Goal: Check status: Check status

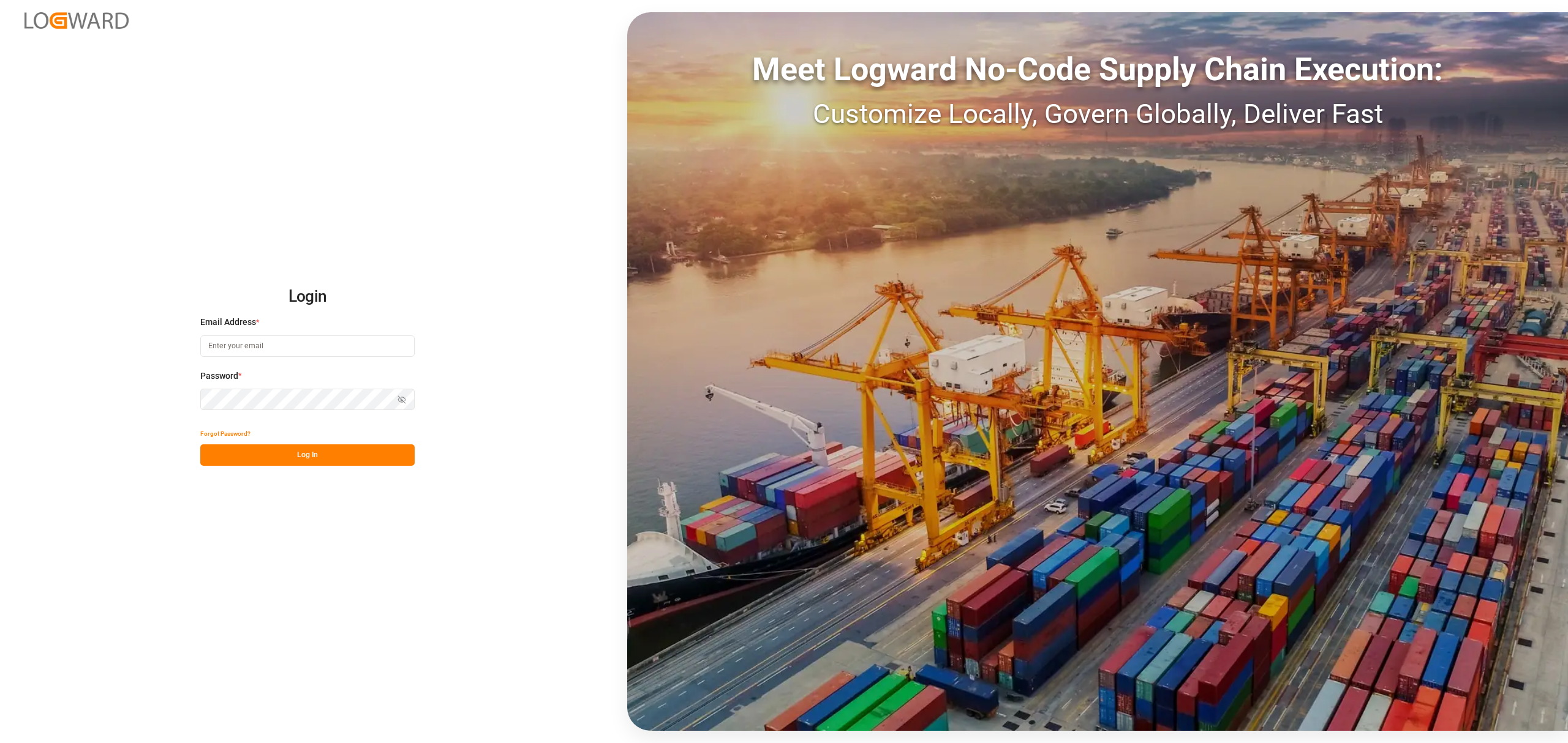
type input "[PERSON_NAME][EMAIL_ADDRESS][PERSON_NAME][DOMAIN_NAME]"
click at [363, 461] on button "Log In" at bounding box center [307, 455] width 214 height 21
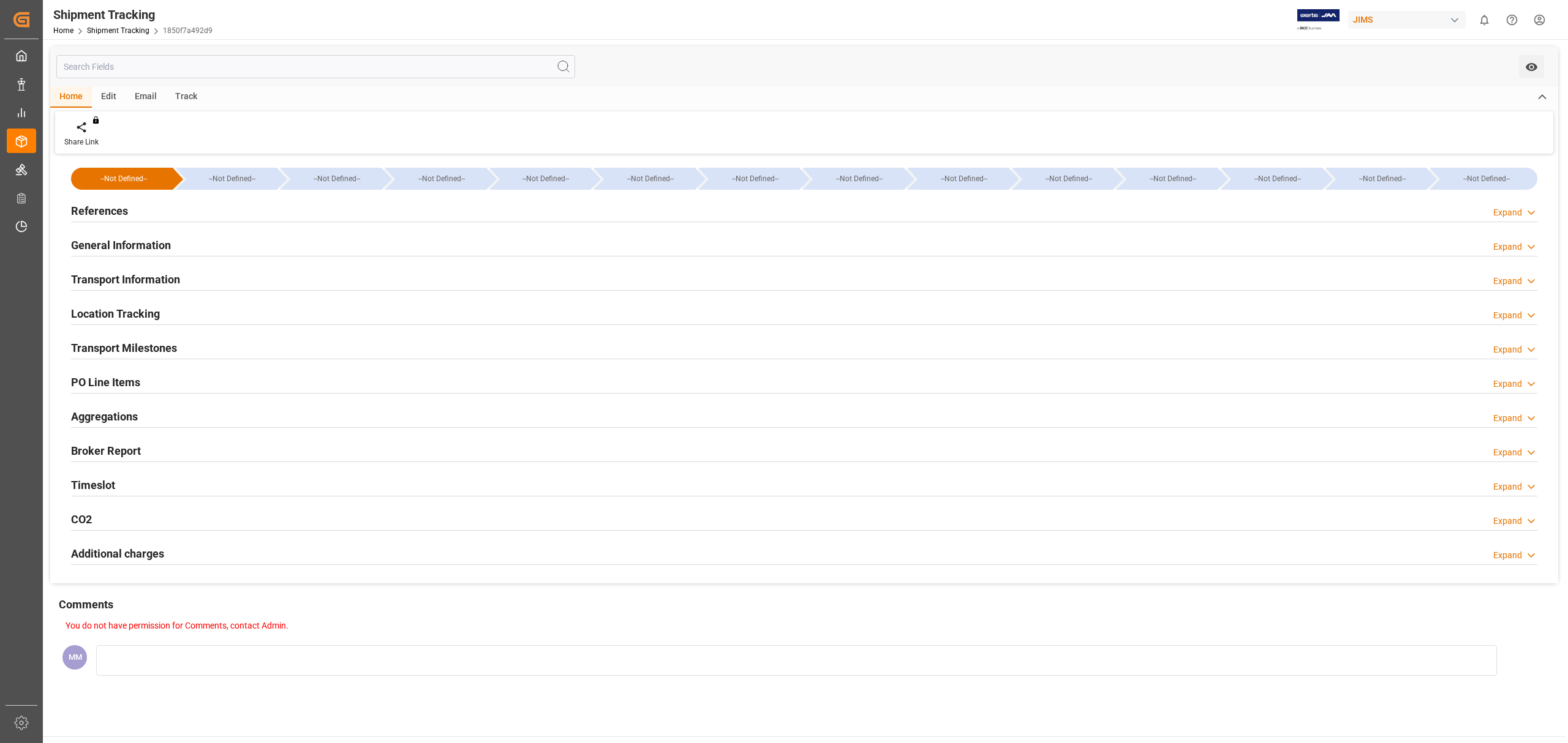
click at [116, 208] on h2 "References" at bounding box center [99, 211] width 57 height 16
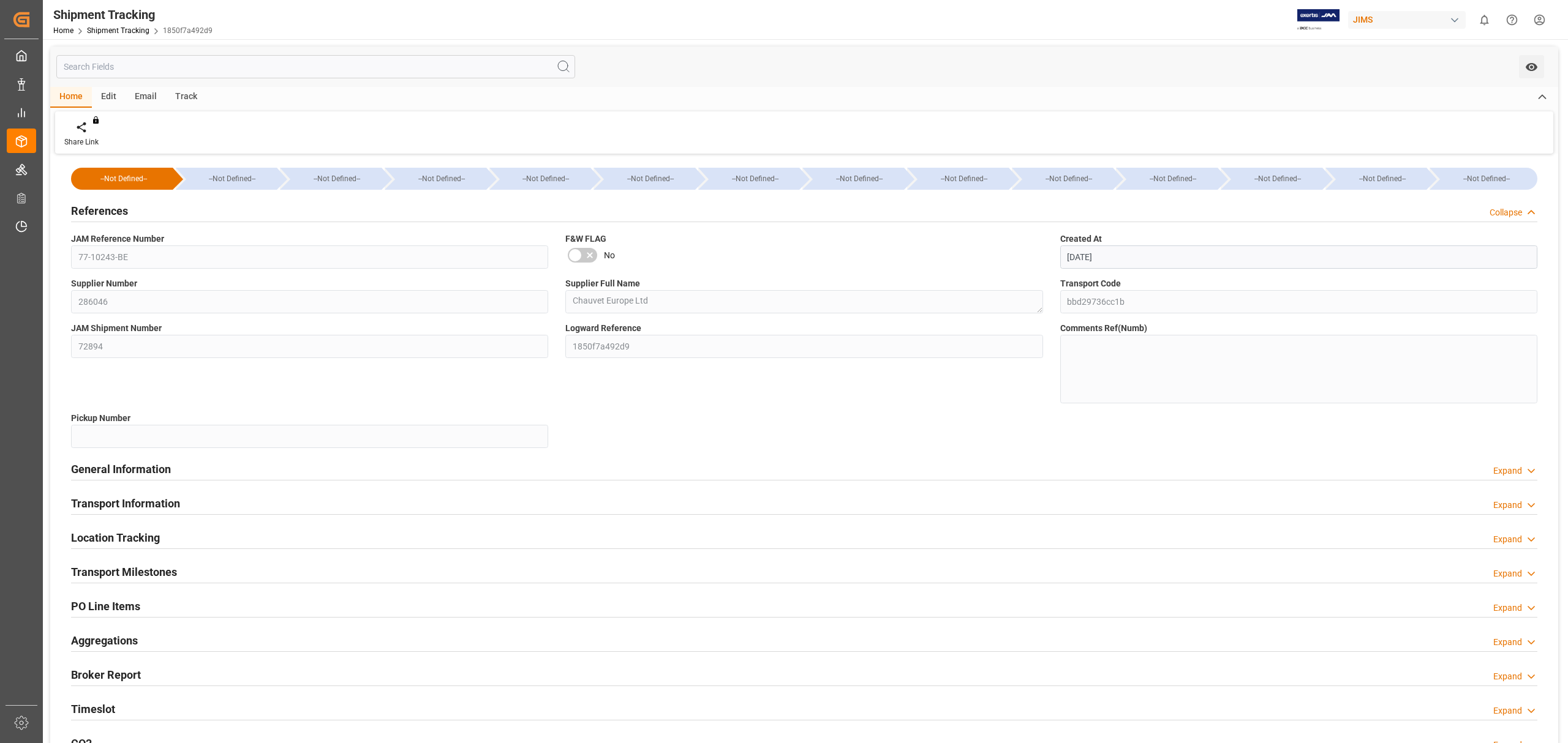
click at [150, 514] on div at bounding box center [804, 514] width 1466 height 1
click at [150, 506] on h2 "Transport Information" at bounding box center [125, 504] width 109 height 16
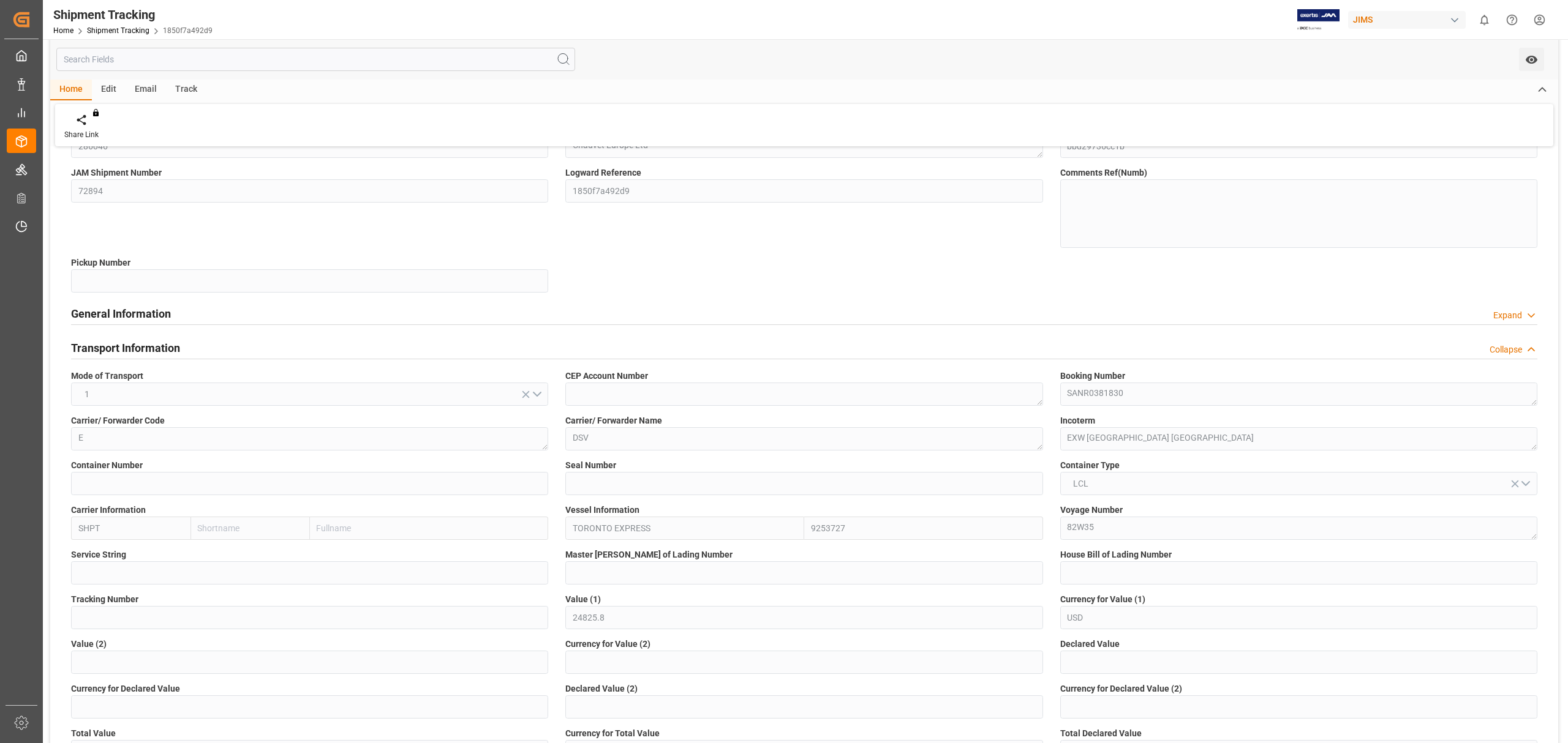
scroll to position [163, 0]
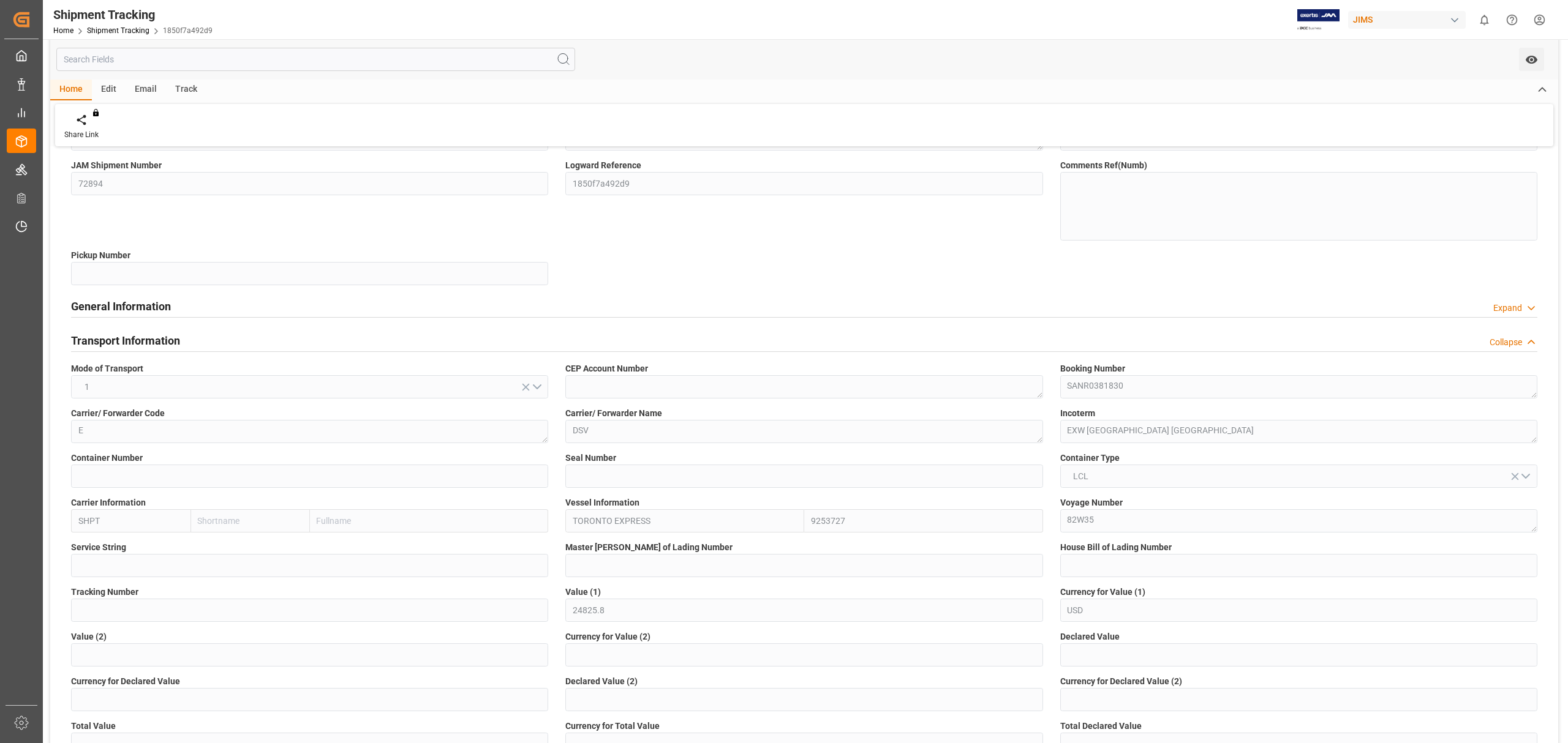
click at [132, 339] on h2 "Transport Information" at bounding box center [125, 340] width 109 height 16
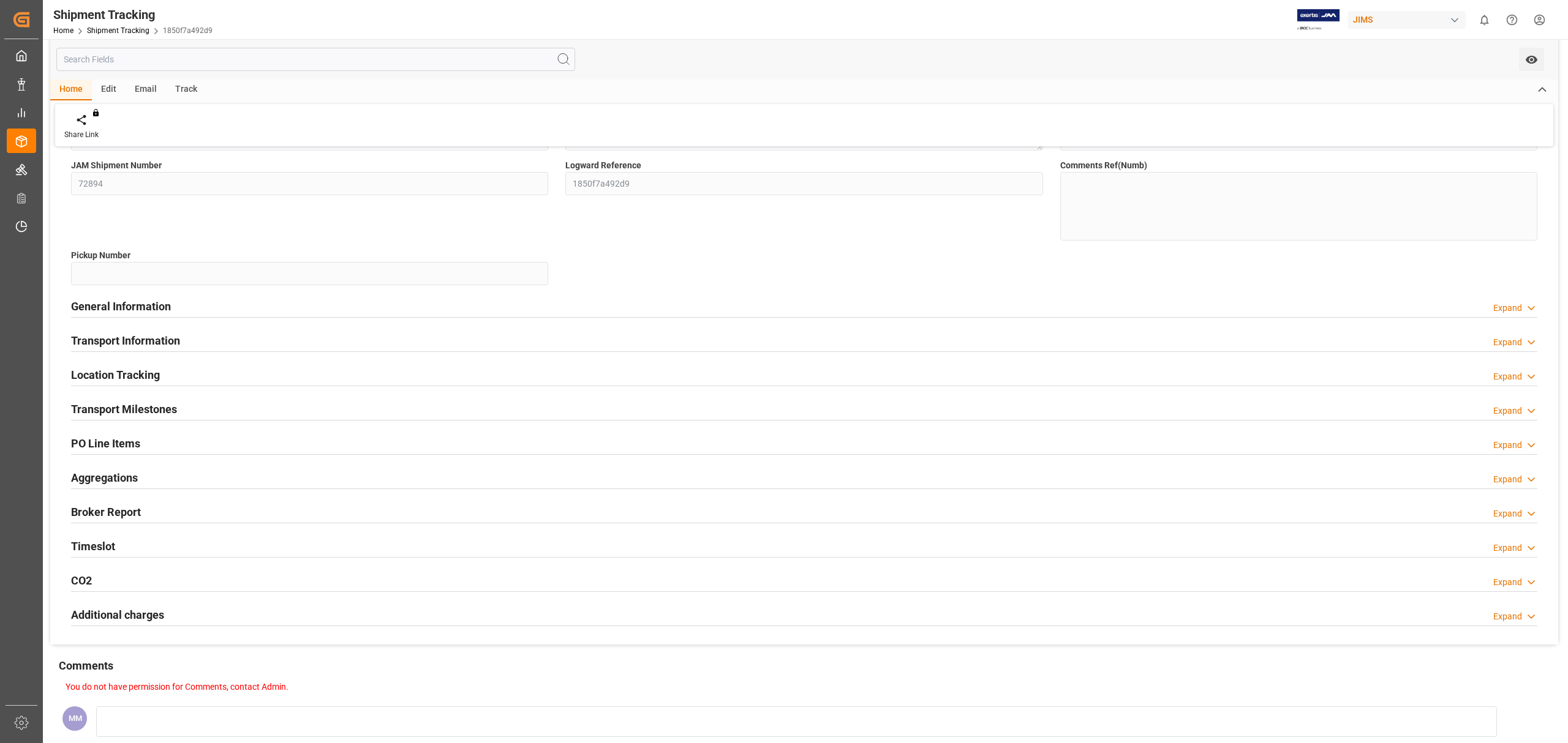
click at [148, 410] on h2 "Transport Milestones" at bounding box center [124, 409] width 106 height 16
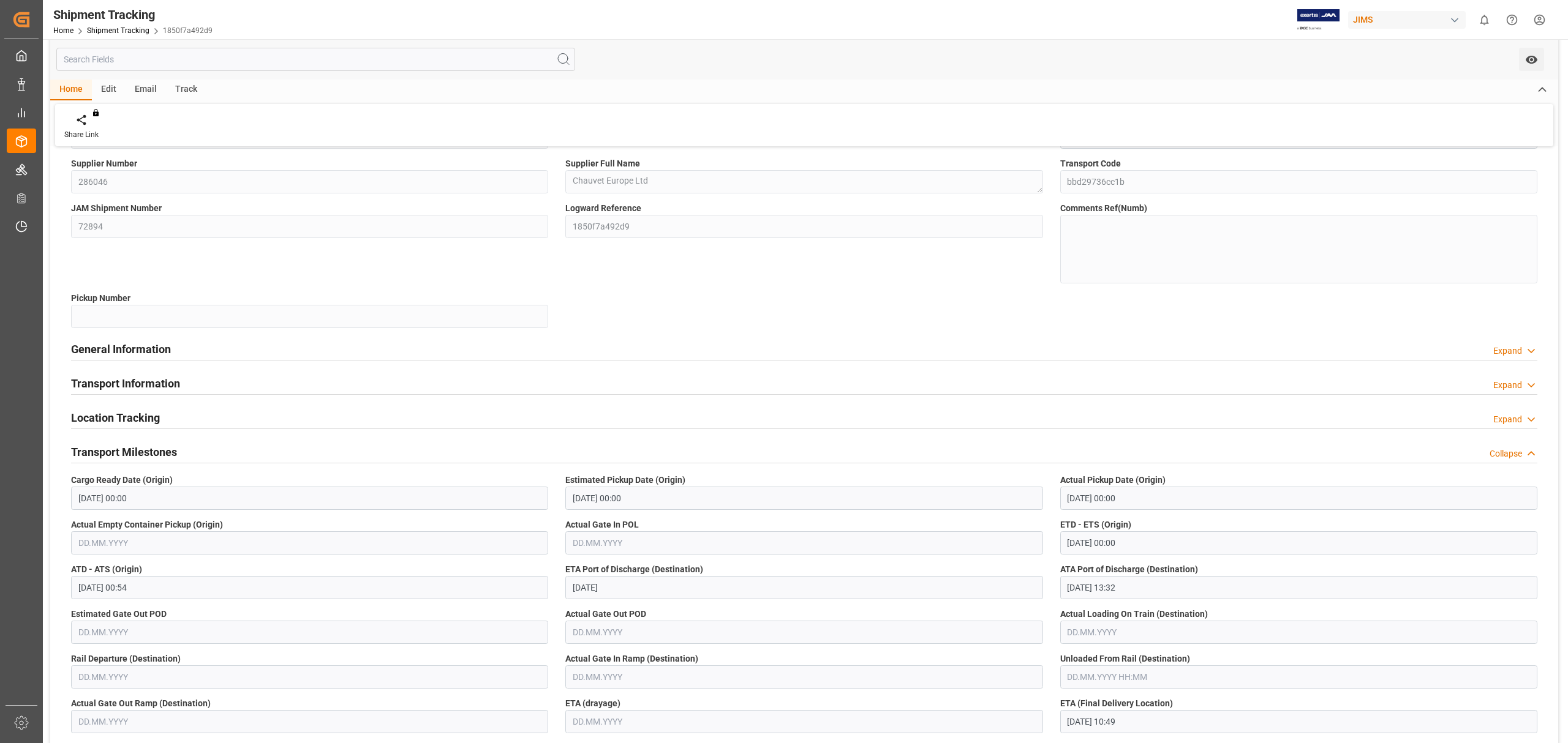
scroll to position [0, 0]
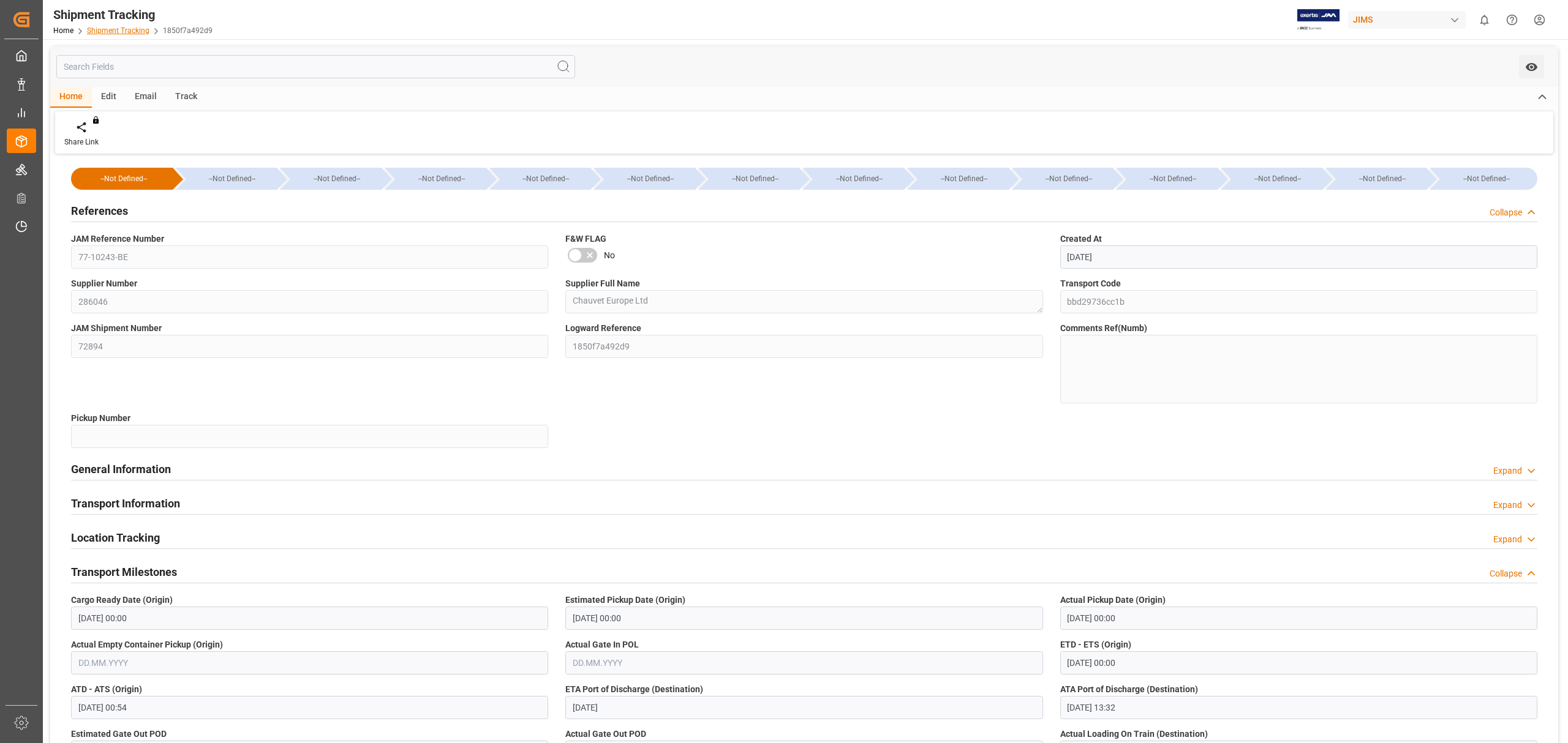
click at [127, 28] on link "Shipment Tracking" at bounding box center [118, 31] width 62 height 9
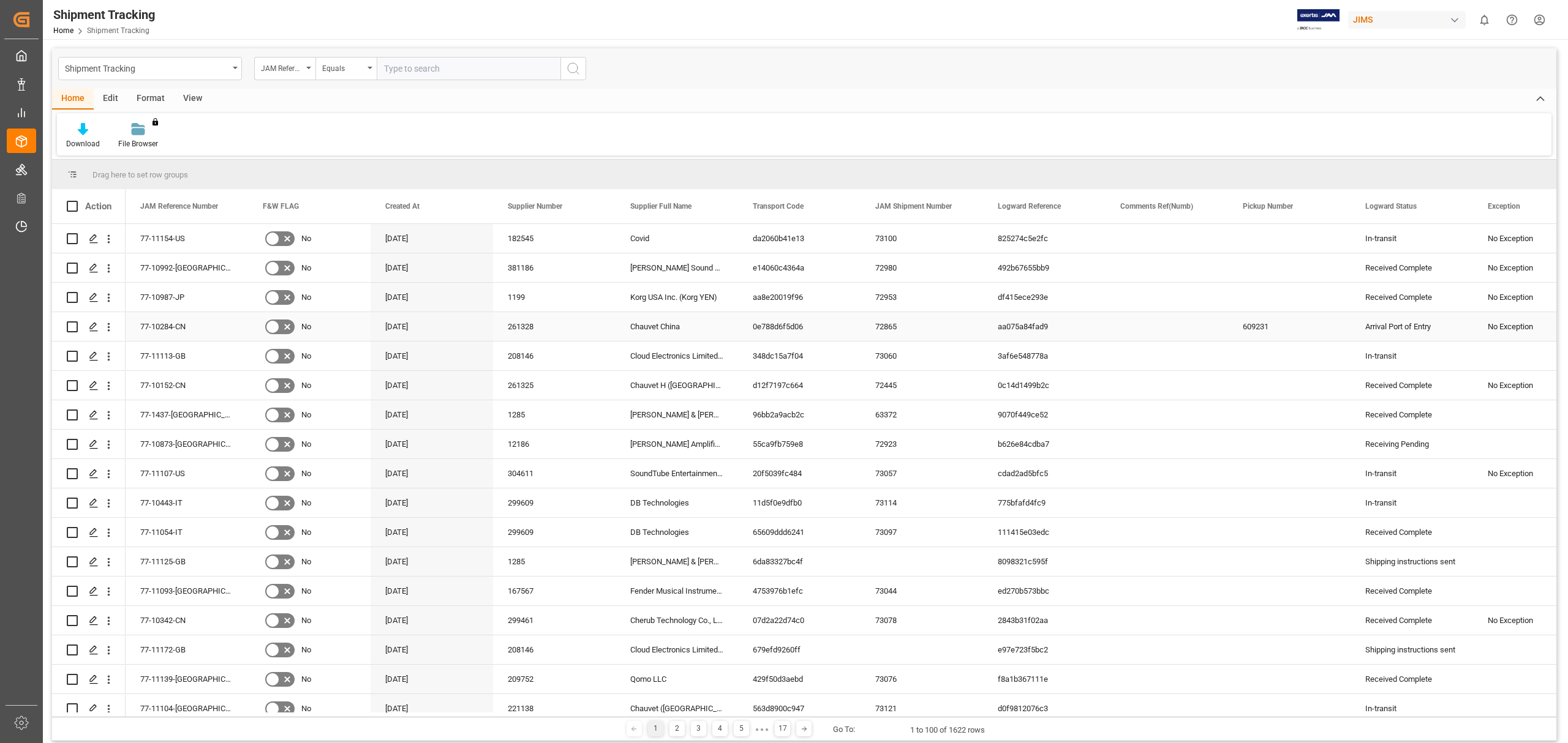
click at [189, 326] on div "77-10284-CN" at bounding box center [187, 327] width 122 height 29
click at [91, 319] on div "Press SPACE to select this row." at bounding box center [93, 327] width 18 height 23
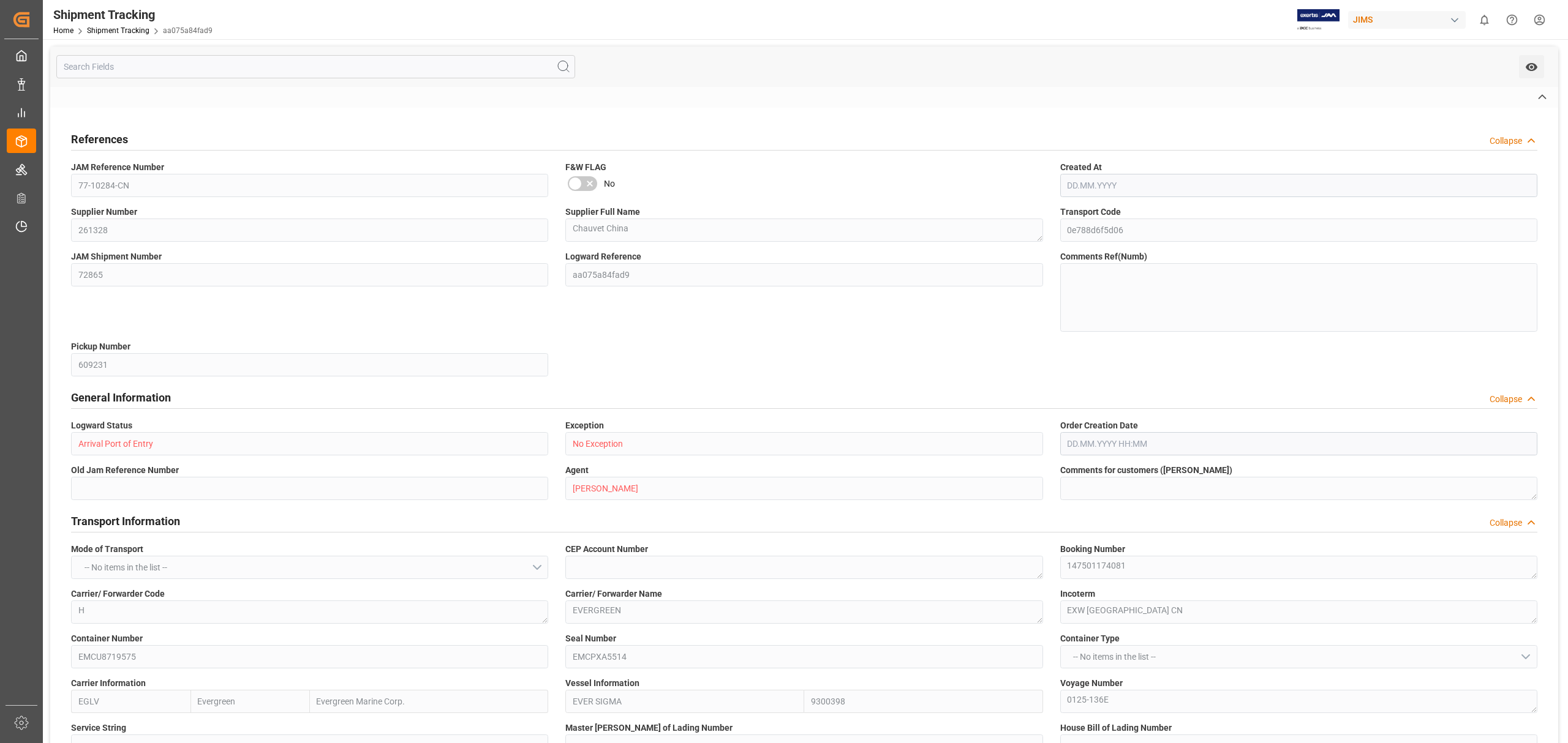
type input "[DATE] 00:00"
type input "[DATE]"
type input "[DATE] 00:00"
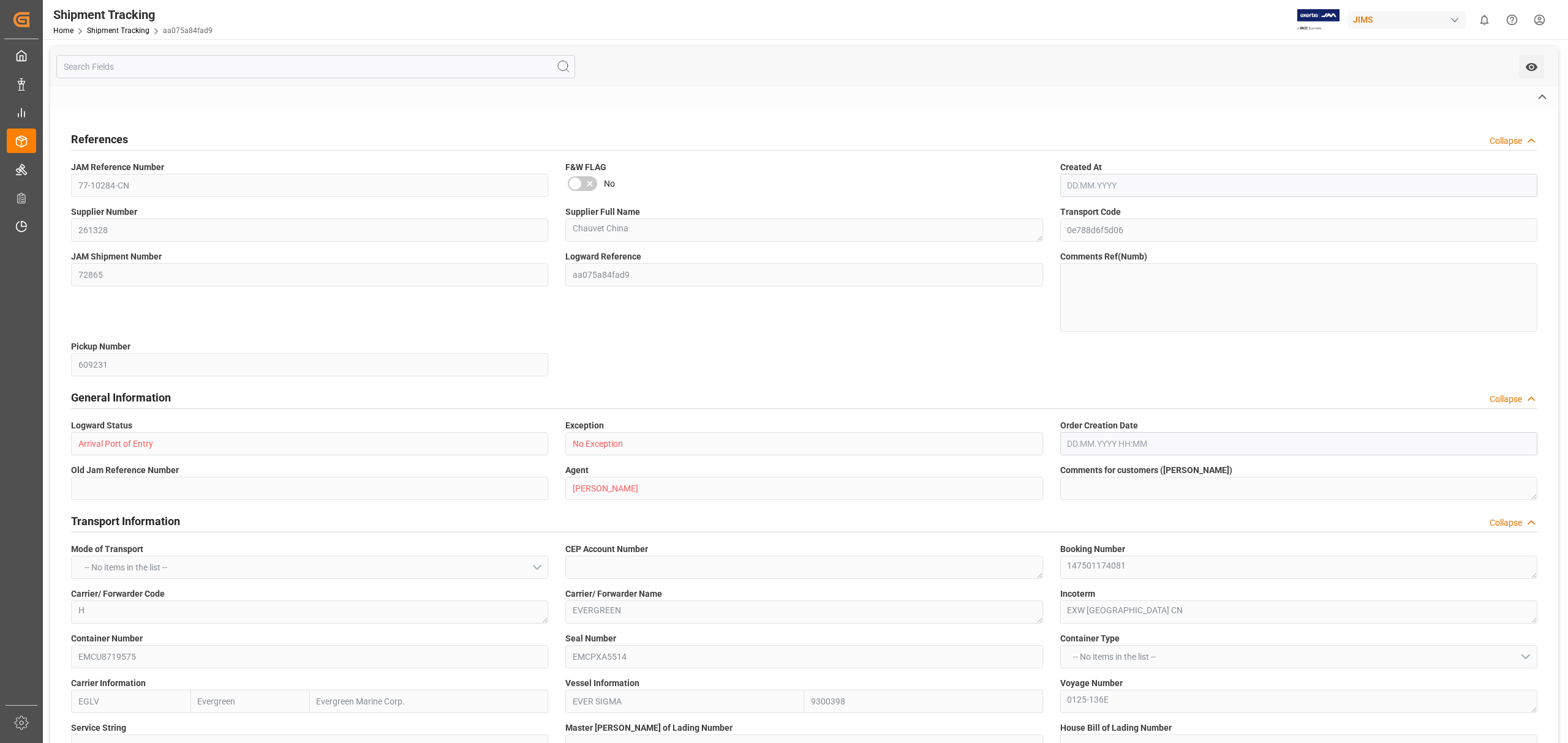
type input "[DATE]"
type input "[DATE] 14:00"
type input "[DATE] 00:00"
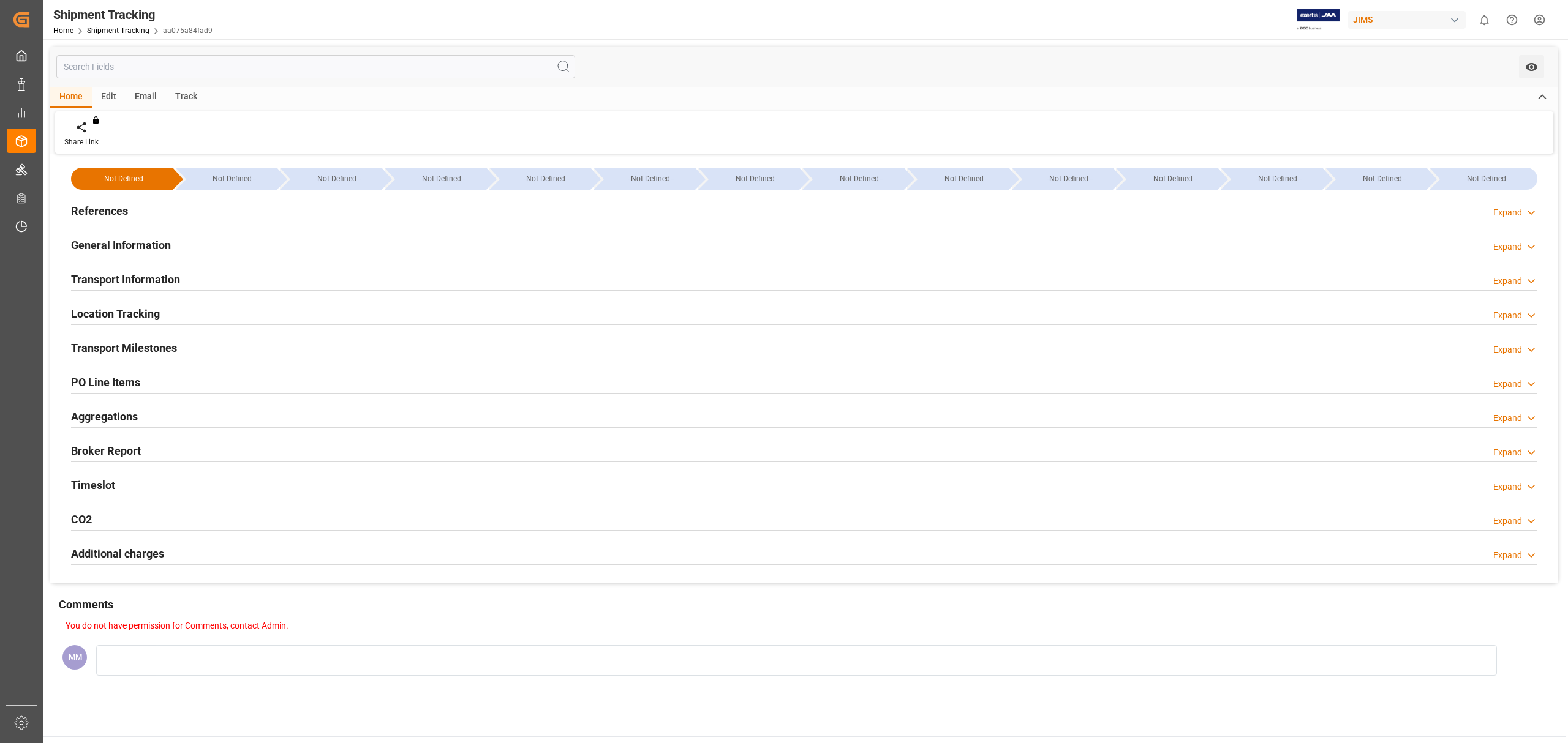
click at [120, 483] on div "Timeslot Expand" at bounding box center [804, 484] width 1466 height 23
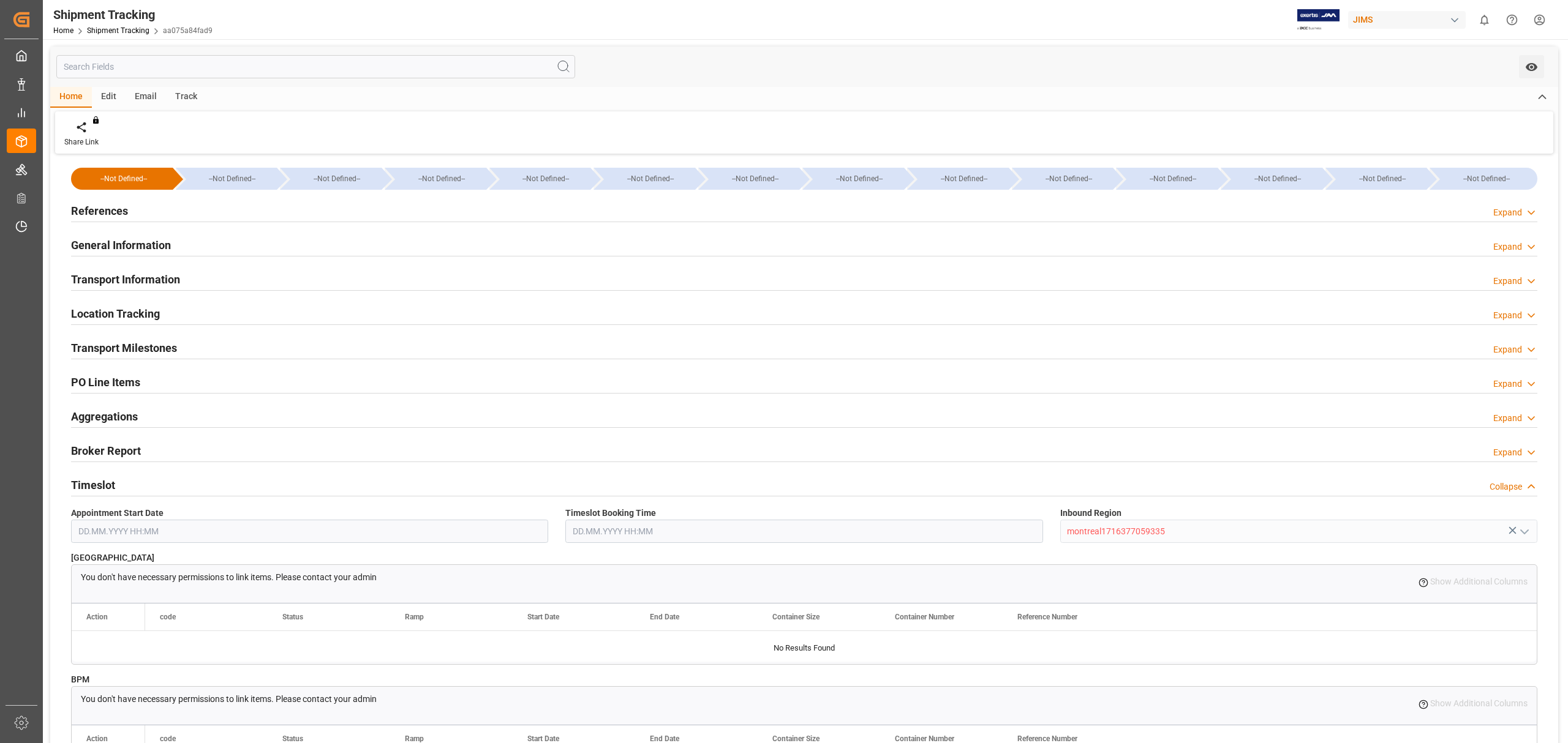
click at [120, 483] on div "Timeslot Collapse" at bounding box center [804, 484] width 1466 height 23
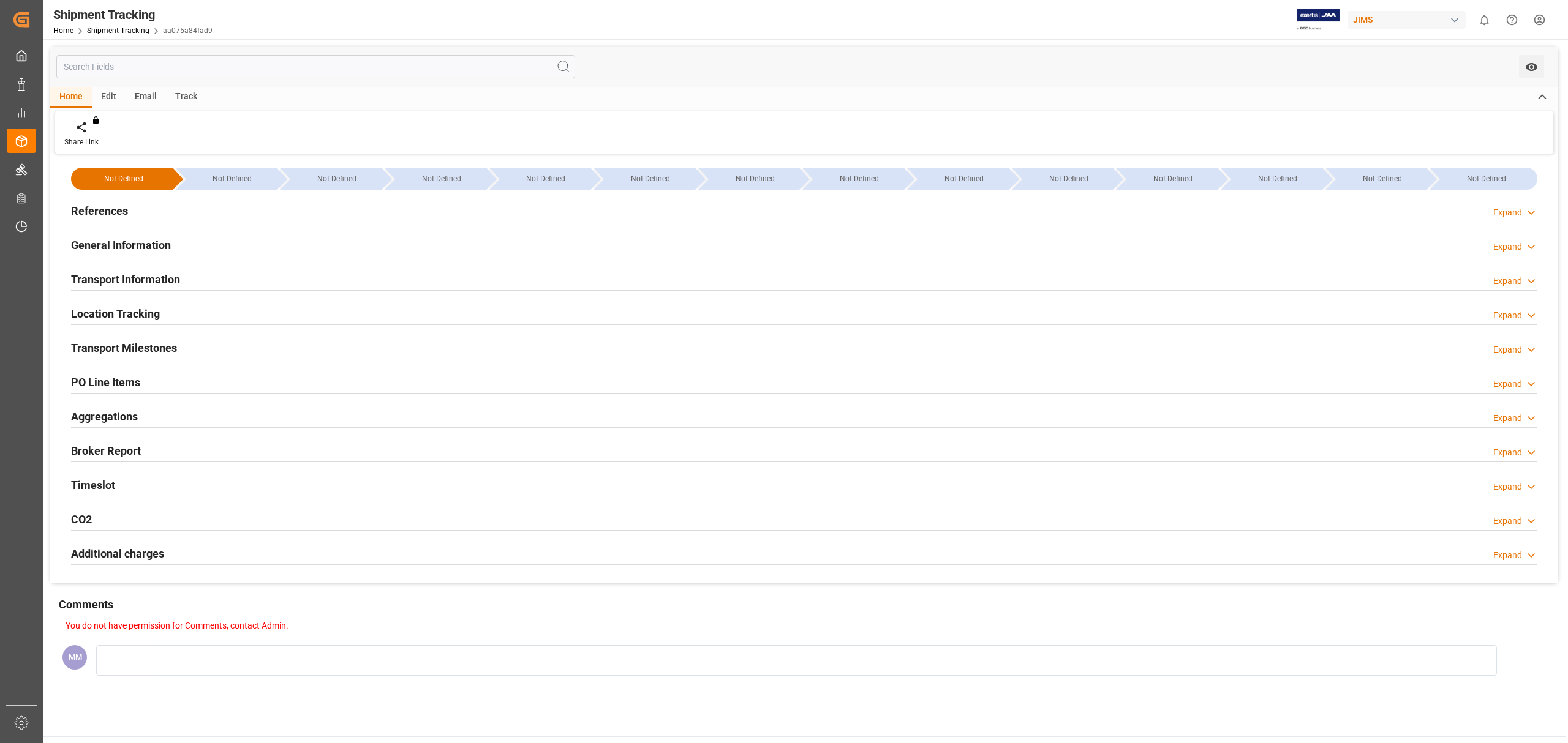
click at [140, 339] on div "Transport Milestones" at bounding box center [124, 347] width 106 height 23
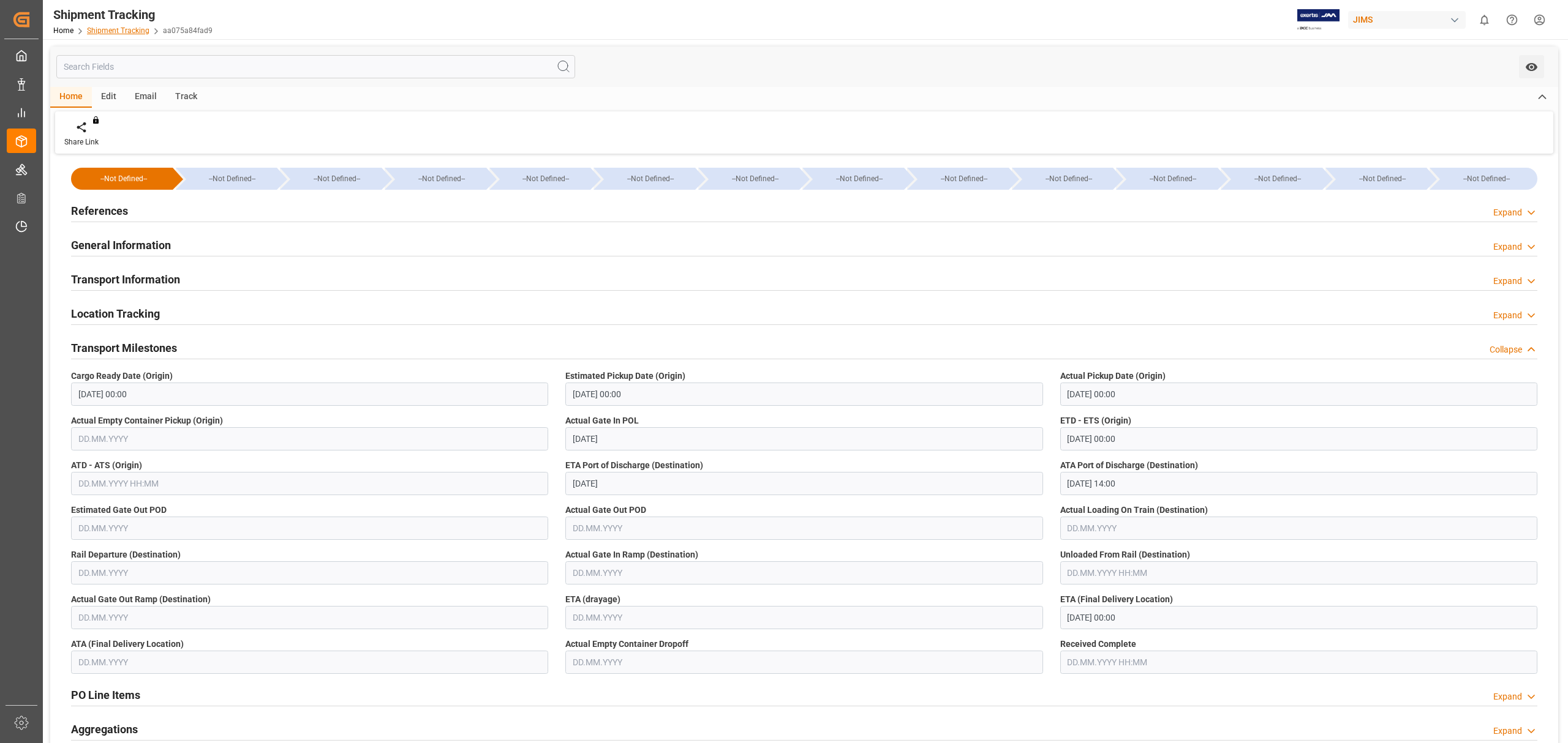
click at [120, 31] on link "Shipment Tracking" at bounding box center [118, 31] width 62 height 9
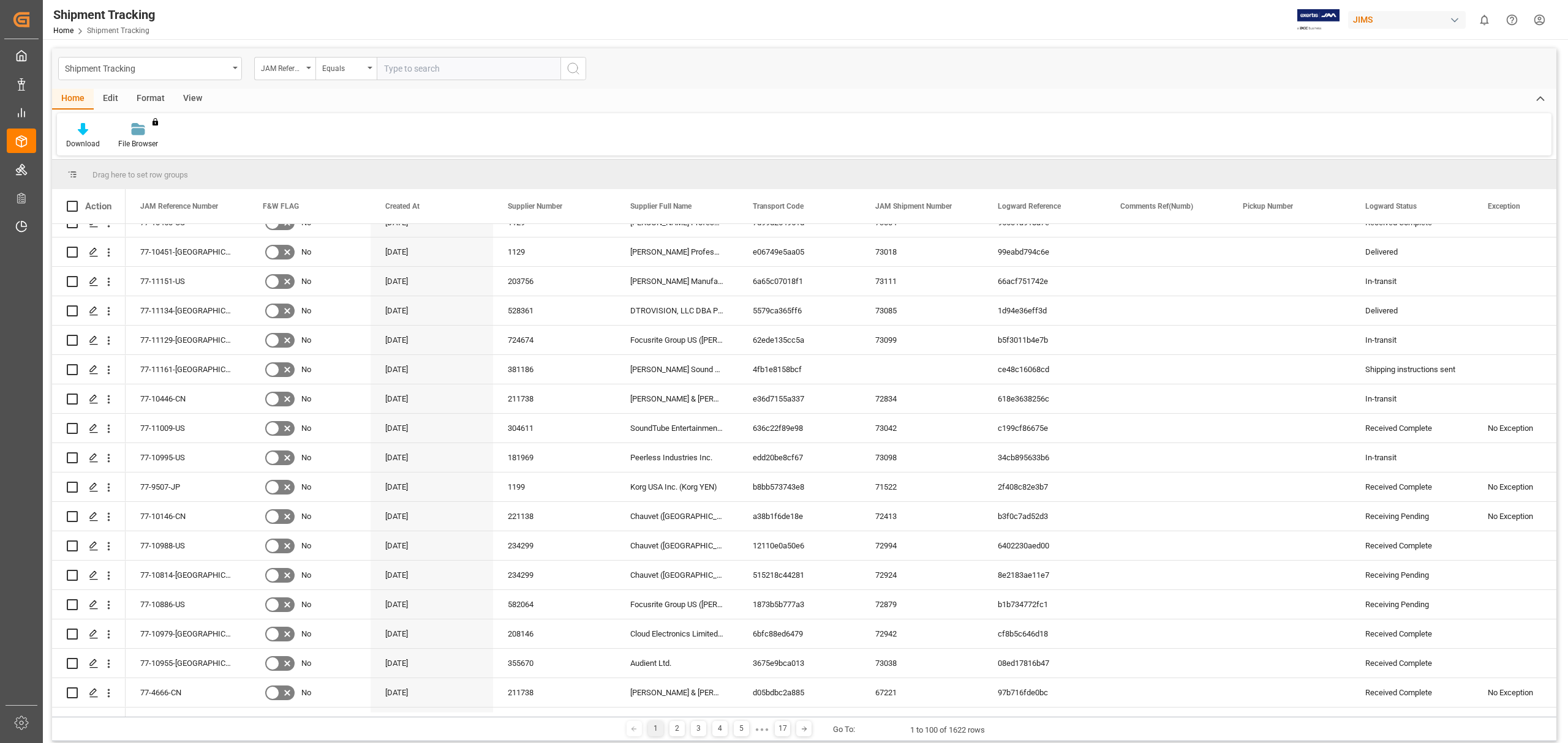
scroll to position [653, 0]
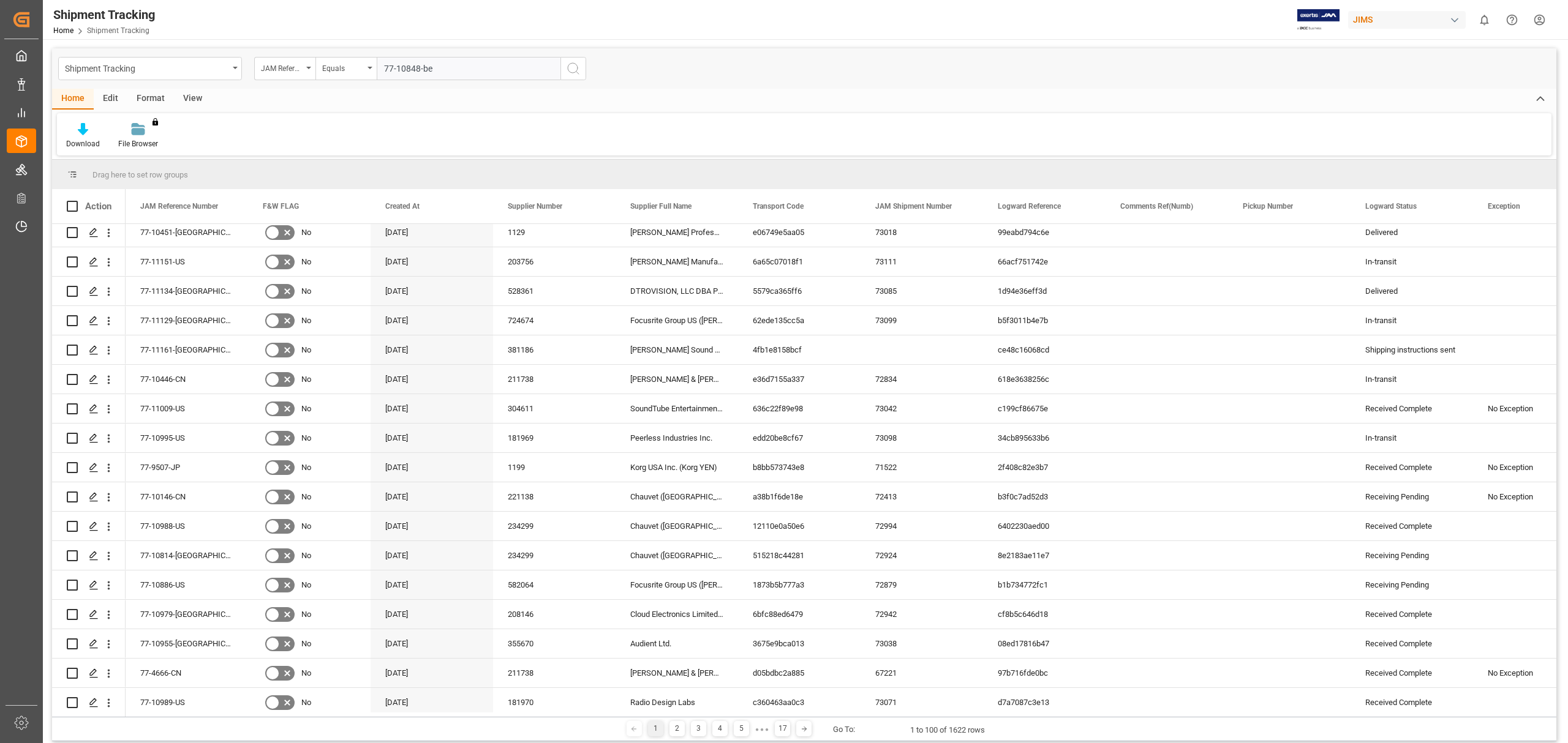
type input "77-10848-be"
click at [572, 73] on icon "search button" at bounding box center [573, 68] width 14 height 14
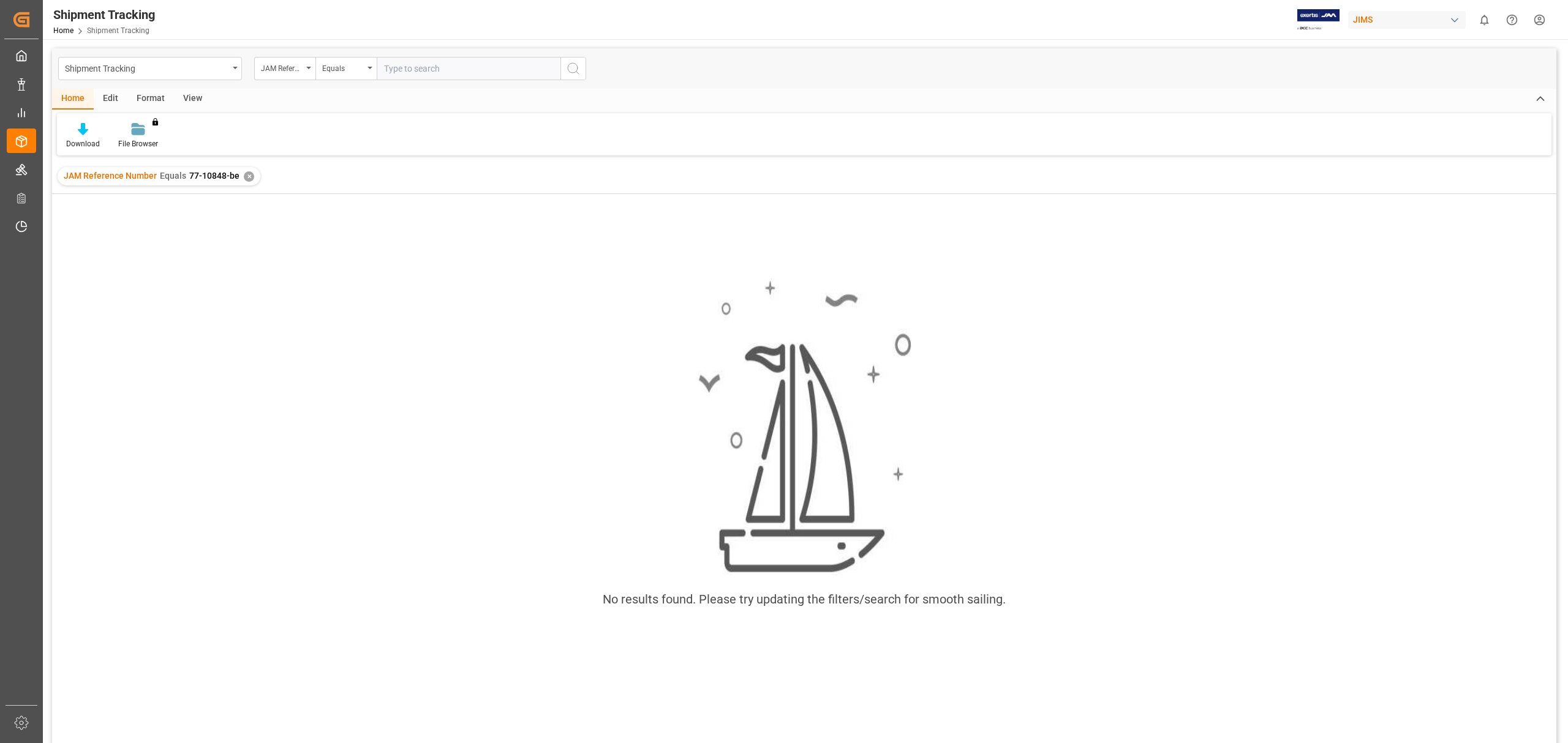
click at [406, 69] on input "text" at bounding box center [468, 68] width 184 height 23
click at [250, 172] on div "JAM Reference Number Equals 77-10848-be ✕" at bounding box center [159, 176] width 202 height 18
click at [248, 176] on div "✕" at bounding box center [248, 176] width 10 height 10
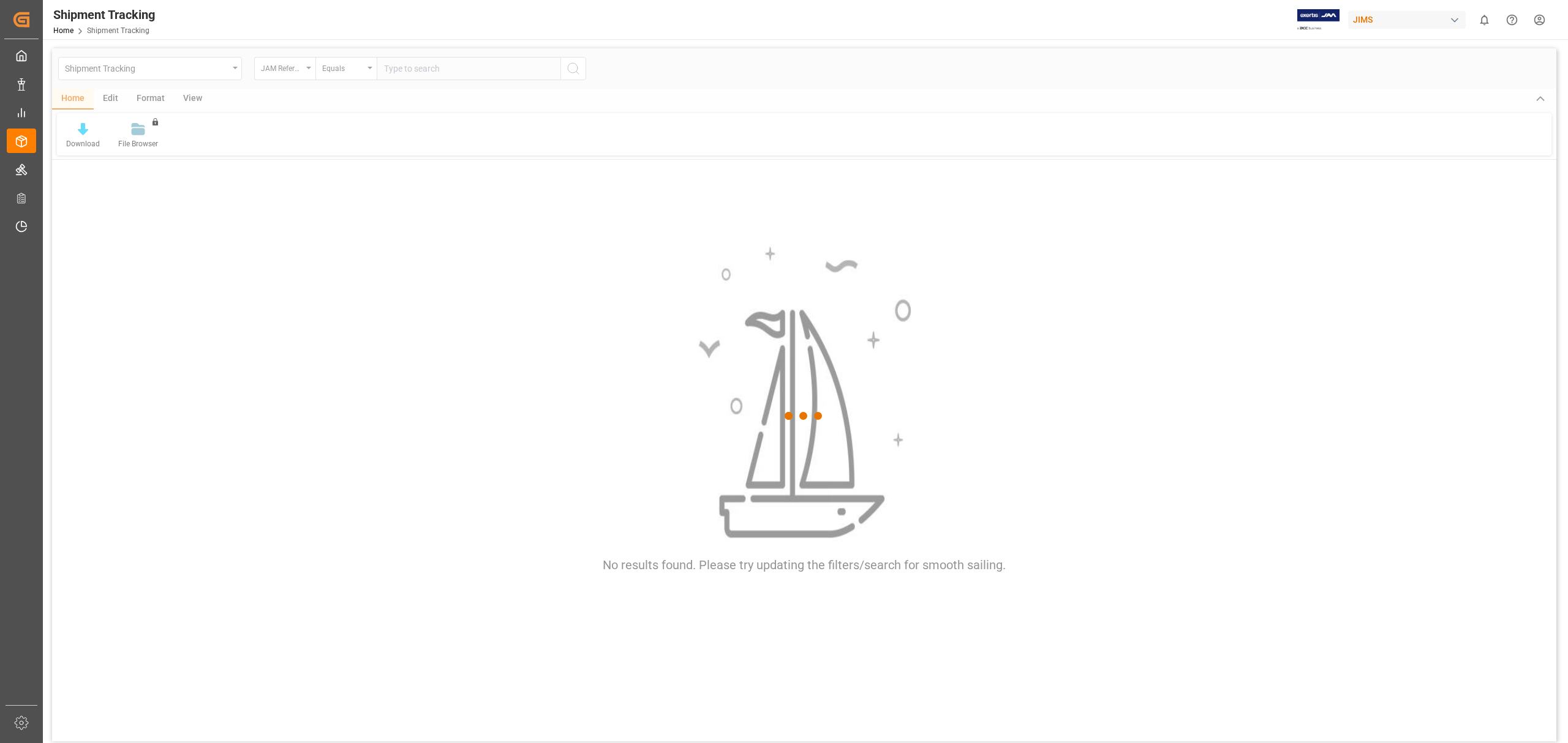
click at [492, 75] on div at bounding box center [804, 416] width 1504 height 736
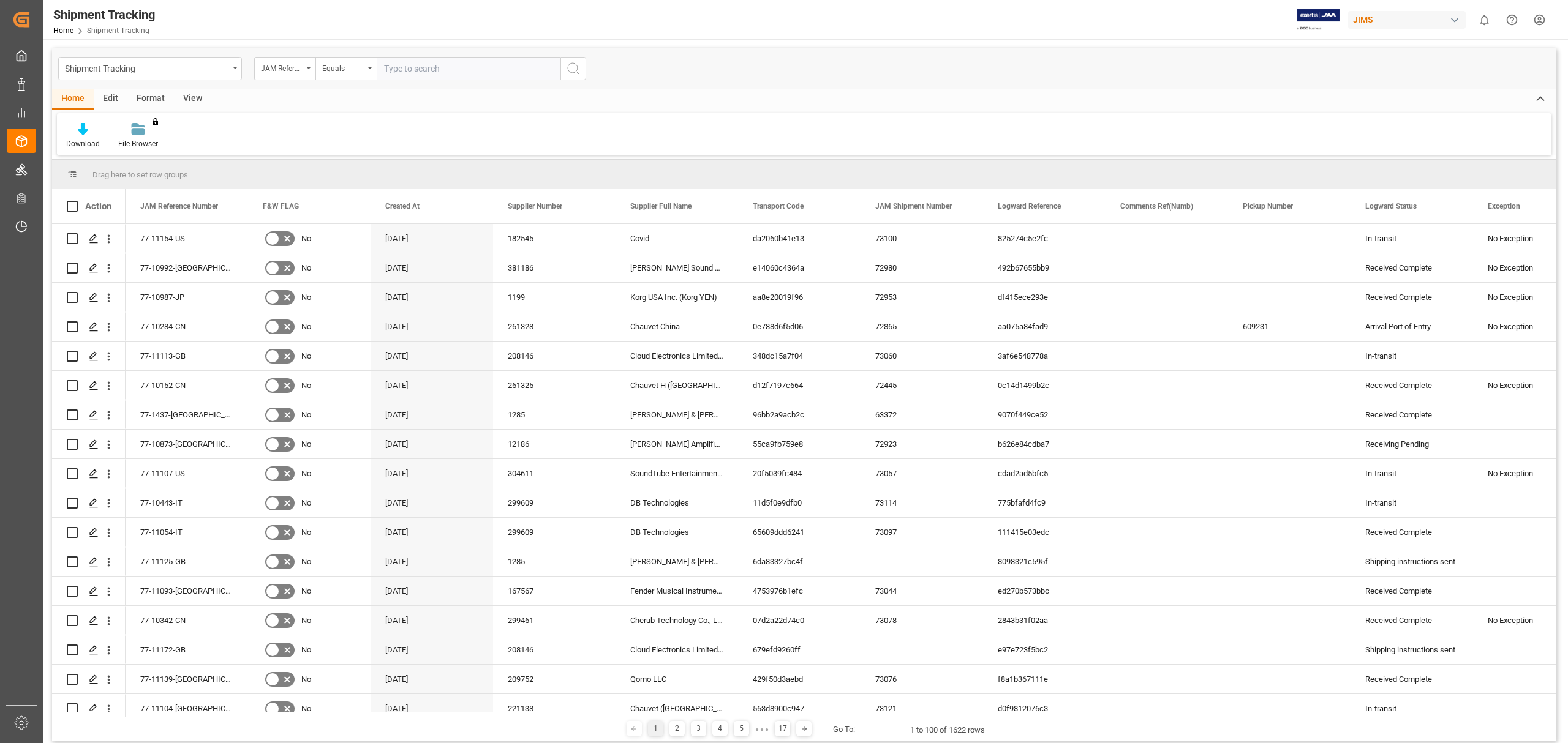
click at [488, 75] on input "text" at bounding box center [468, 68] width 184 height 23
type input "77-10862-cn"
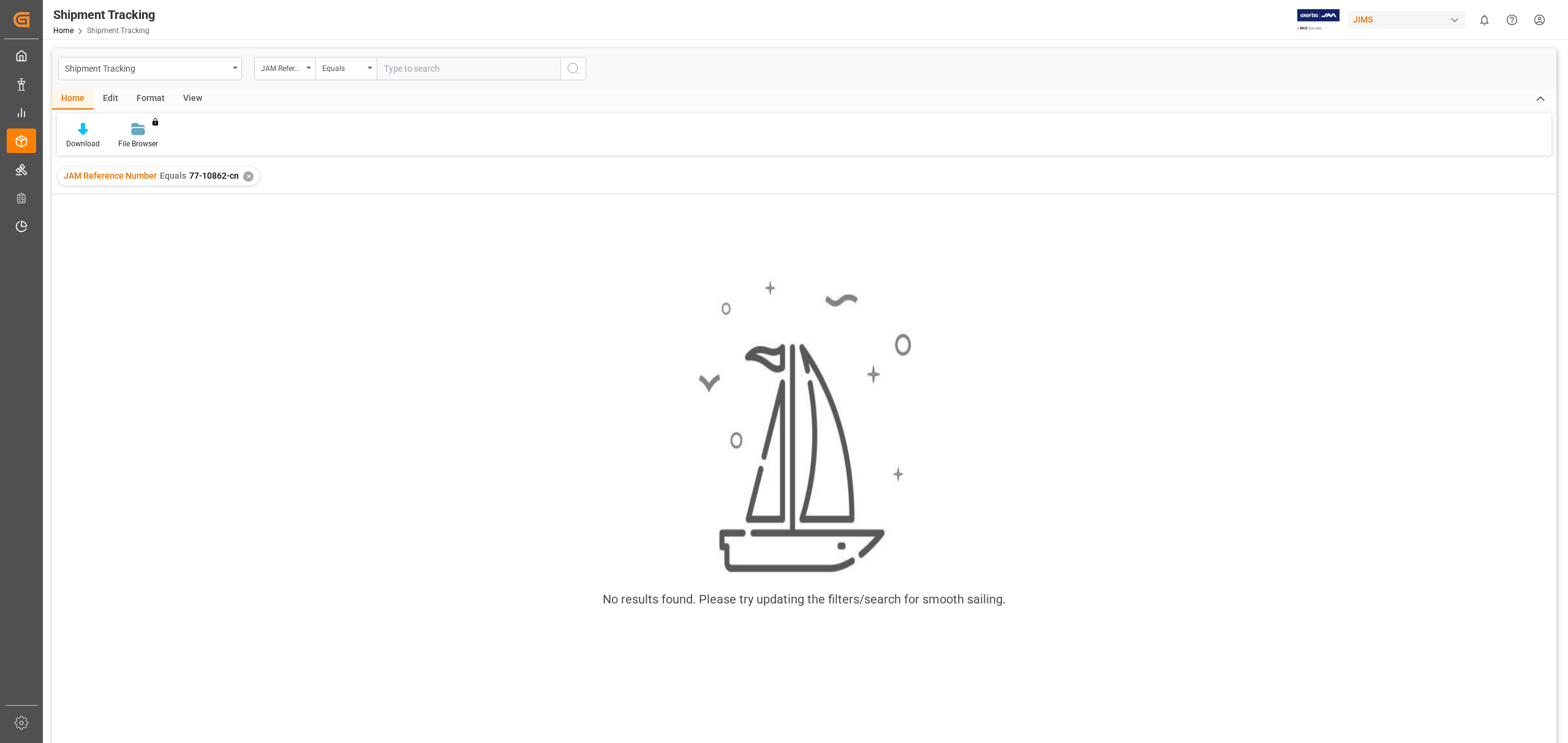
click at [243, 173] on div "✕" at bounding box center [248, 176] width 10 height 10
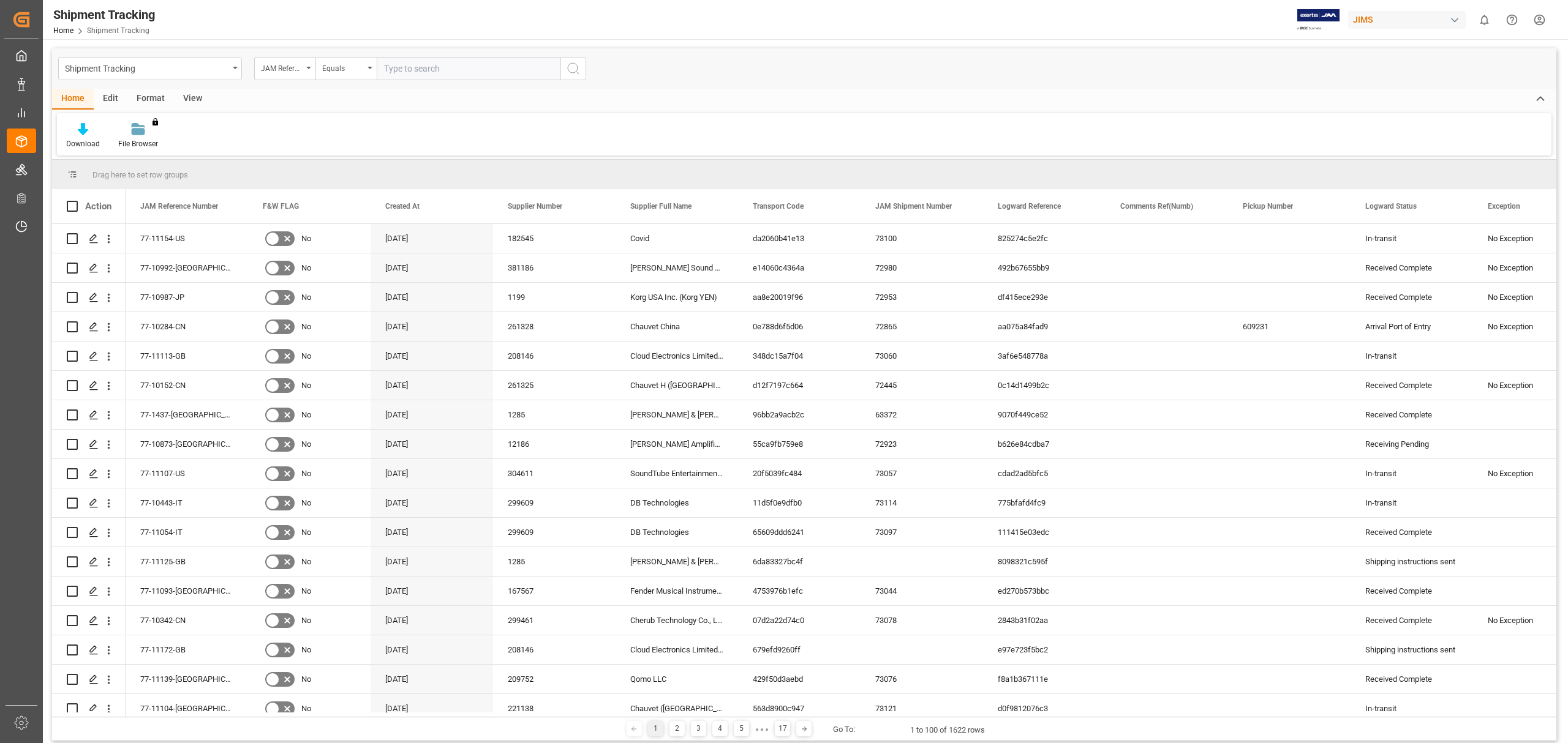
click at [434, 72] on input "text" at bounding box center [468, 68] width 184 height 23
type input "77-10965-cn"
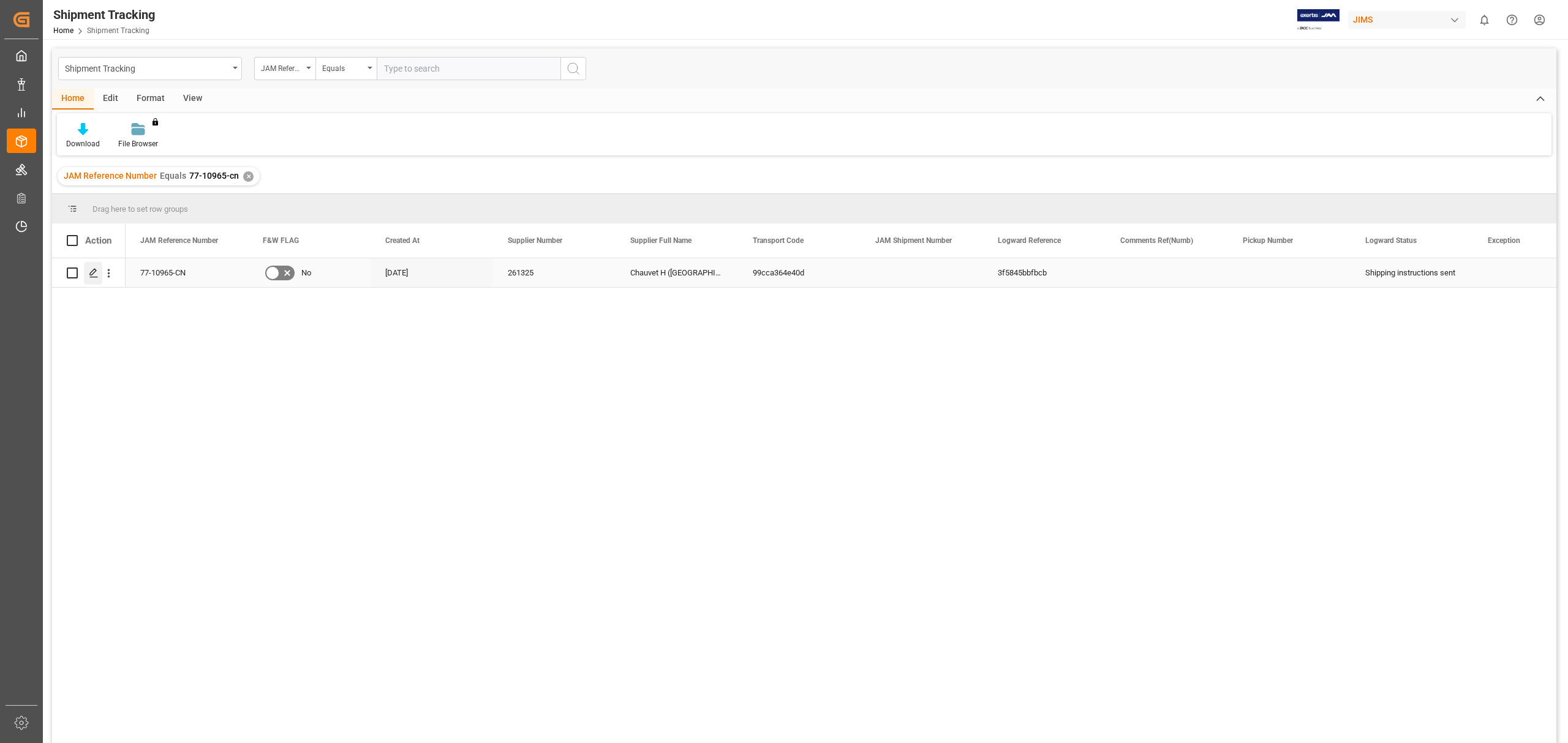
click at [101, 278] on div "Press SPACE to select this row." at bounding box center [93, 273] width 18 height 23
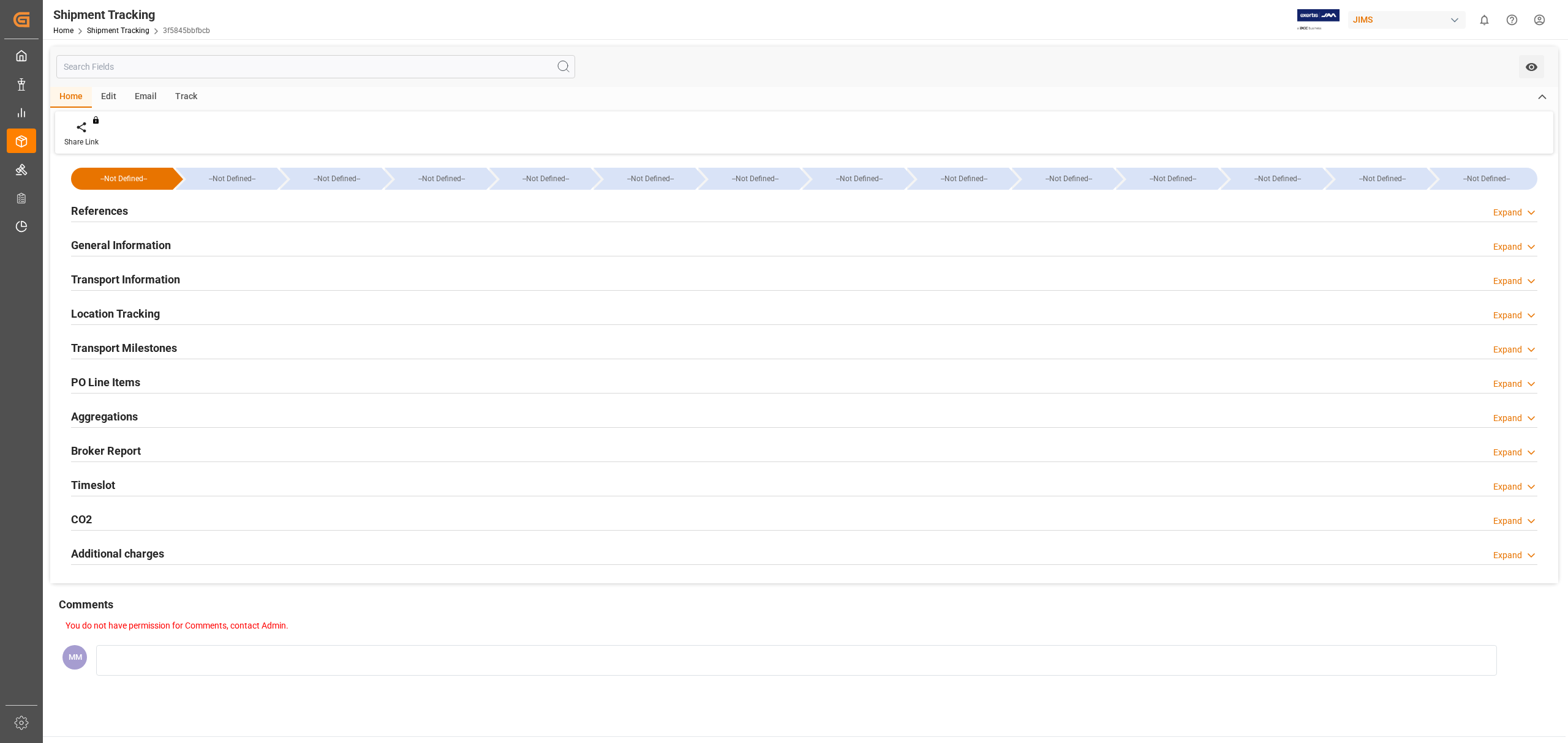
click at [101, 473] on div "Timeslot Expand" at bounding box center [803, 485] width 1483 height 34
click at [101, 478] on h2 "Timeslot" at bounding box center [93, 485] width 44 height 16
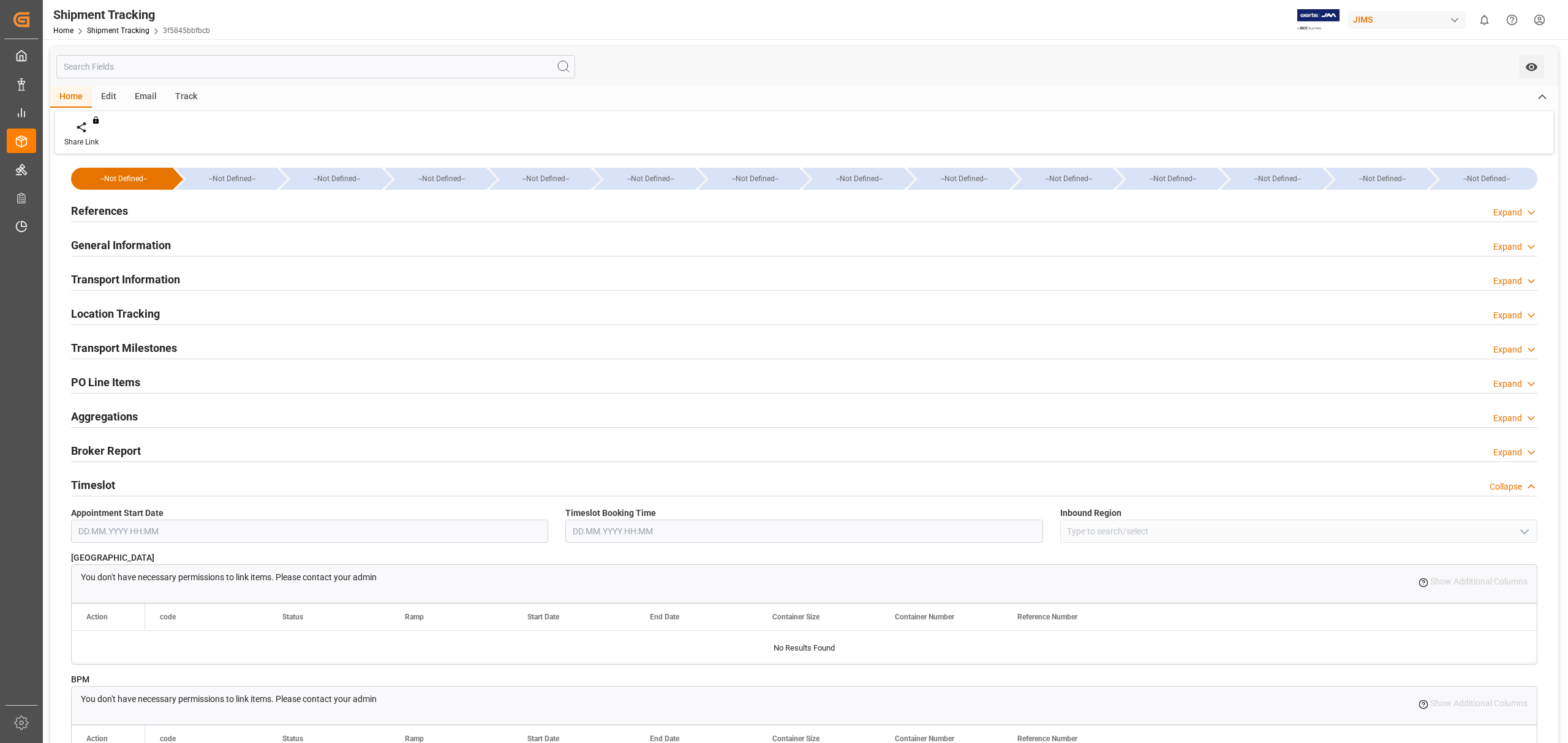
click at [101, 478] on h2 "Timeslot" at bounding box center [93, 485] width 44 height 16
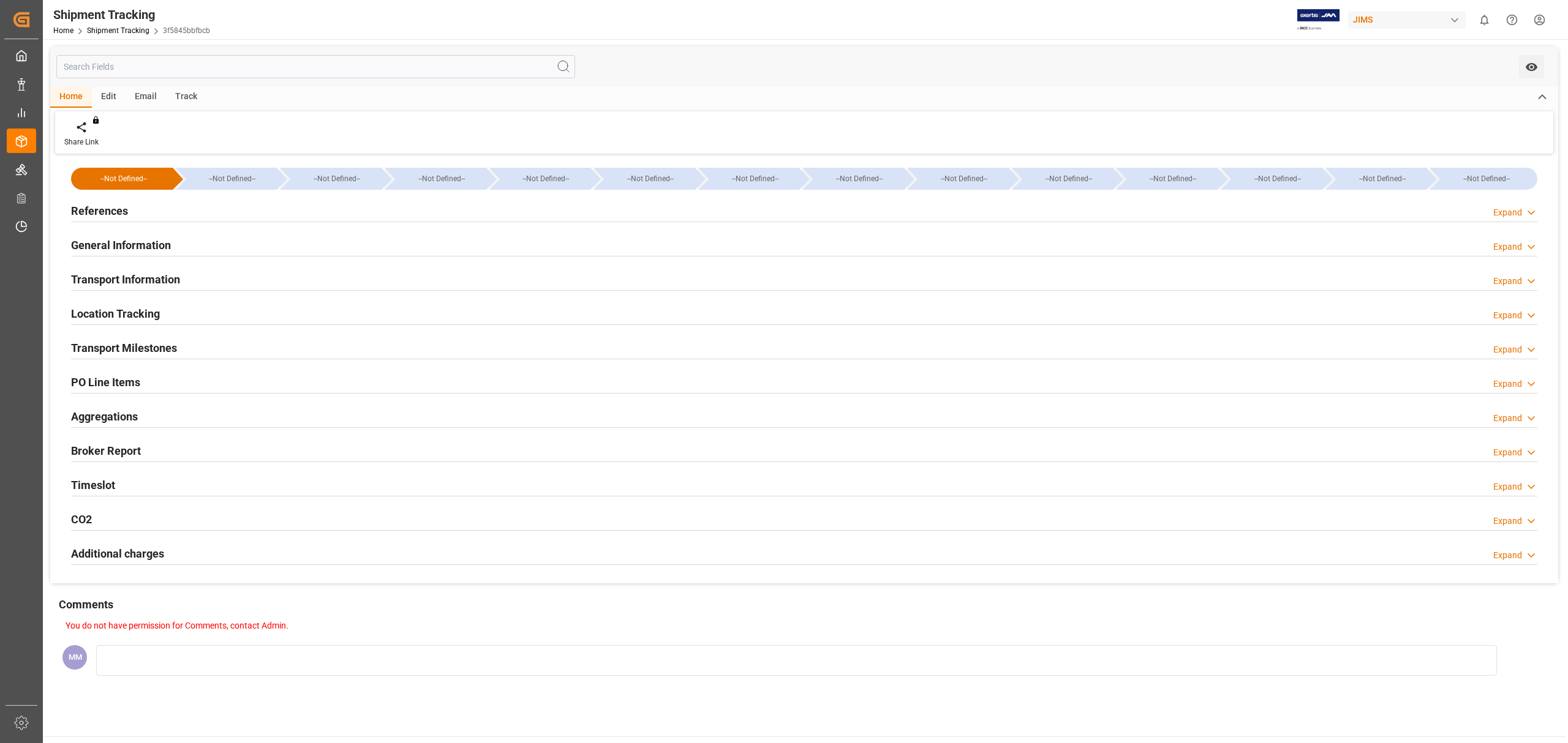
click at [133, 339] on div "Transport Milestones" at bounding box center [124, 347] width 106 height 23
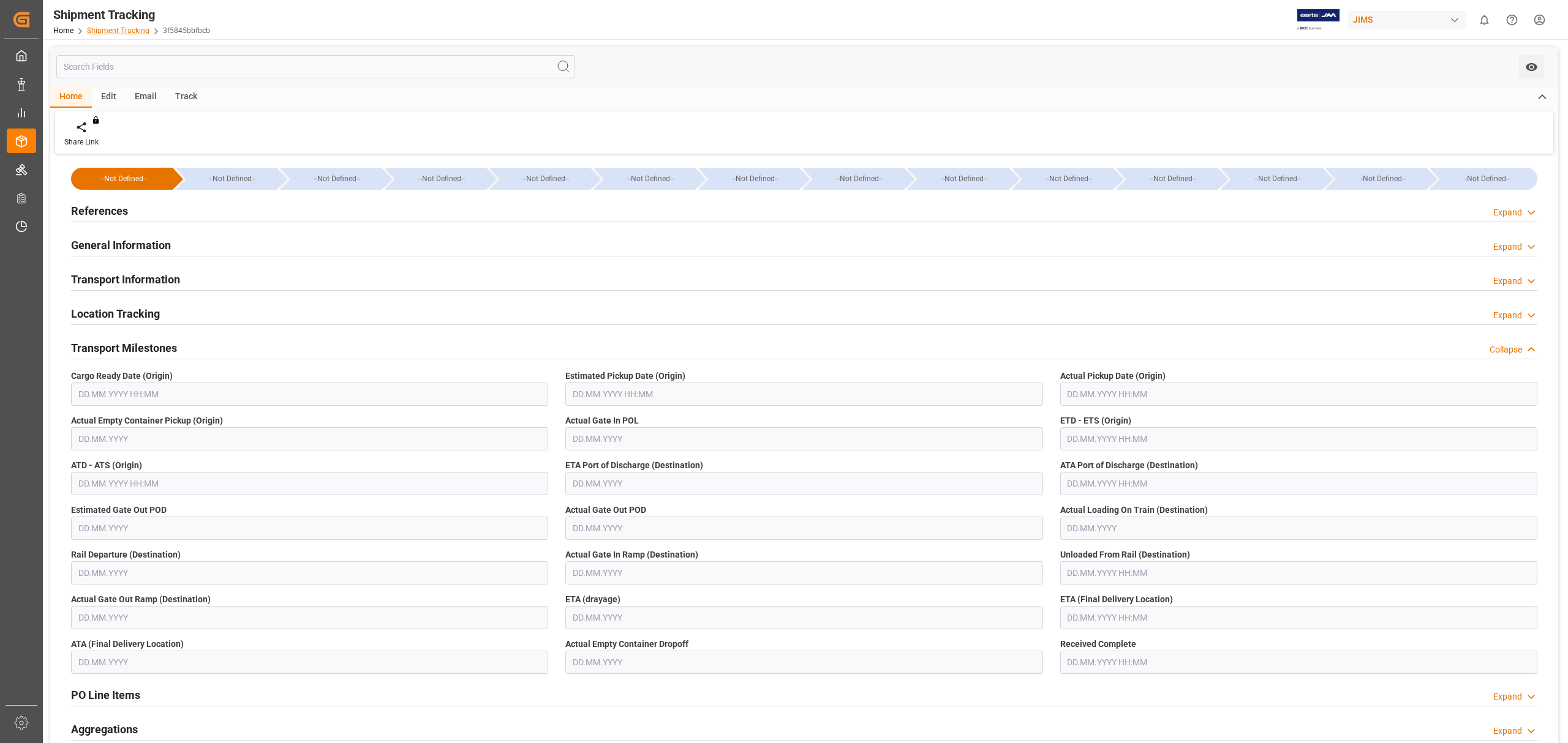
click at [118, 27] on link "Shipment Tracking" at bounding box center [118, 31] width 62 height 9
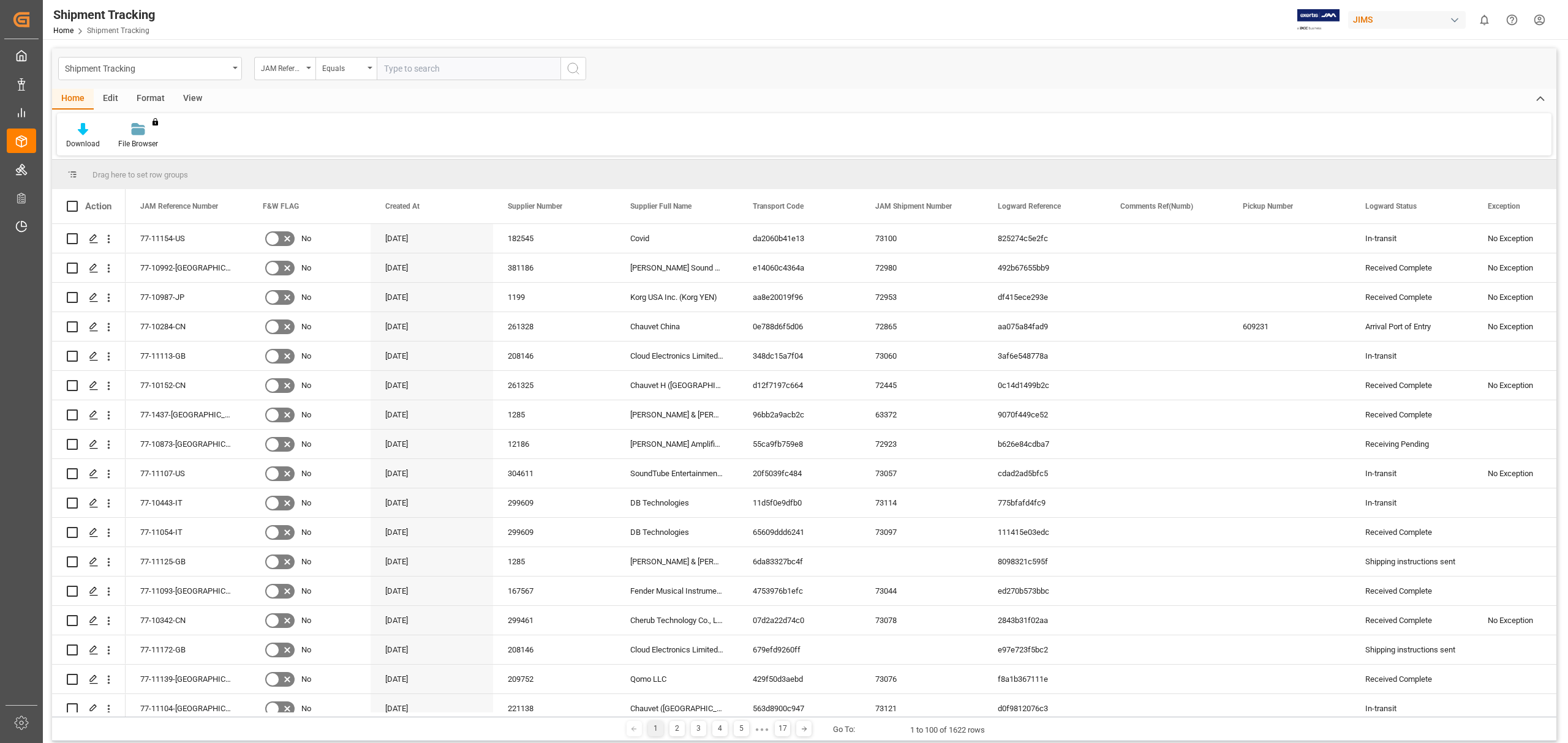
click at [410, 70] on input "text" at bounding box center [468, 68] width 184 height 23
type input "77-10965-cn"
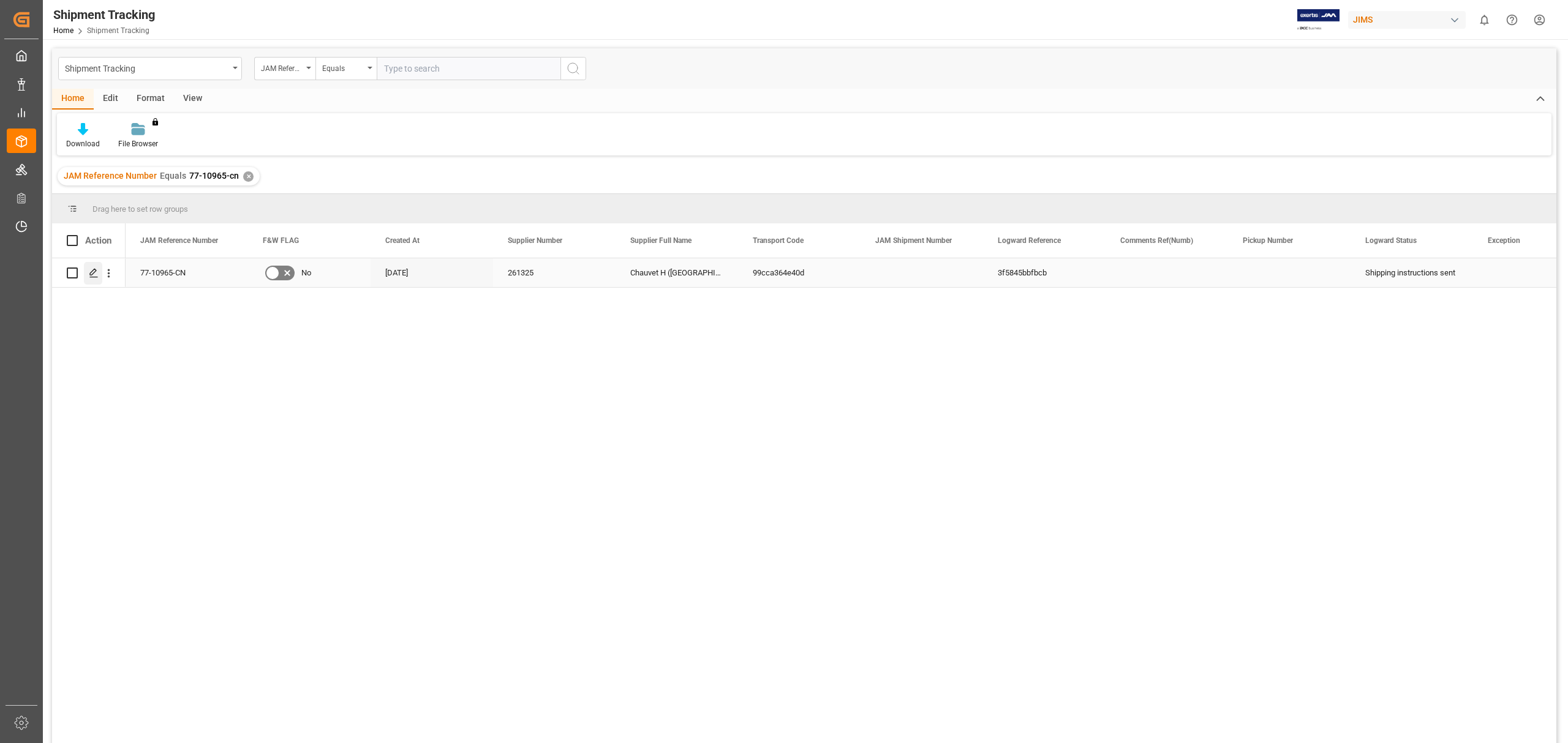
click at [91, 273] on polygon "Press SPACE to select this row." at bounding box center [93, 272] width 6 height 6
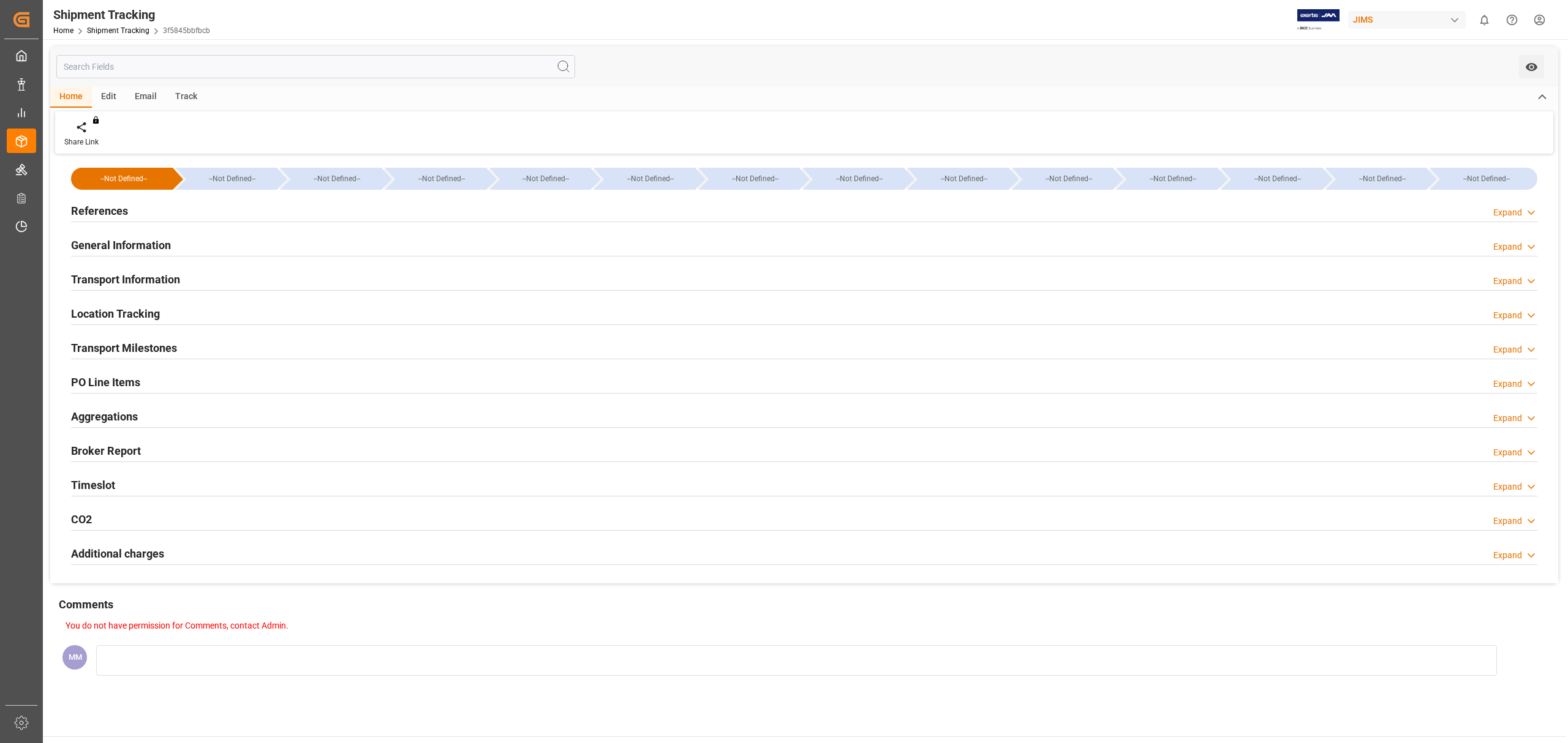
click at [161, 252] on h2 "General Information" at bounding box center [121, 245] width 100 height 16
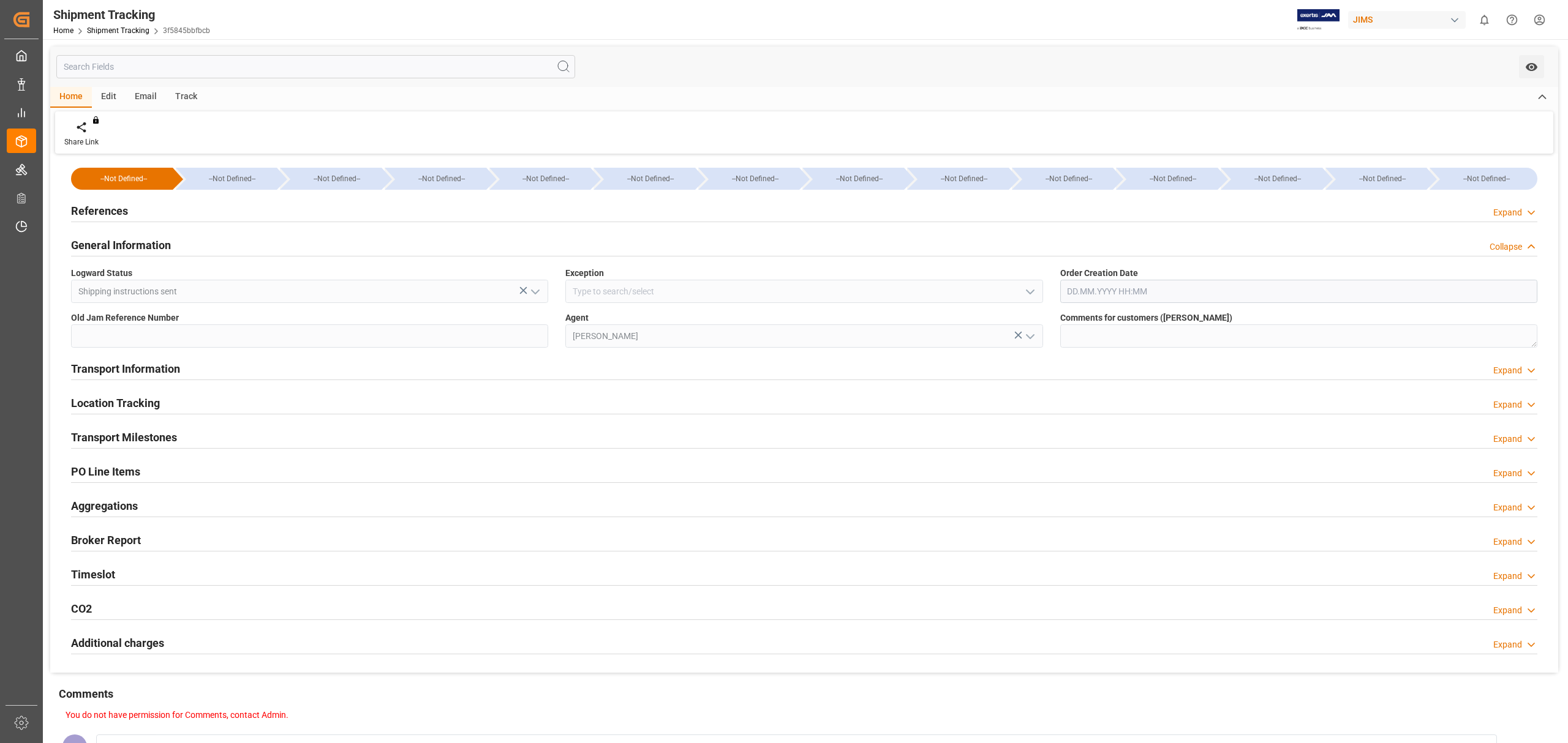
click at [161, 252] on h2 "General Information" at bounding box center [121, 245] width 100 height 16
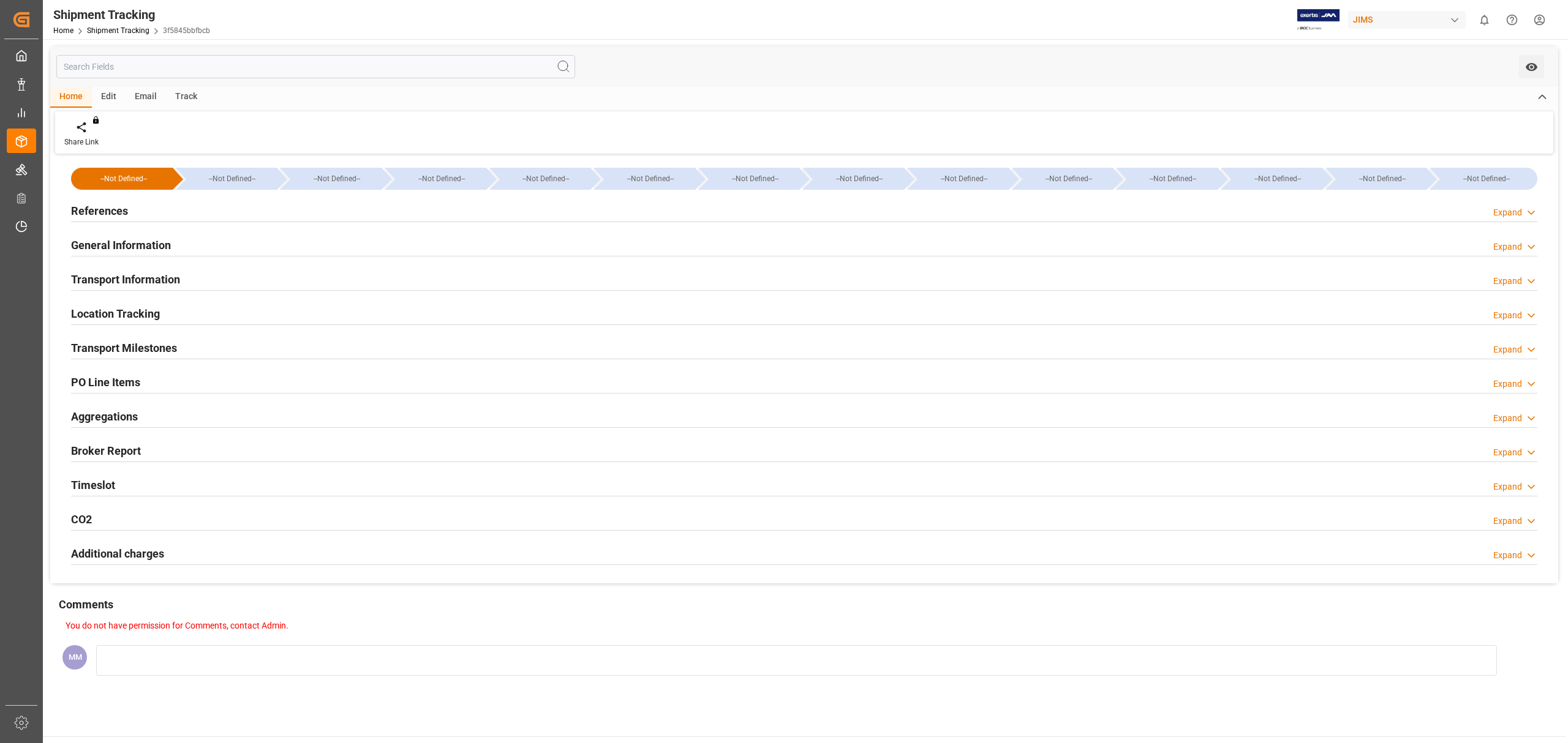
click at [165, 274] on h2 "Transport Information" at bounding box center [125, 280] width 109 height 16
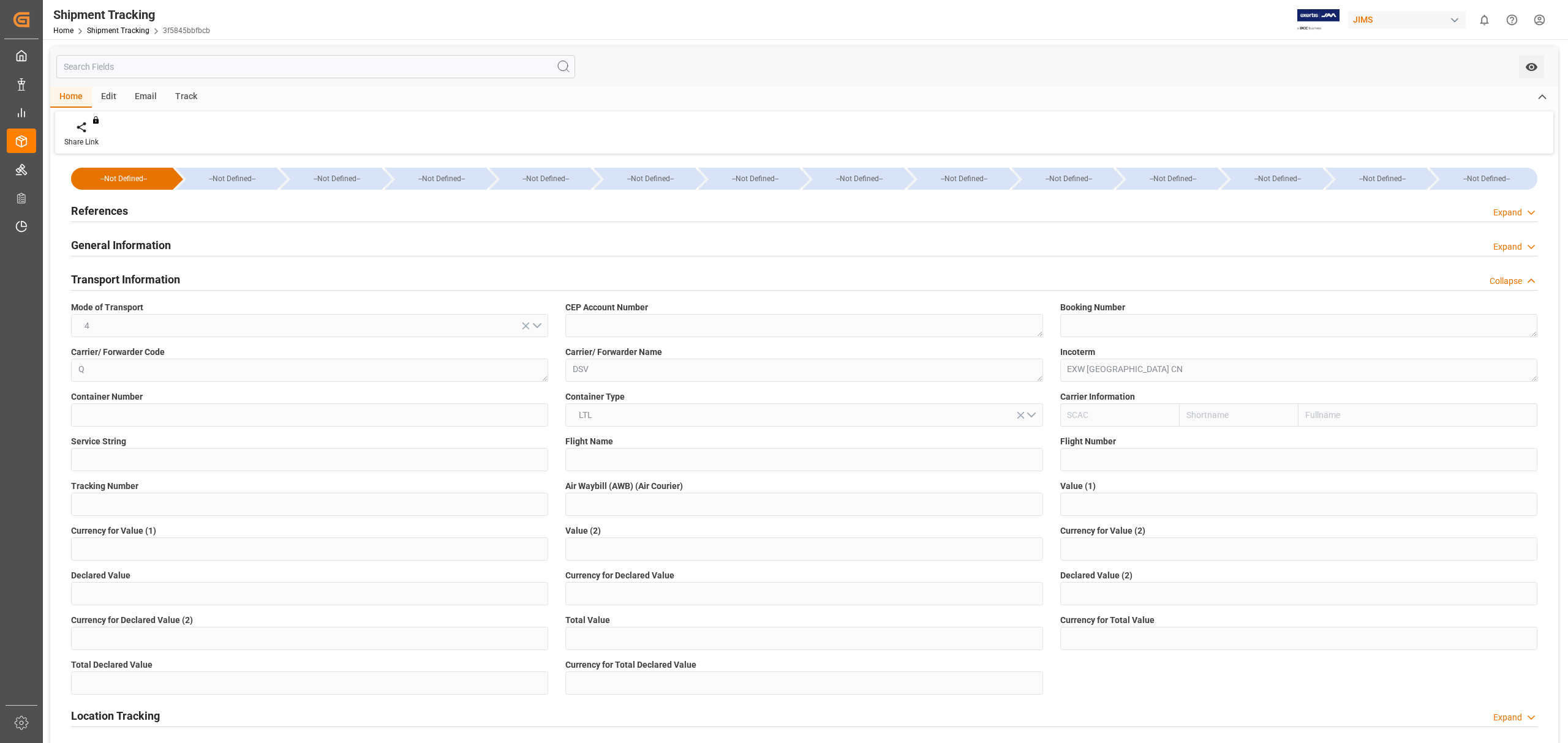
click at [165, 274] on h2 "Transport Information" at bounding box center [125, 280] width 109 height 16
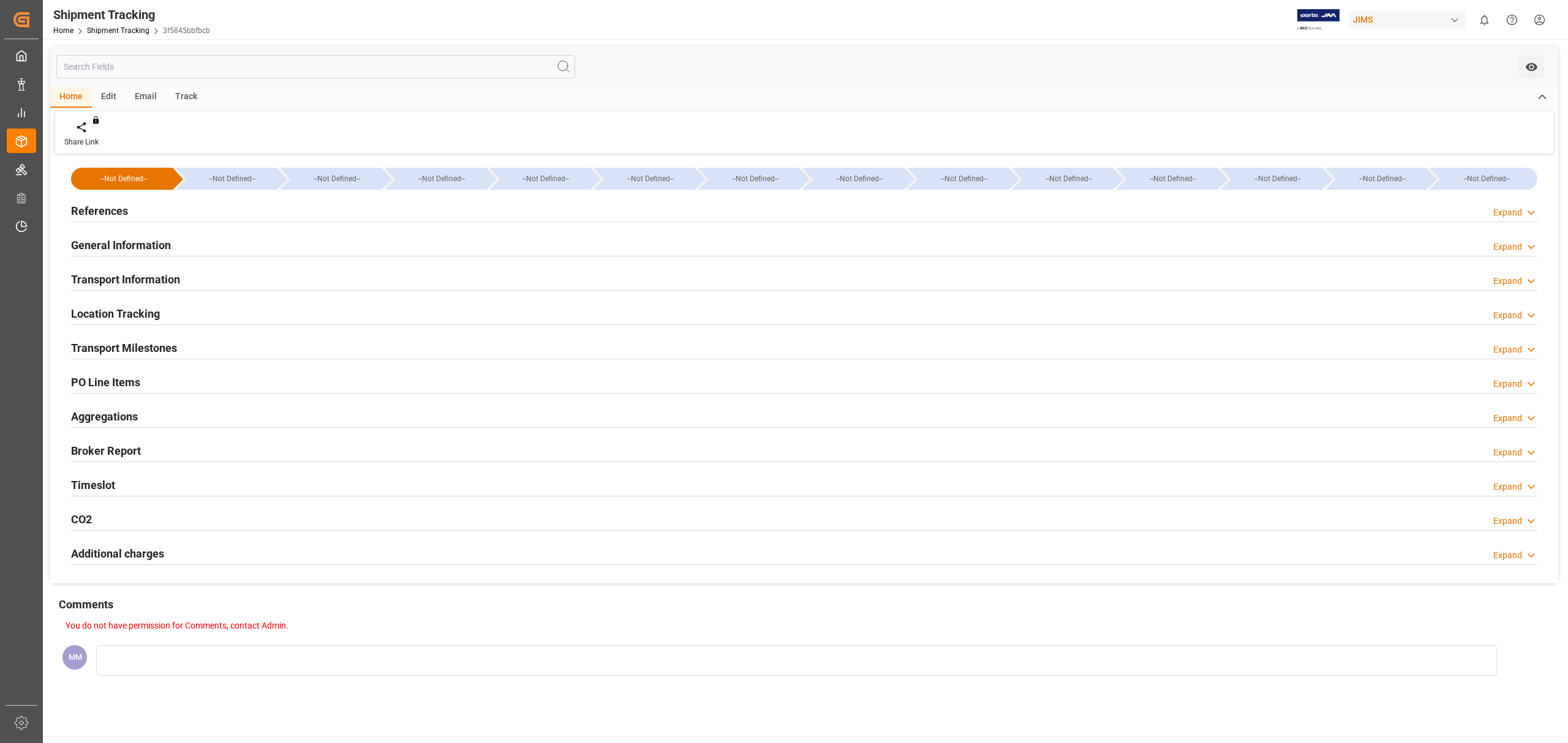
click at [160, 347] on h2 "Transport Milestones" at bounding box center [124, 348] width 106 height 16
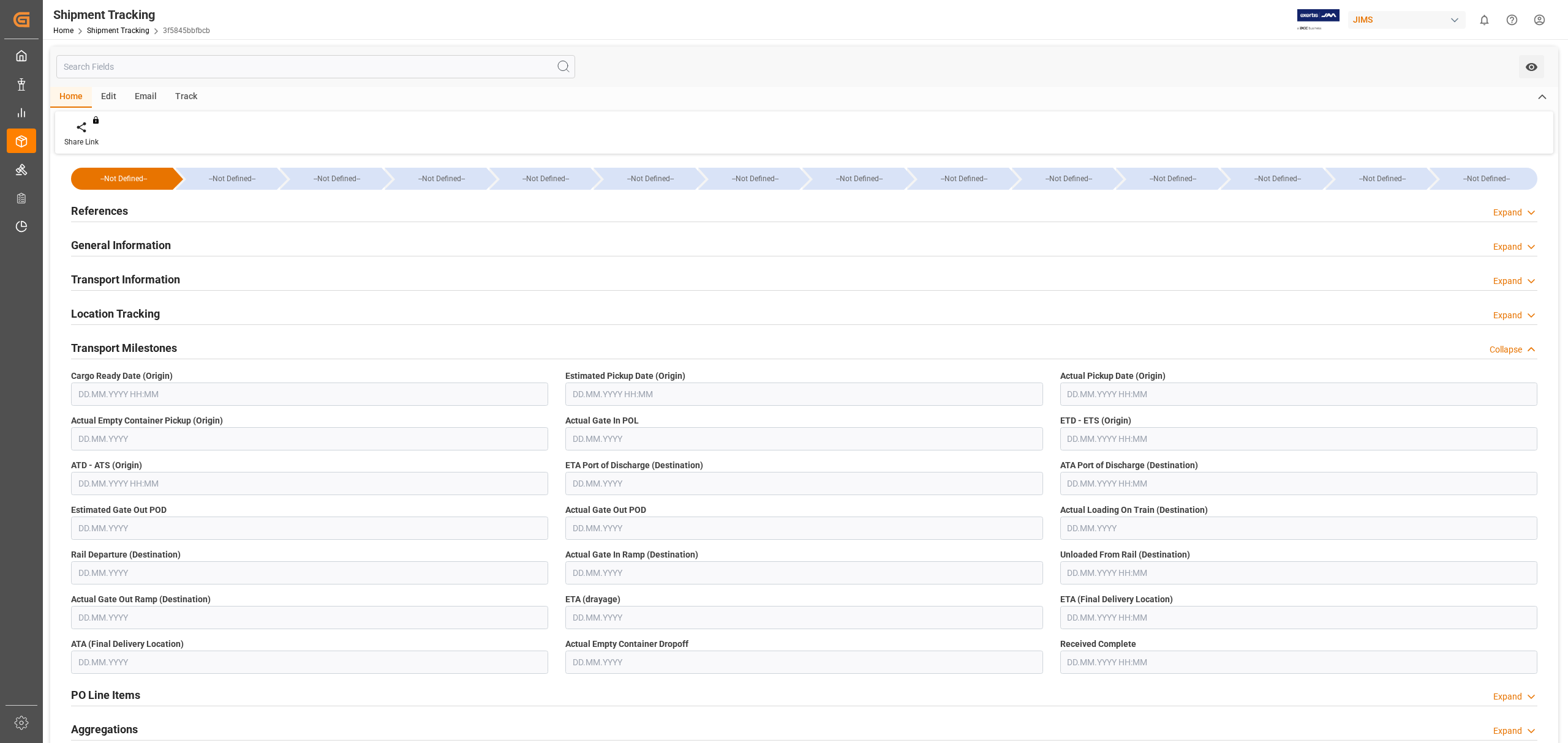
click at [160, 347] on h2 "Transport Milestones" at bounding box center [124, 348] width 106 height 16
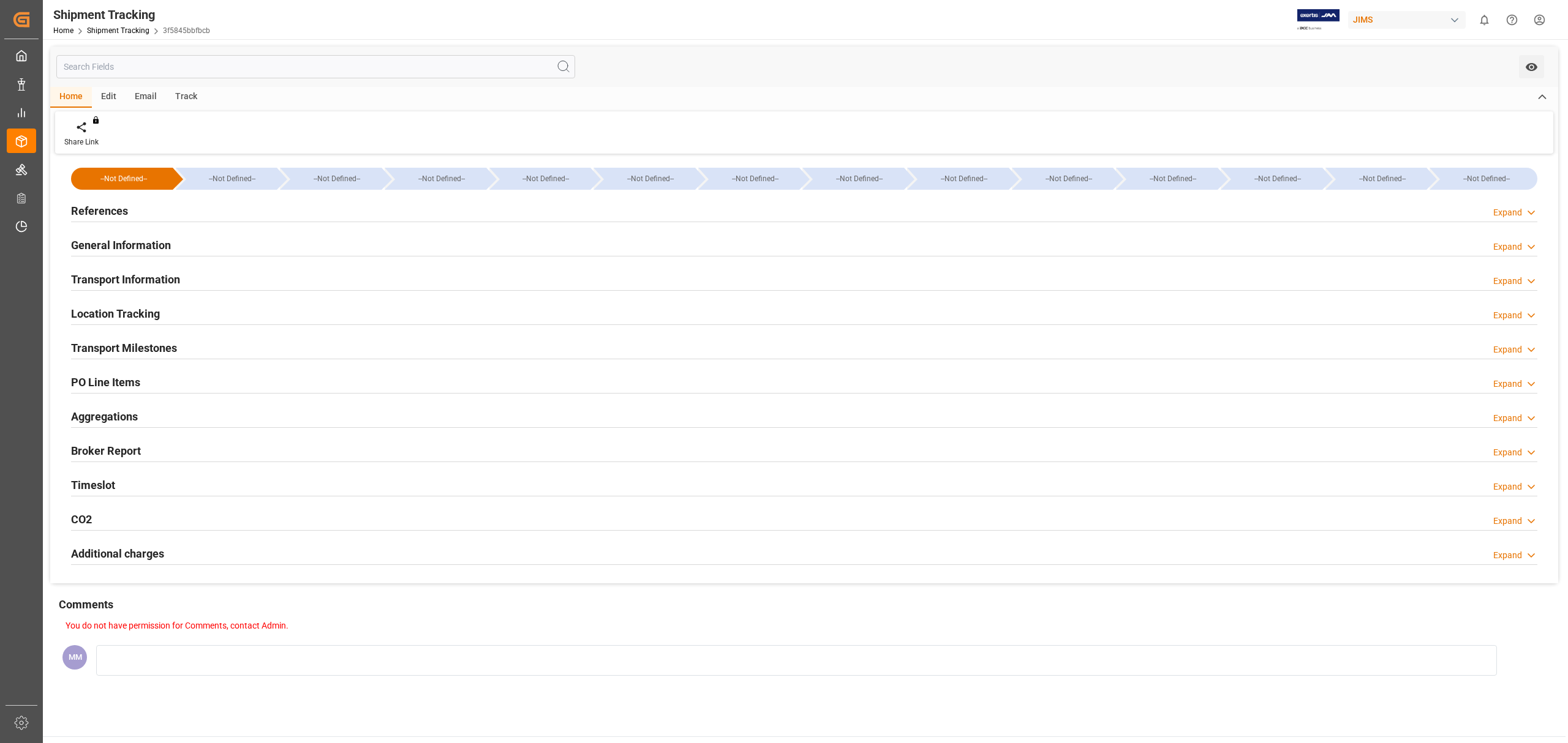
click at [118, 489] on div "Timeslot Expand" at bounding box center [804, 484] width 1466 height 23
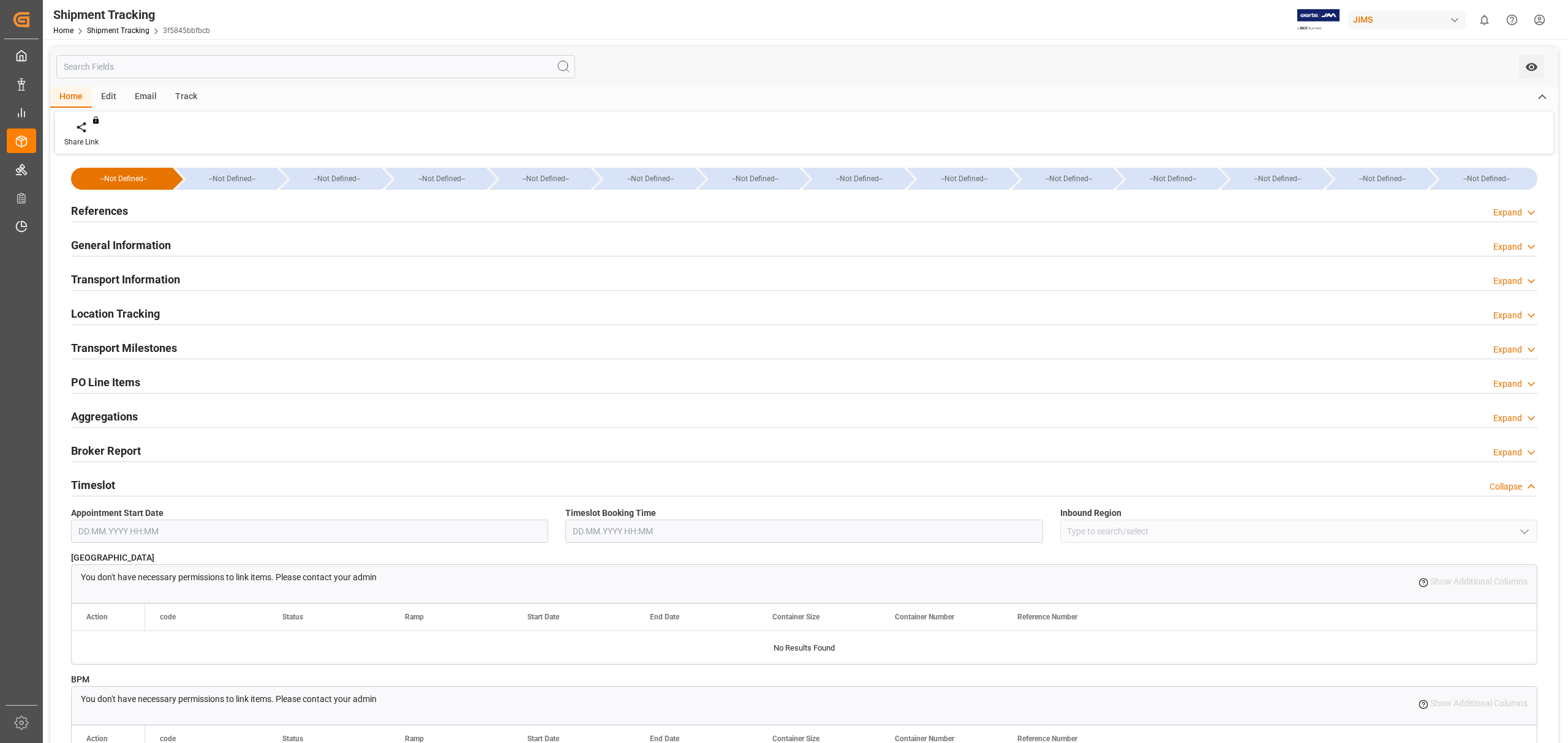
click at [118, 489] on div "Timeslot Collapse" at bounding box center [804, 484] width 1466 height 23
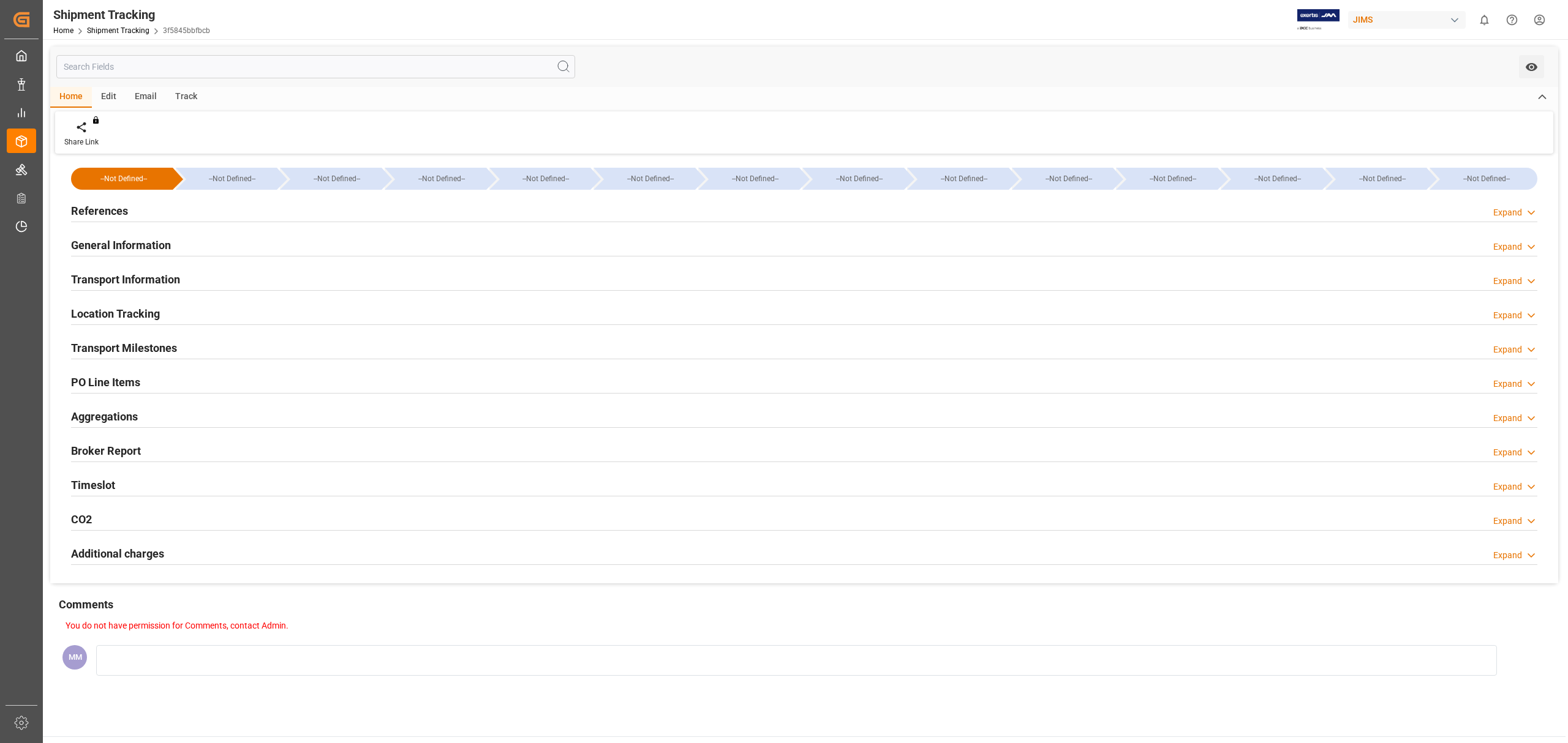
click at [381, 68] on input "text" at bounding box center [315, 67] width 519 height 23
click at [120, 27] on link "Shipment Tracking" at bounding box center [118, 31] width 62 height 9
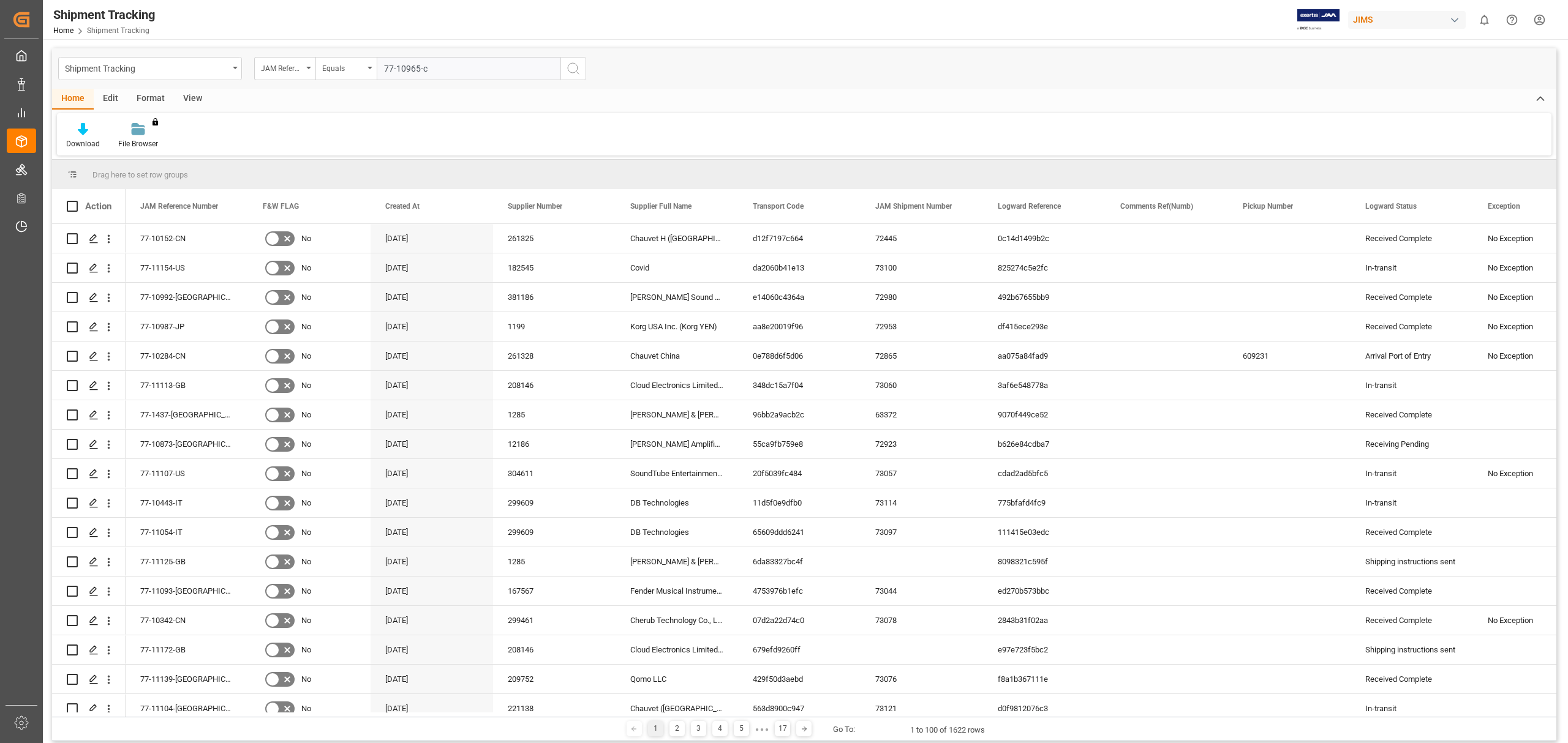
type input "77-10965-cn"
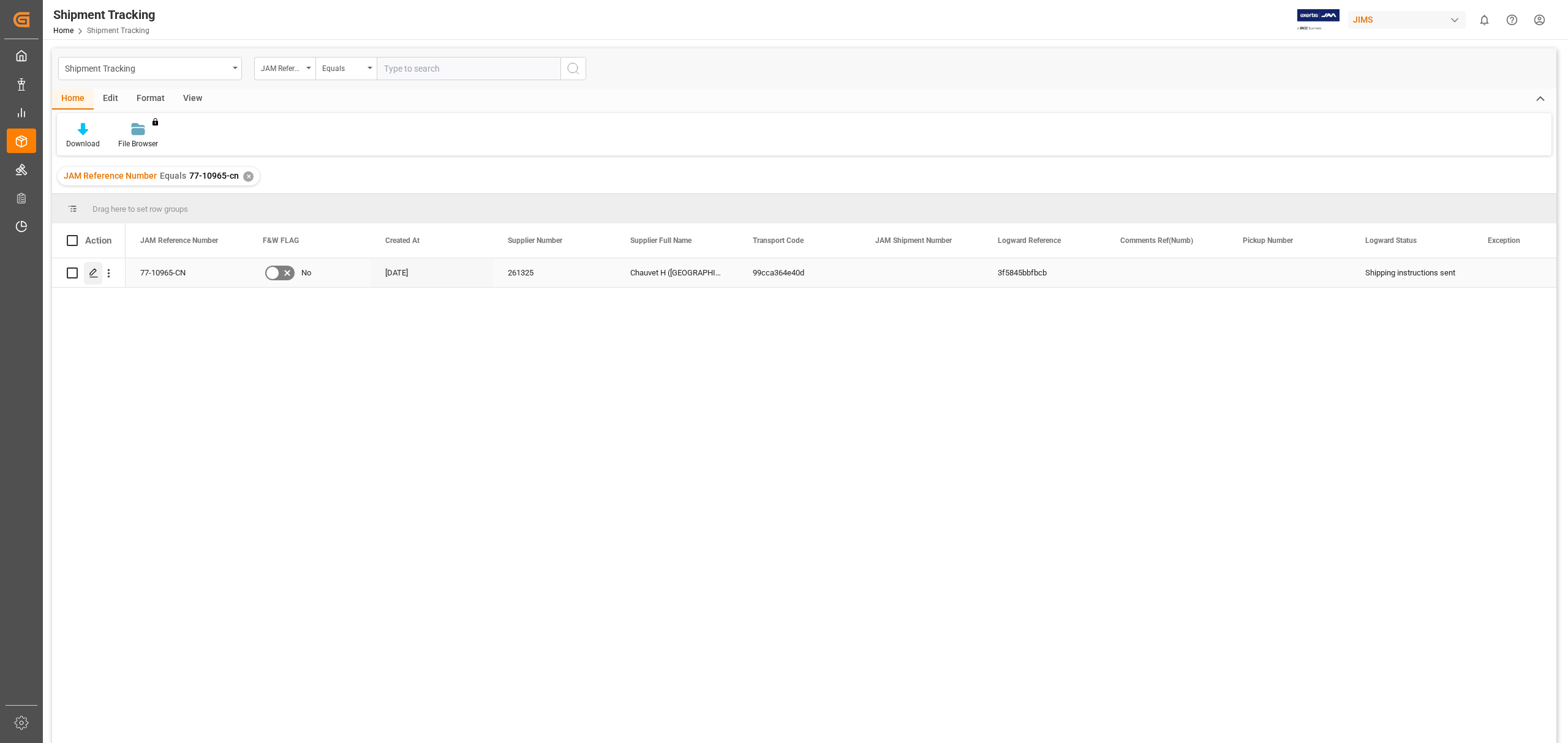
click at [94, 273] on polygon "Press SPACE to select this row." at bounding box center [93, 272] width 6 height 6
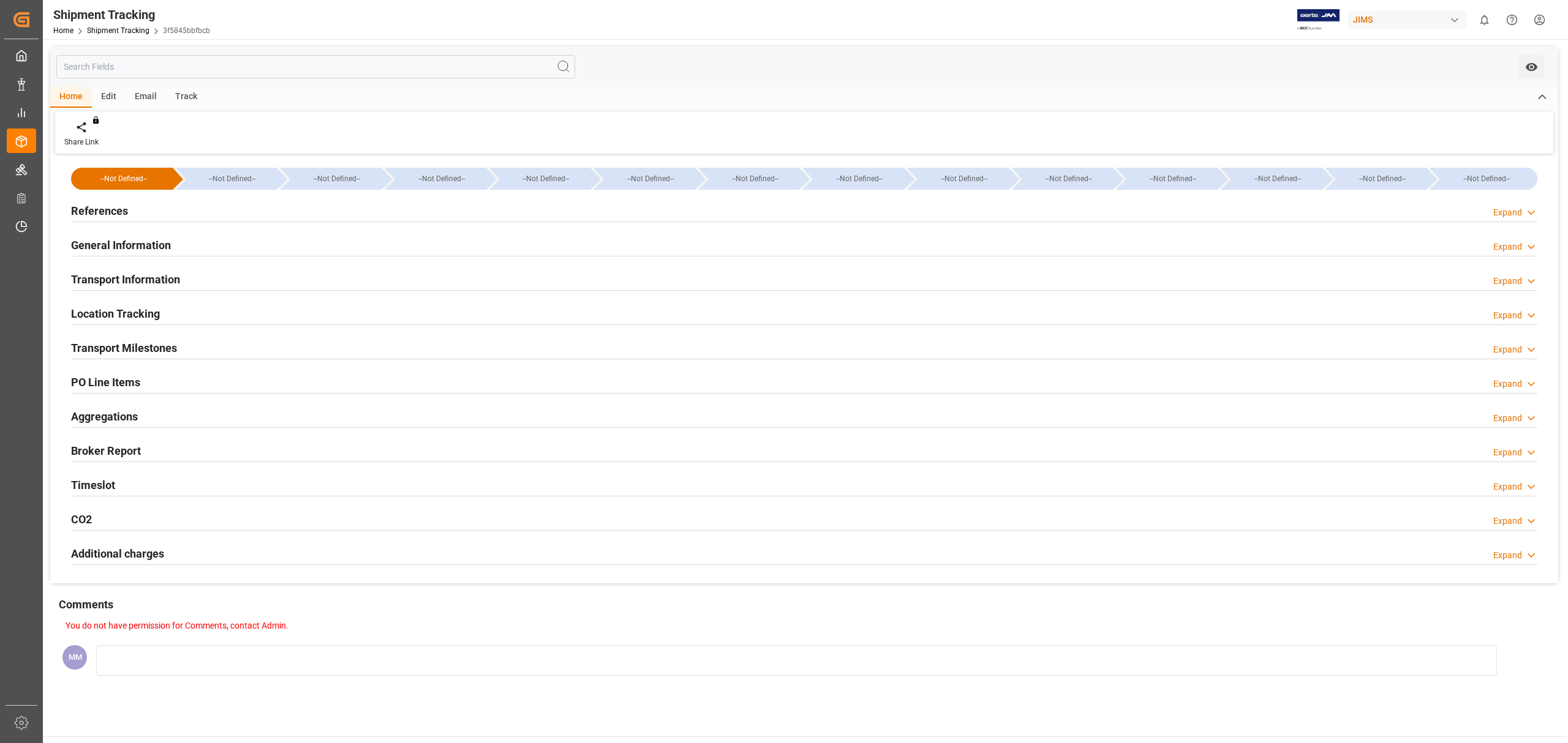
drag, startPoint x: 131, startPoint y: 258, endPoint x: 128, endPoint y: 246, distance: 12.4
click at [130, 258] on div "General Information Expand" at bounding box center [803, 245] width 1483 height 34
click at [130, 241] on h2 "General Information" at bounding box center [121, 245] width 100 height 16
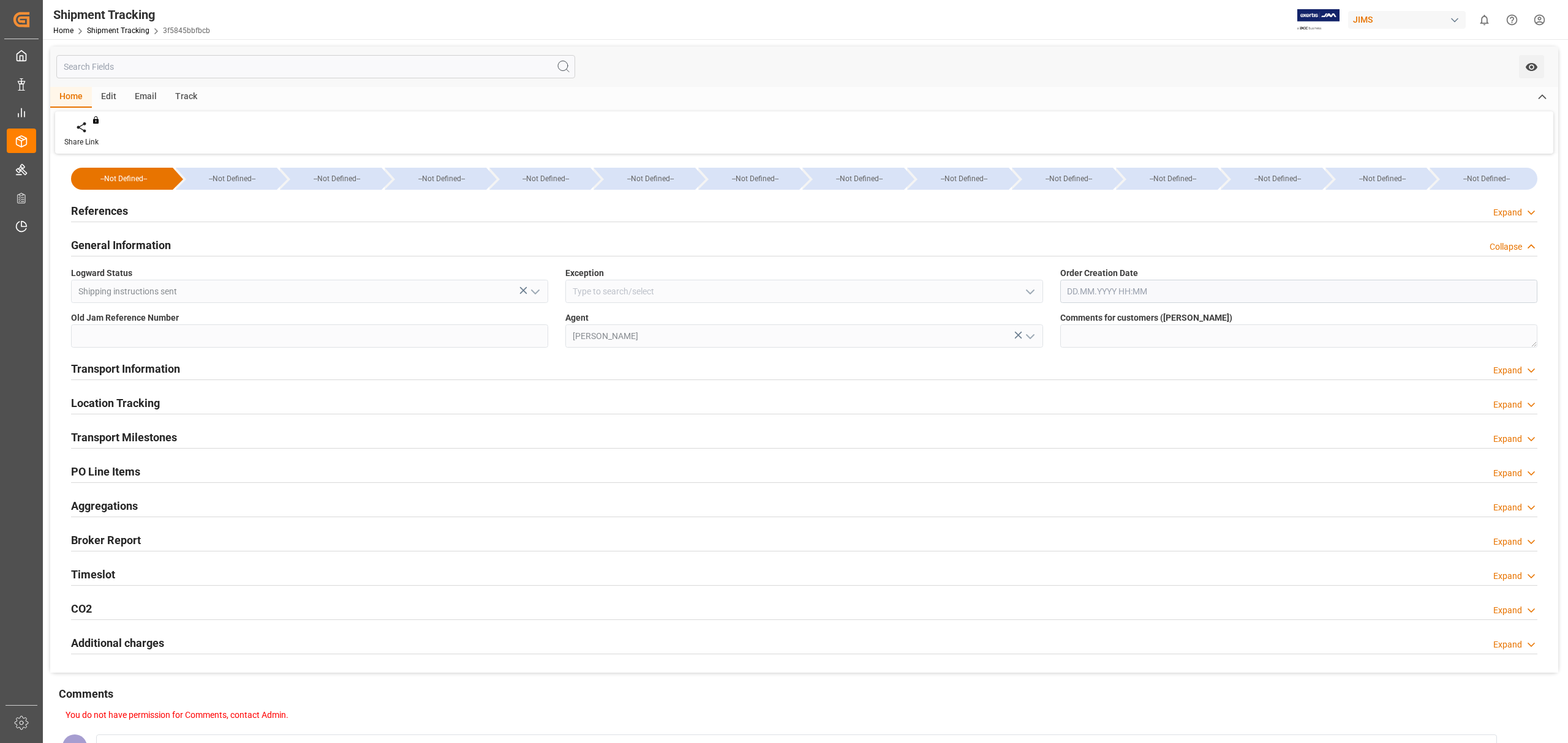
click at [147, 241] on h2 "General Information" at bounding box center [121, 245] width 100 height 16
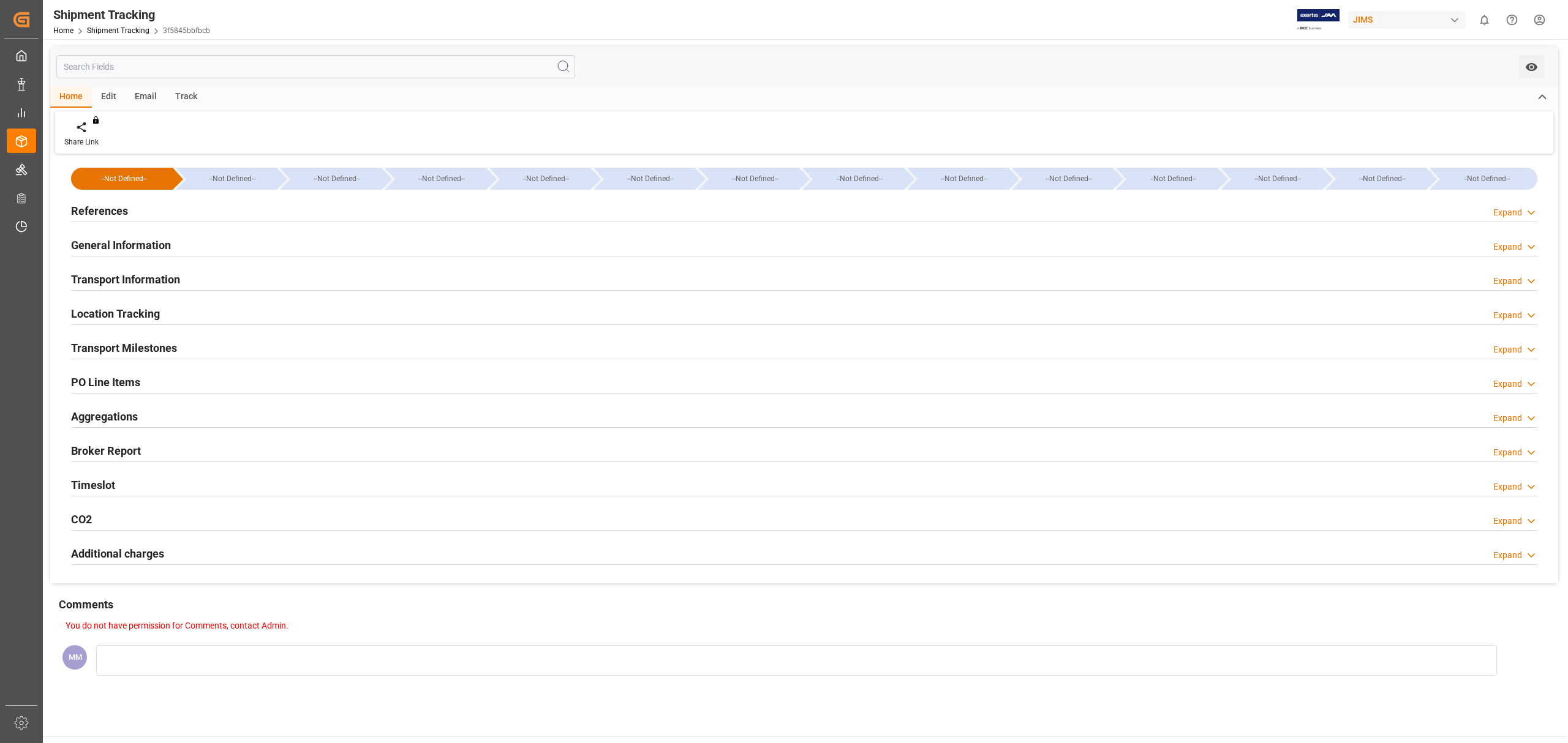
click at [150, 273] on h2 "Transport Information" at bounding box center [125, 280] width 109 height 16
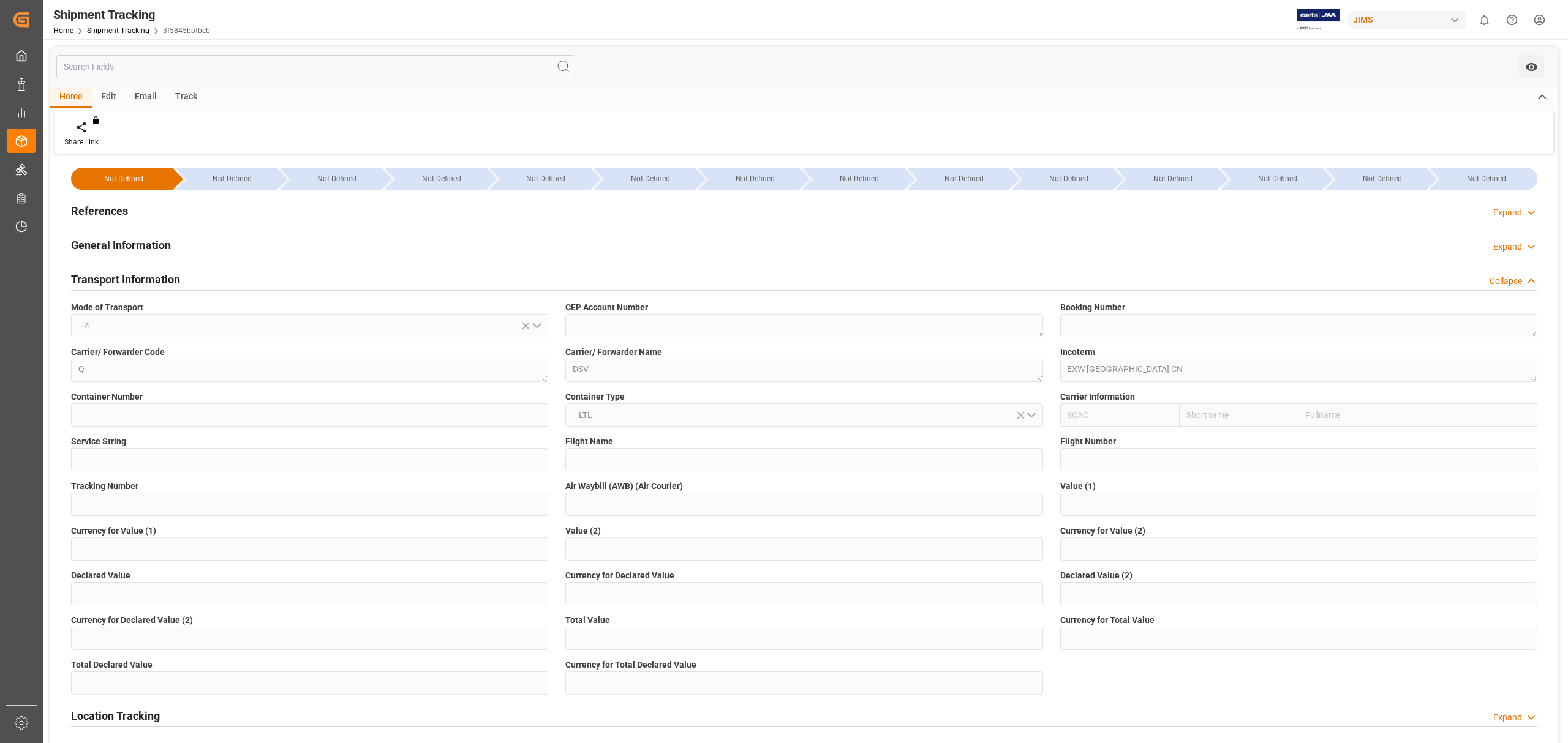
click at [150, 273] on h2 "Transport Information" at bounding box center [125, 280] width 109 height 16
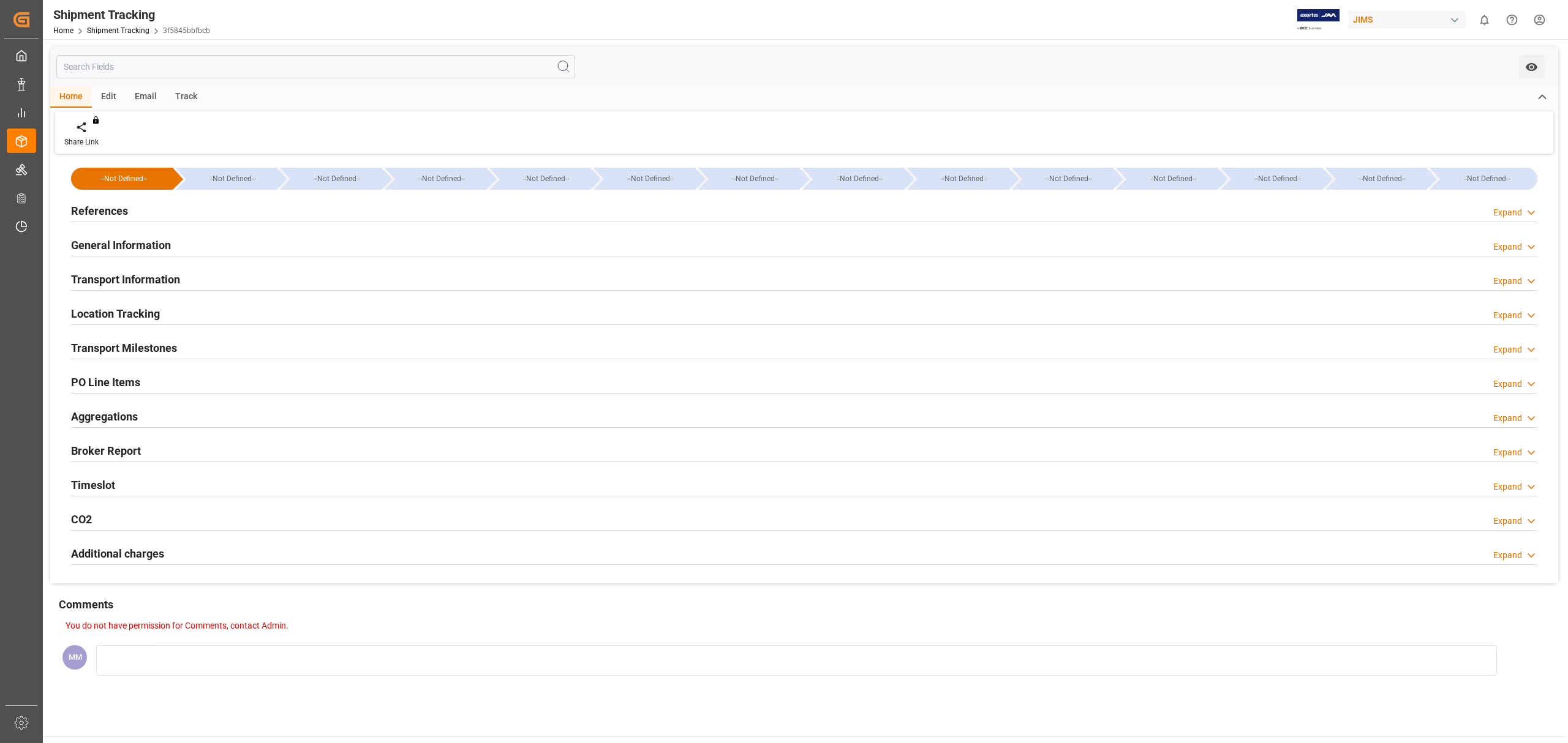
click at [144, 347] on h2 "Transport Milestones" at bounding box center [124, 348] width 106 height 16
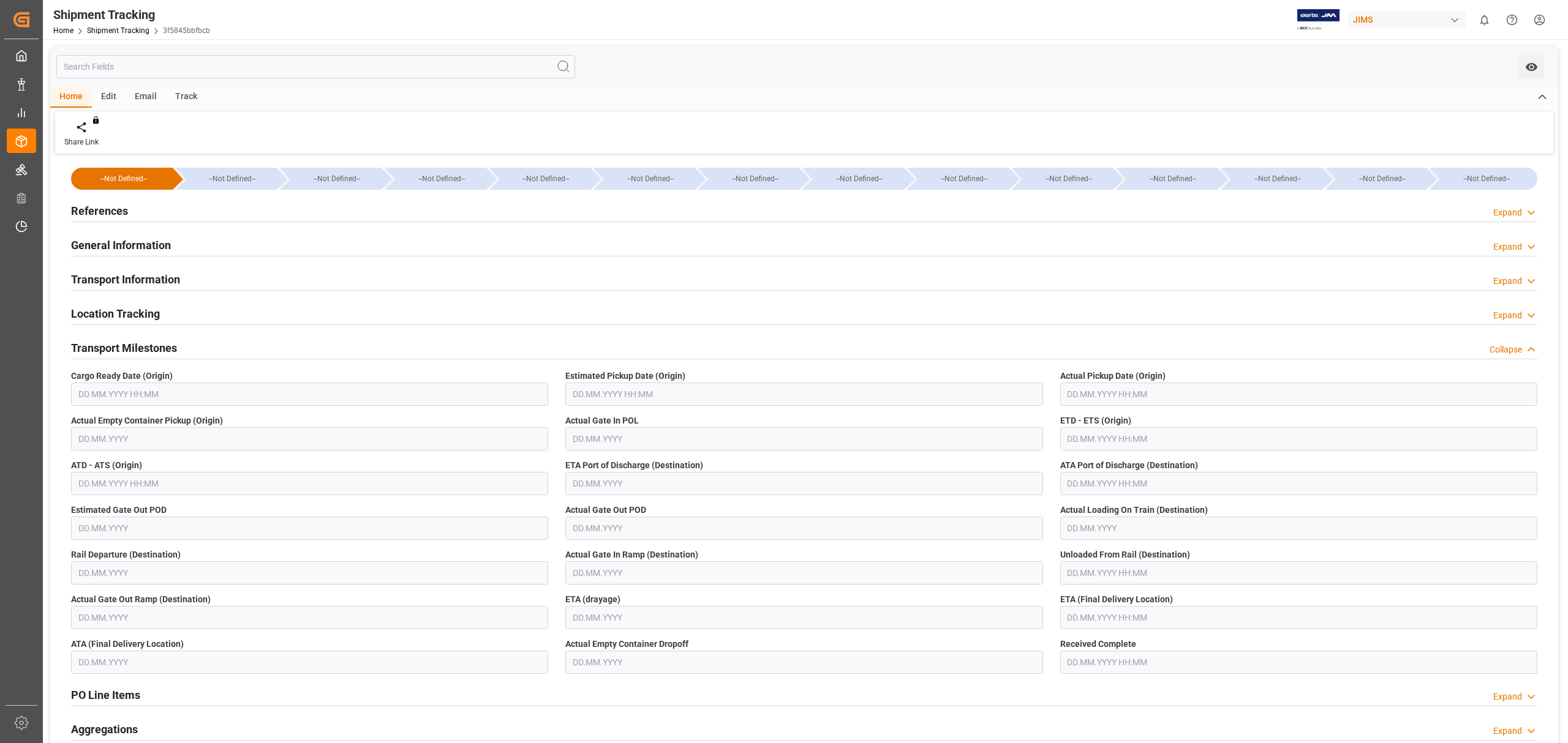
click at [144, 347] on h2 "Transport Milestones" at bounding box center [124, 348] width 106 height 16
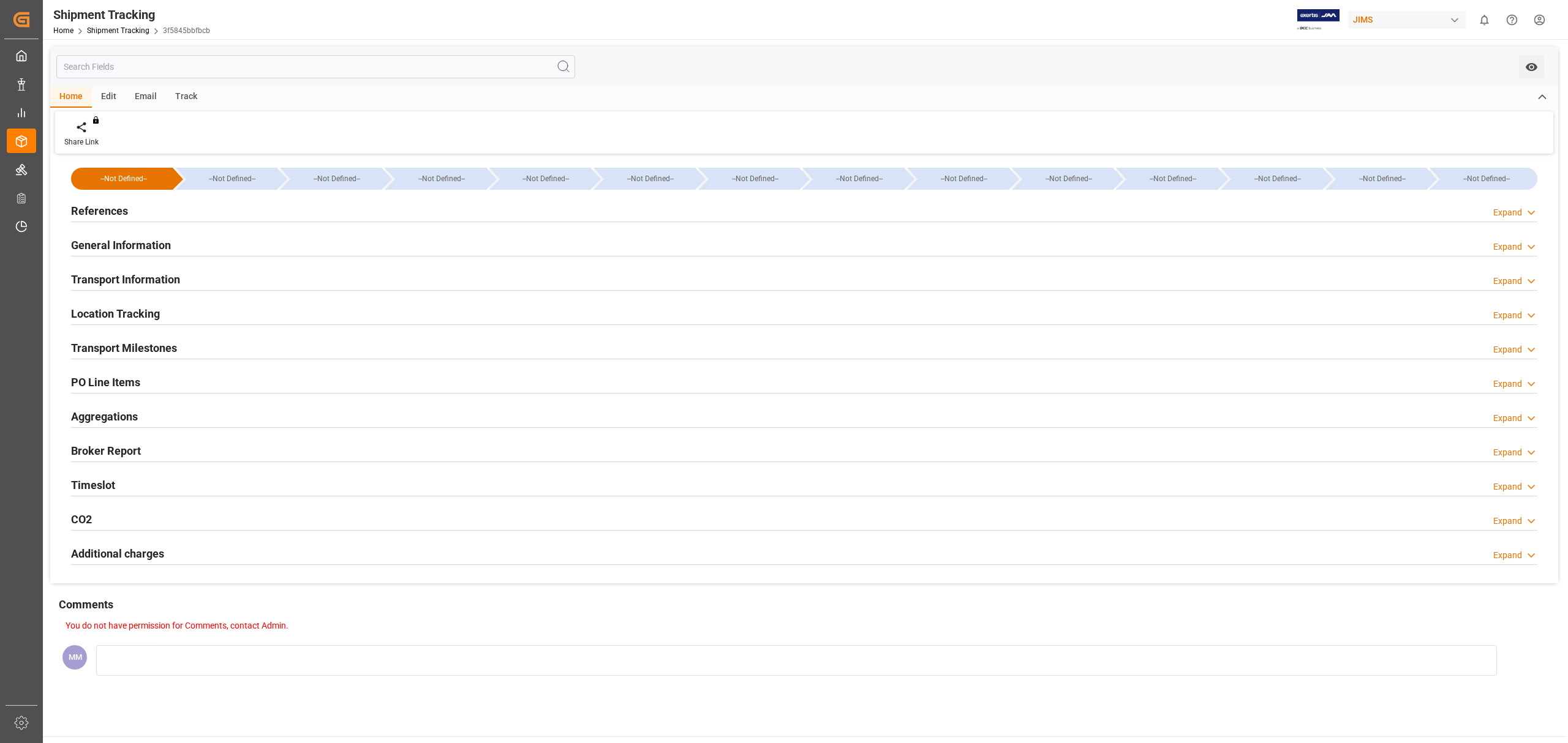
click at [105, 487] on h2 "Timeslot" at bounding box center [93, 485] width 44 height 16
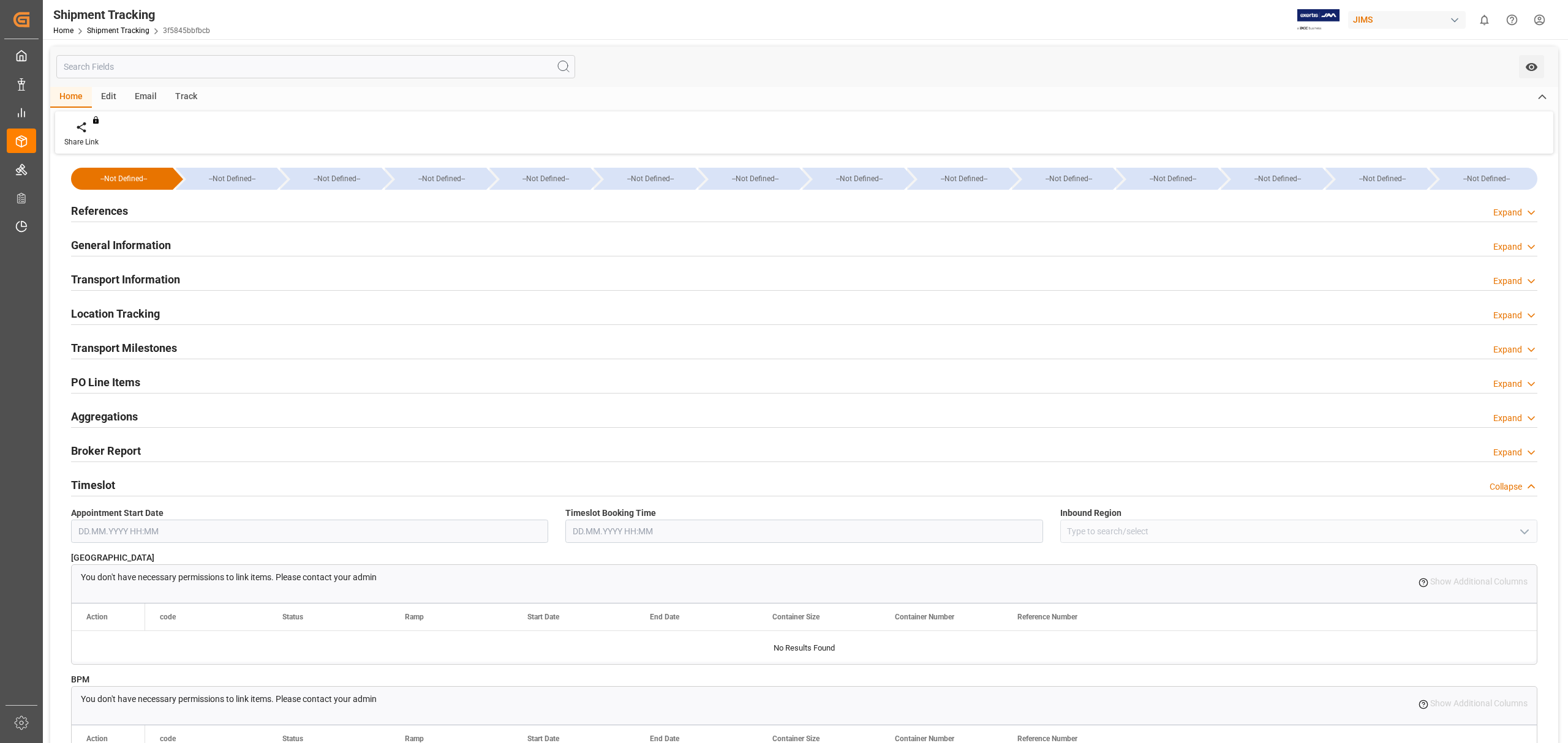
click at [145, 245] on h2 "General Information" at bounding box center [121, 245] width 100 height 16
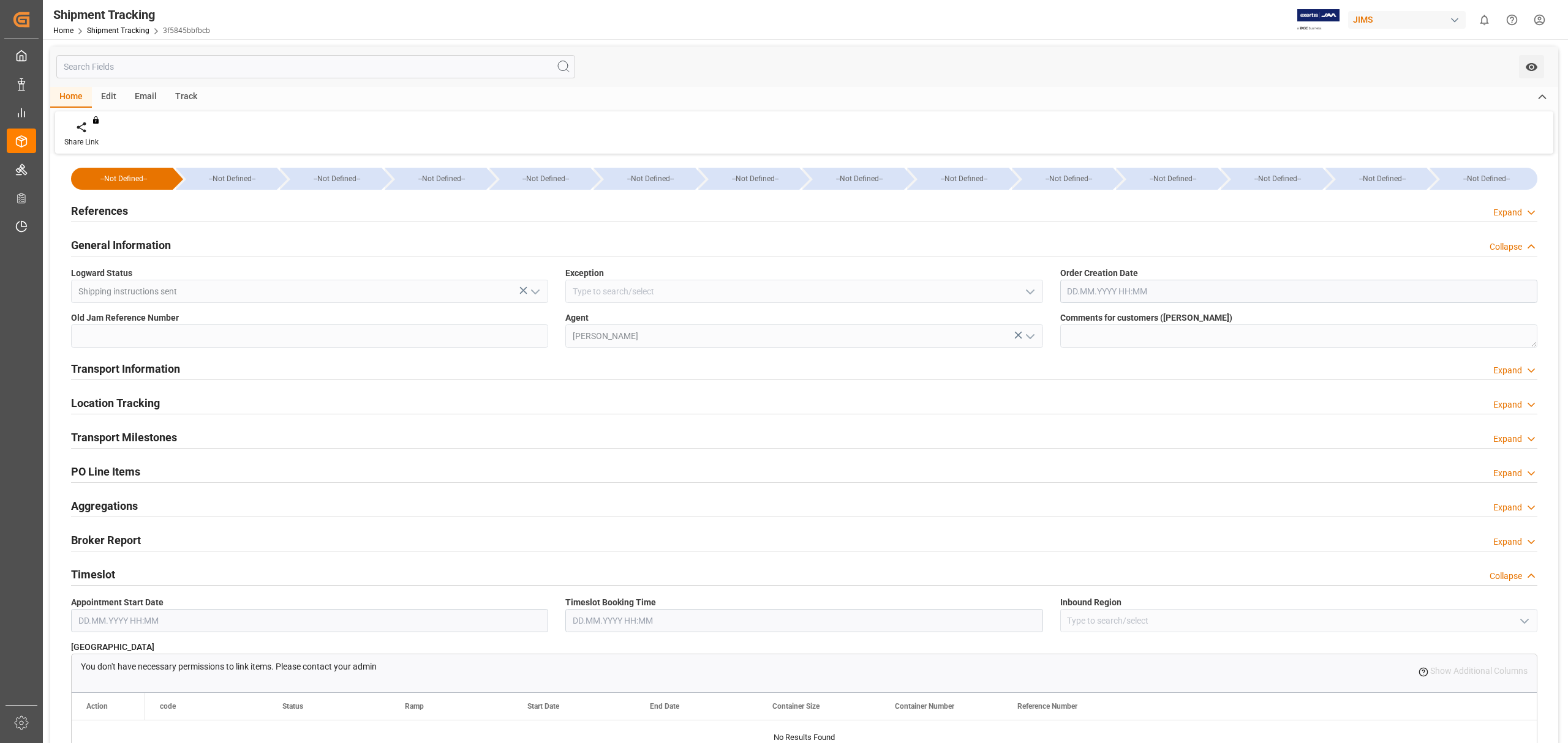
click at [138, 246] on h2 "General Information" at bounding box center [121, 245] width 100 height 16
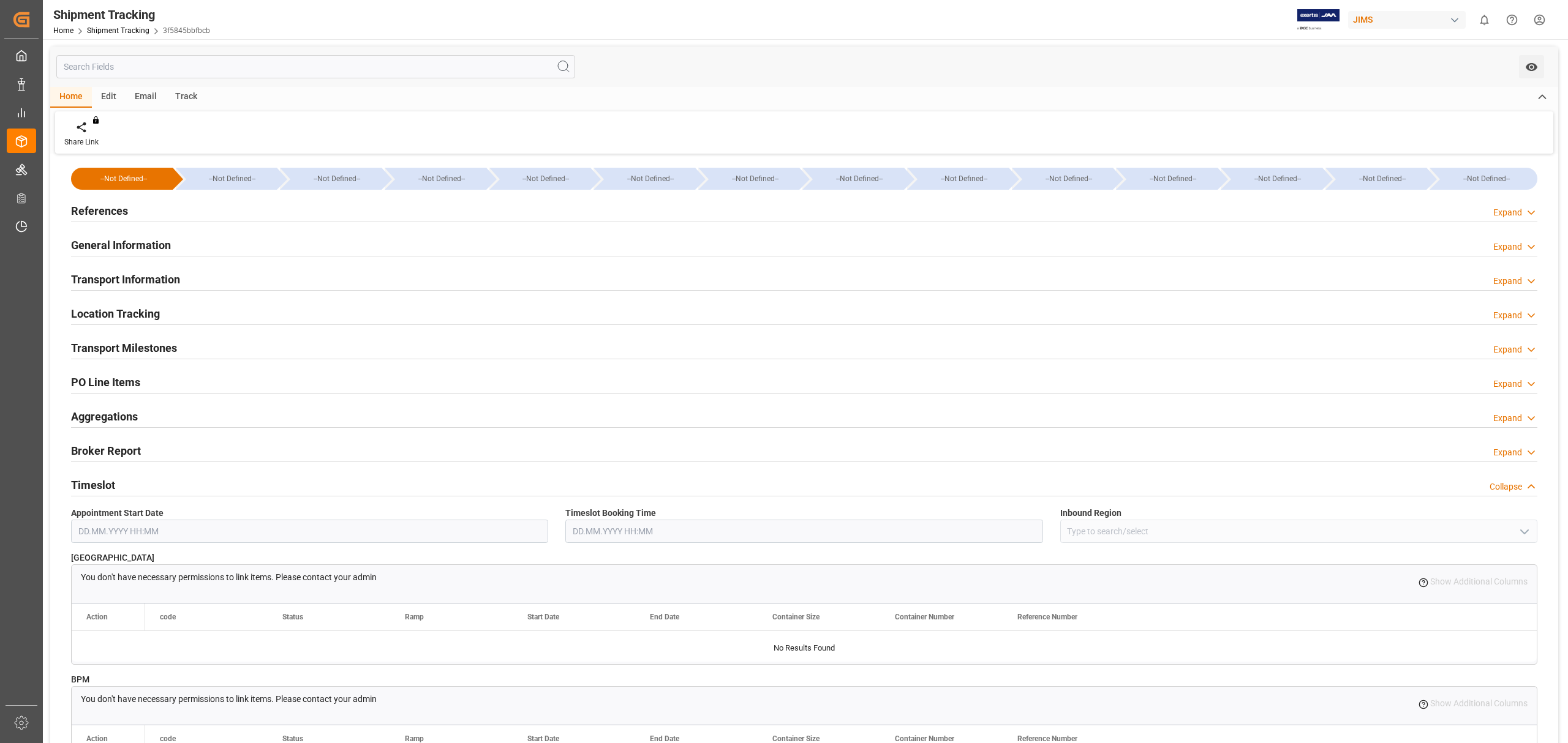
click at [148, 278] on h2 "Transport Information" at bounding box center [125, 280] width 109 height 16
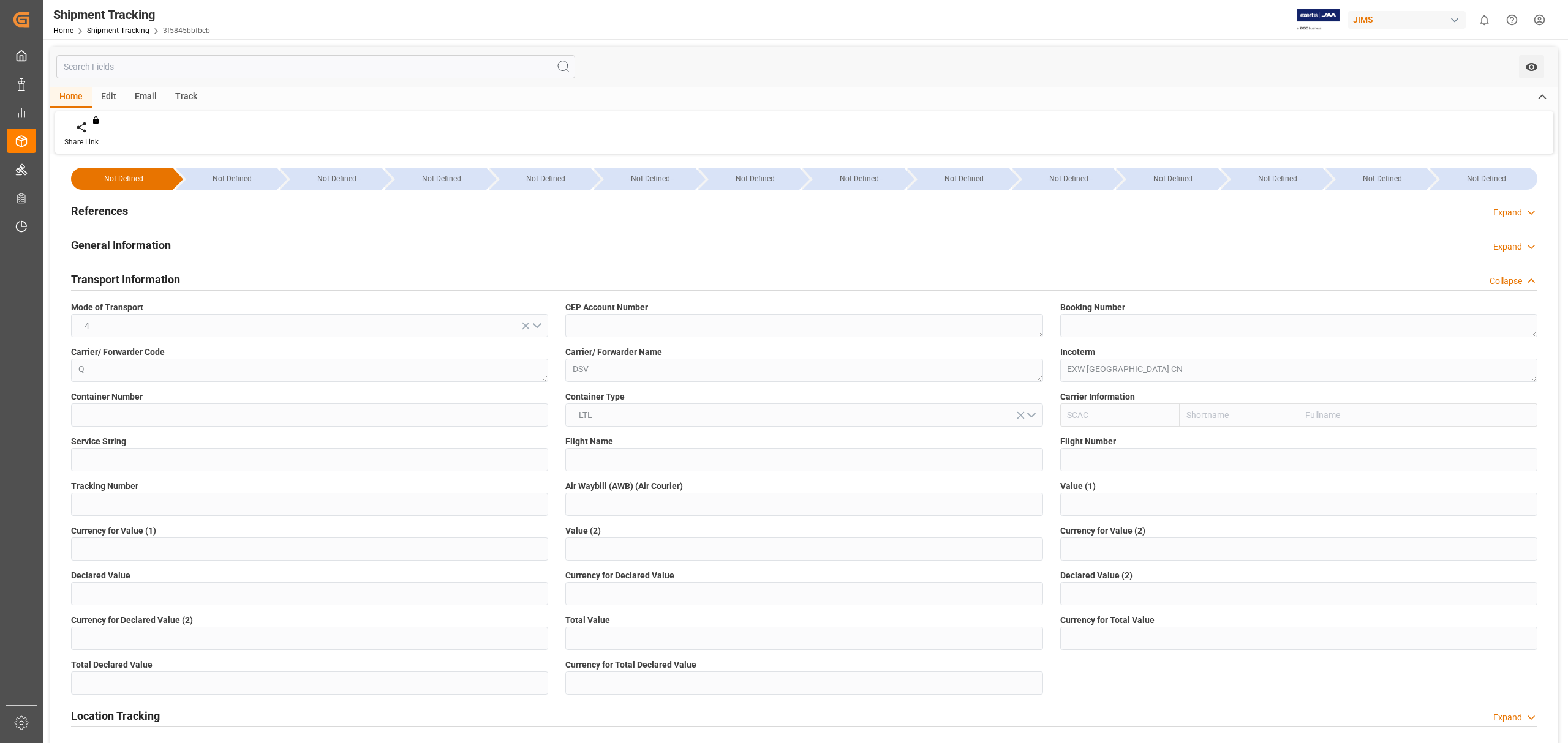
click at [148, 278] on h2 "Transport Information" at bounding box center [125, 280] width 109 height 16
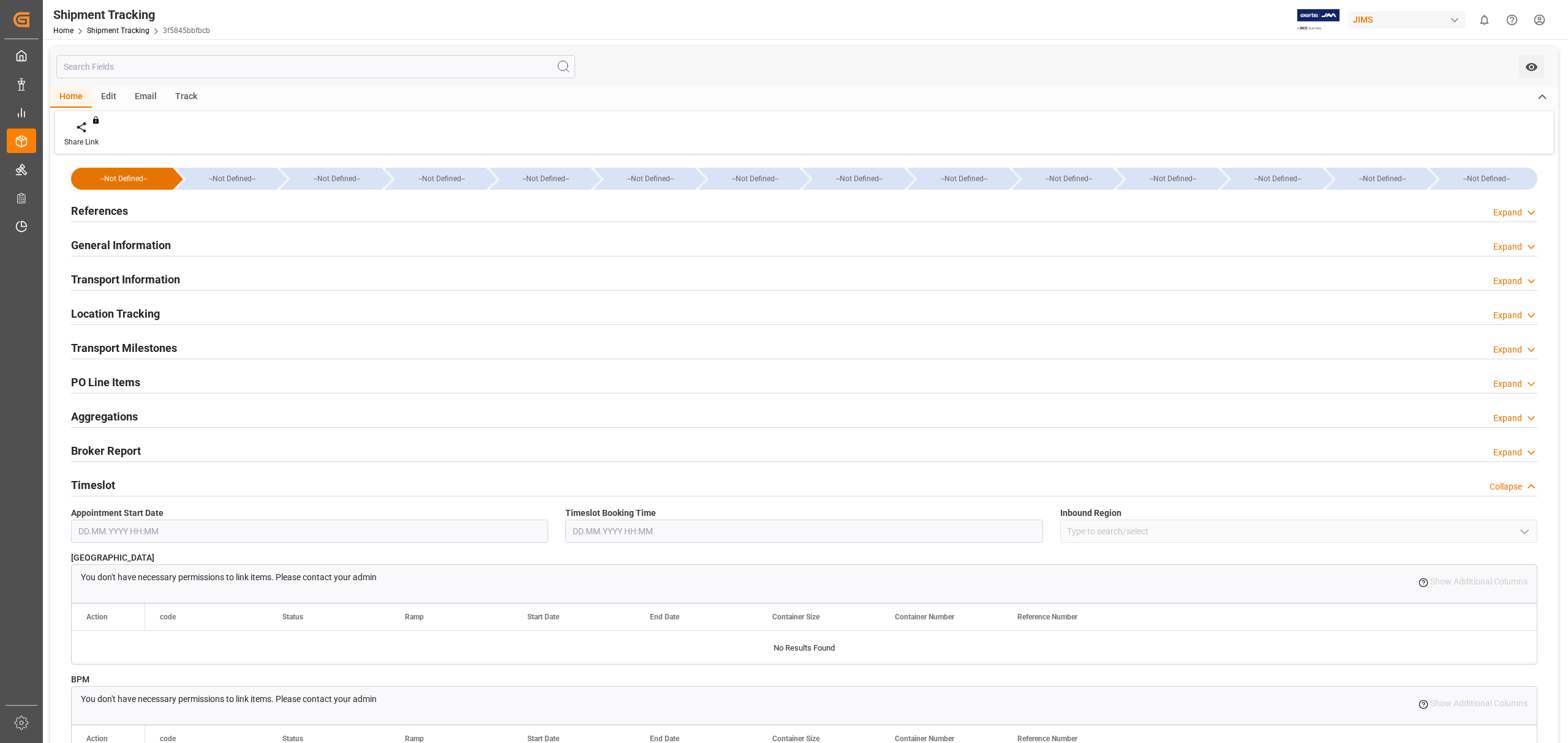
click at [116, 204] on h2 "References" at bounding box center [99, 211] width 57 height 16
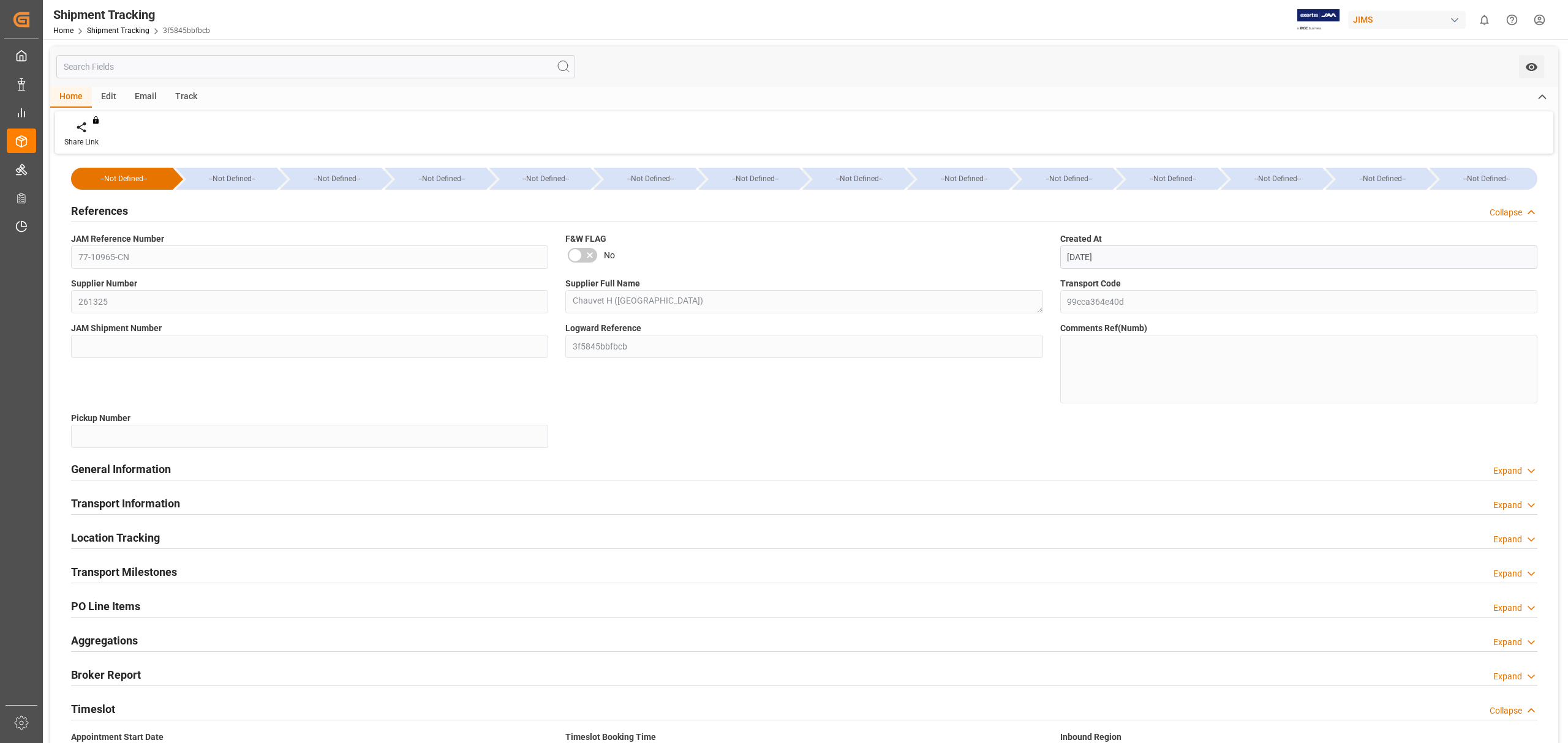
click at [116, 204] on h2 "References" at bounding box center [99, 211] width 57 height 16
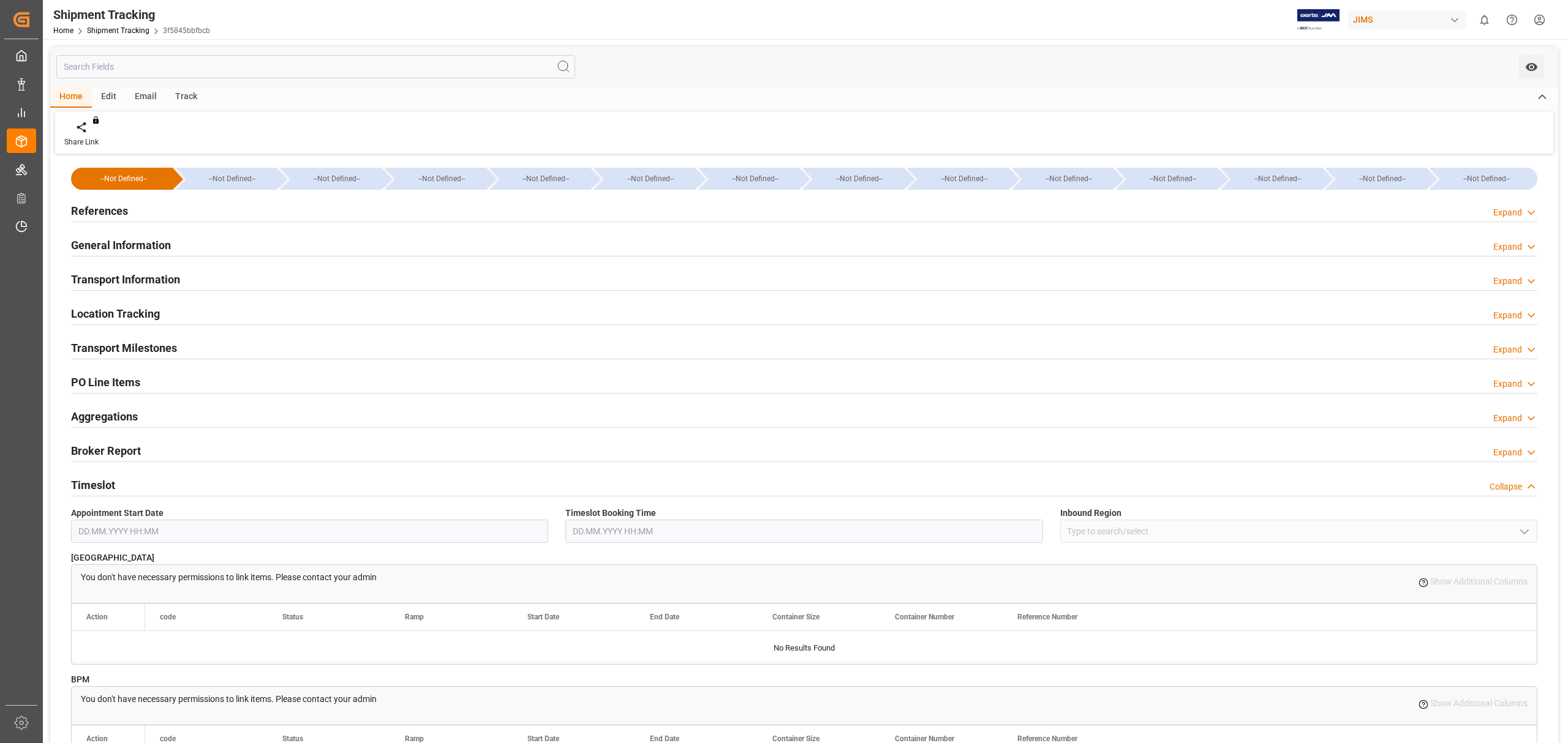
click at [97, 481] on h2 "Timeslot" at bounding box center [93, 485] width 44 height 16
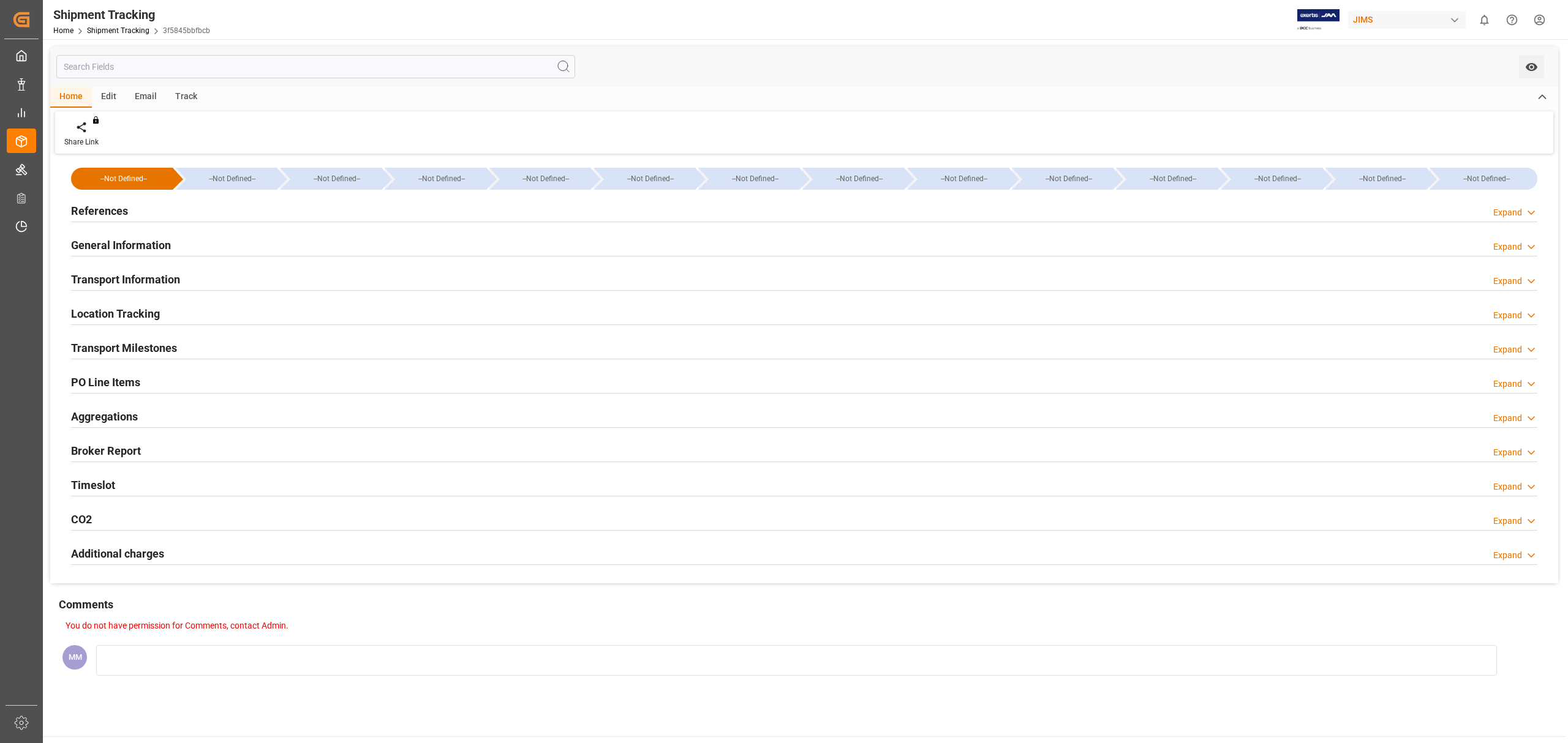
click at [129, 209] on div "References Expand" at bounding box center [804, 210] width 1466 height 23
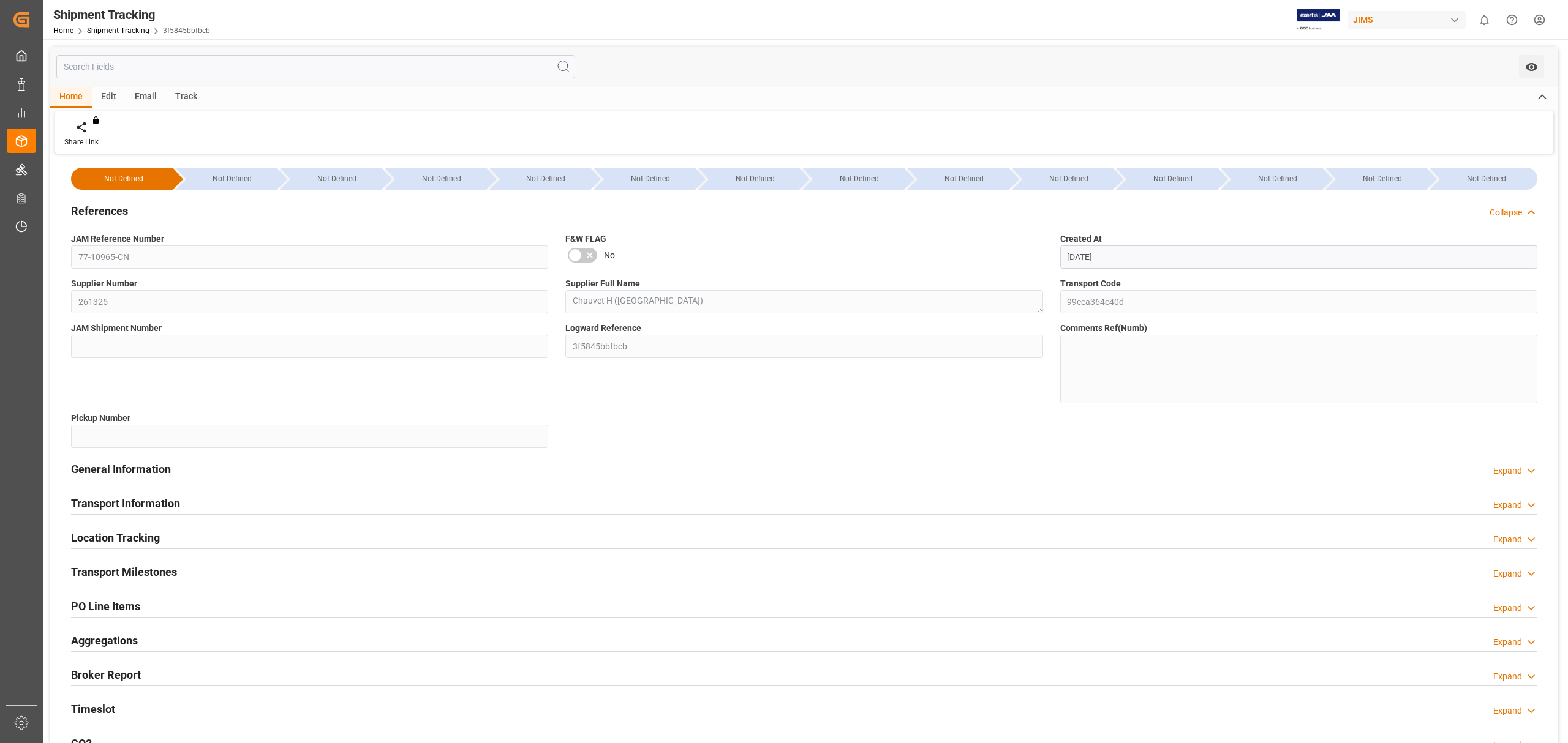
click at [127, 208] on div "References Collapse" at bounding box center [804, 210] width 1466 height 23
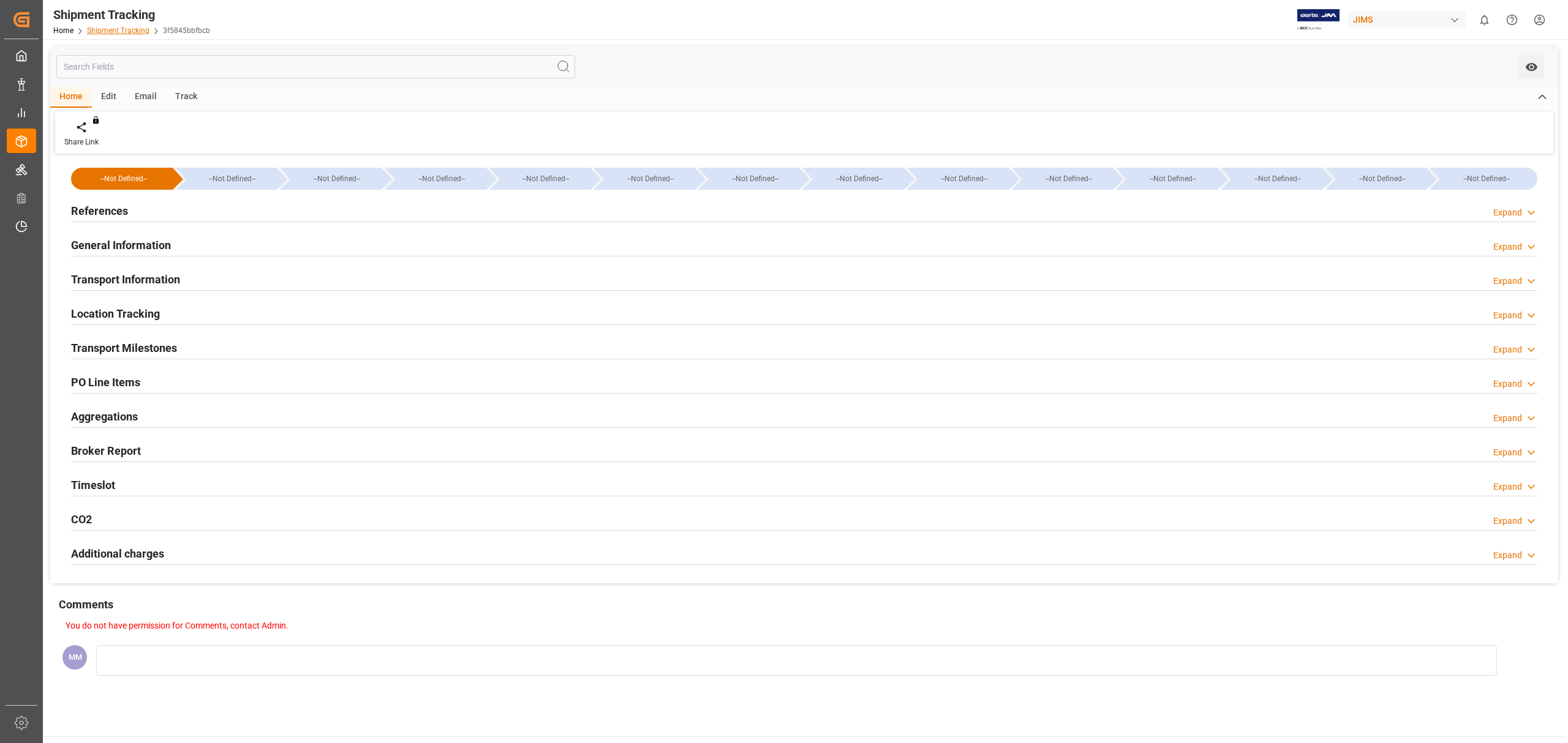
click at [133, 31] on link "Shipment Tracking" at bounding box center [118, 31] width 62 height 9
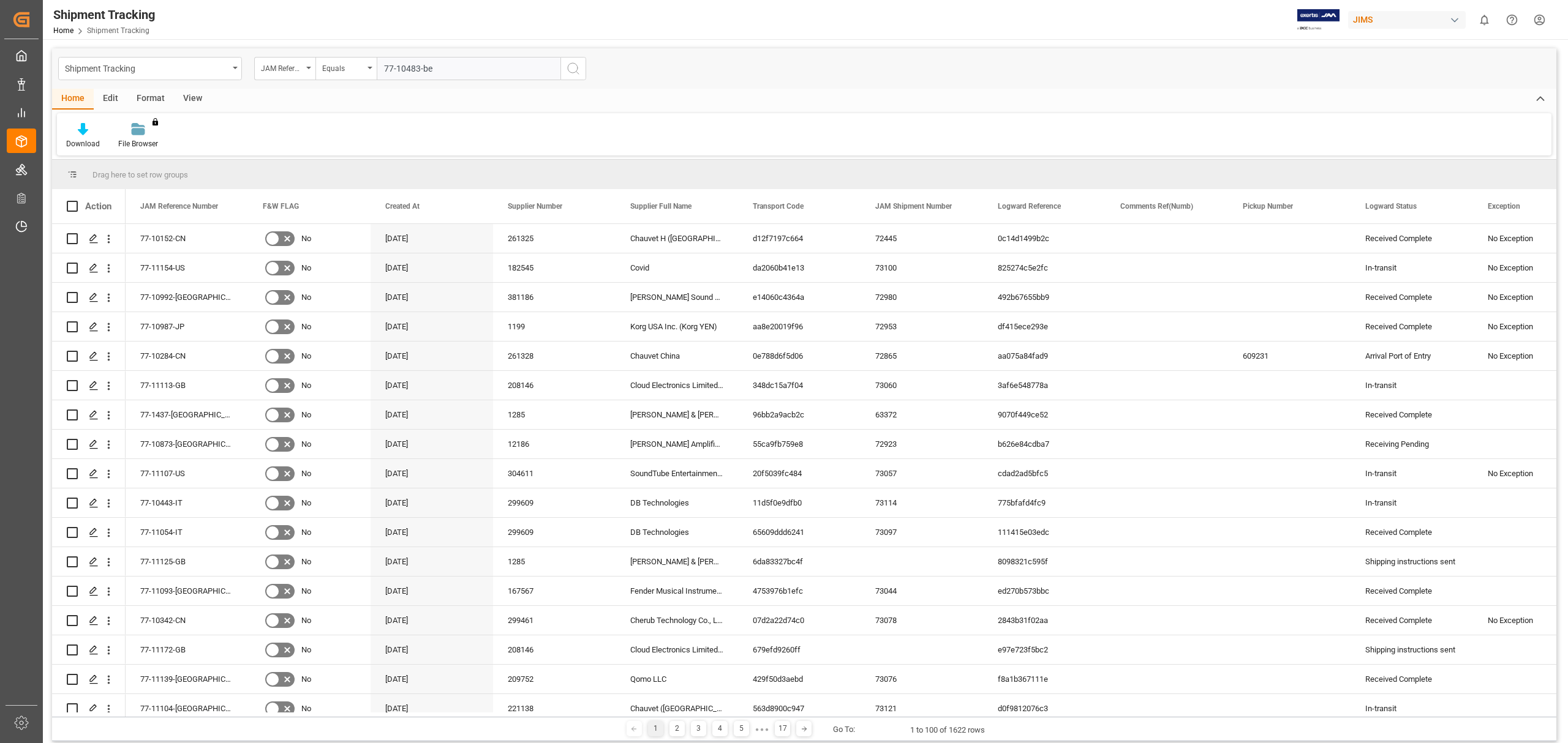
type input "77-10483-be"
click at [576, 60] on button "search button" at bounding box center [574, 68] width 26 height 23
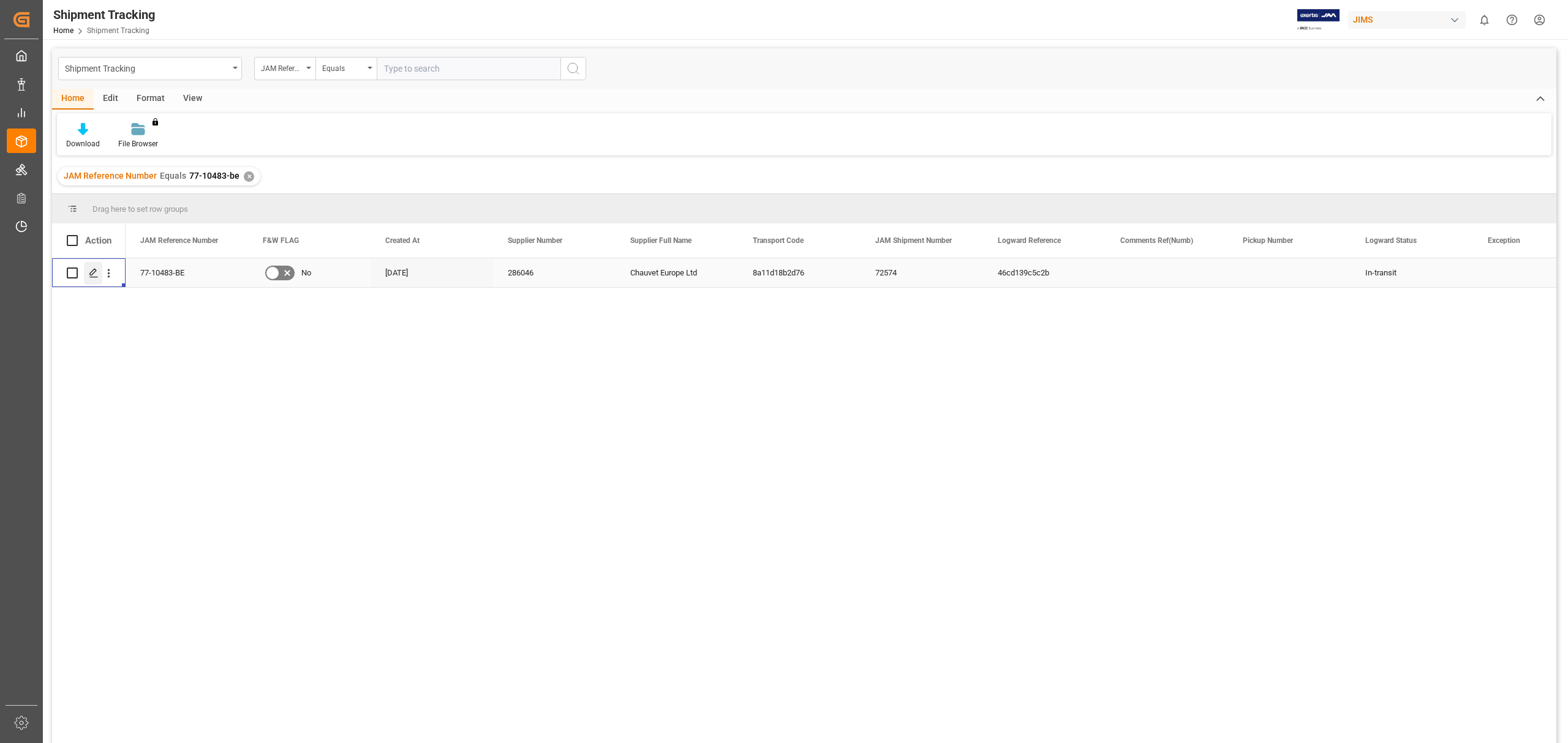
click at [89, 272] on icon "Press SPACE to select this row." at bounding box center [94, 273] width 10 height 10
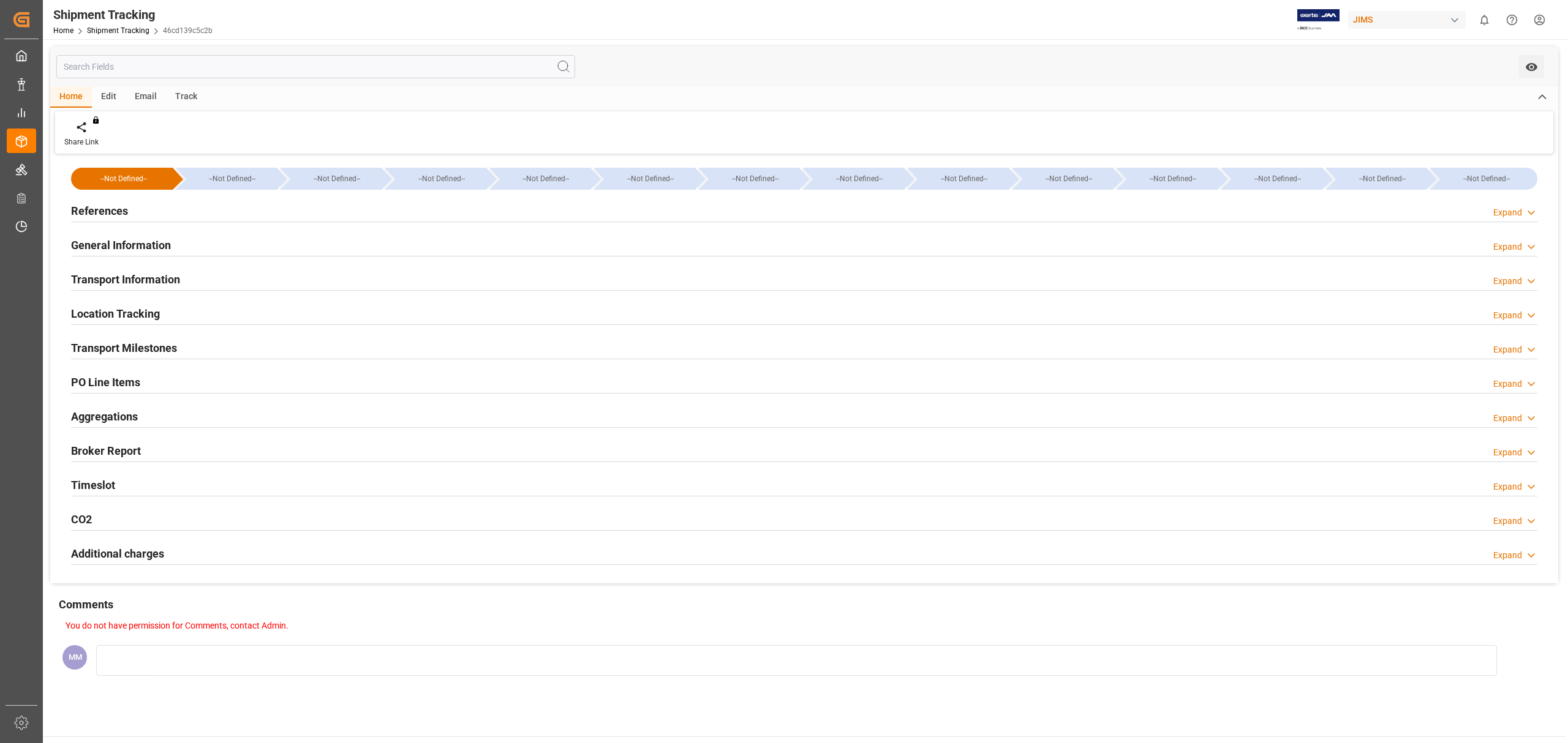
type input "45414"
click at [105, 212] on h2 "References" at bounding box center [99, 211] width 57 height 16
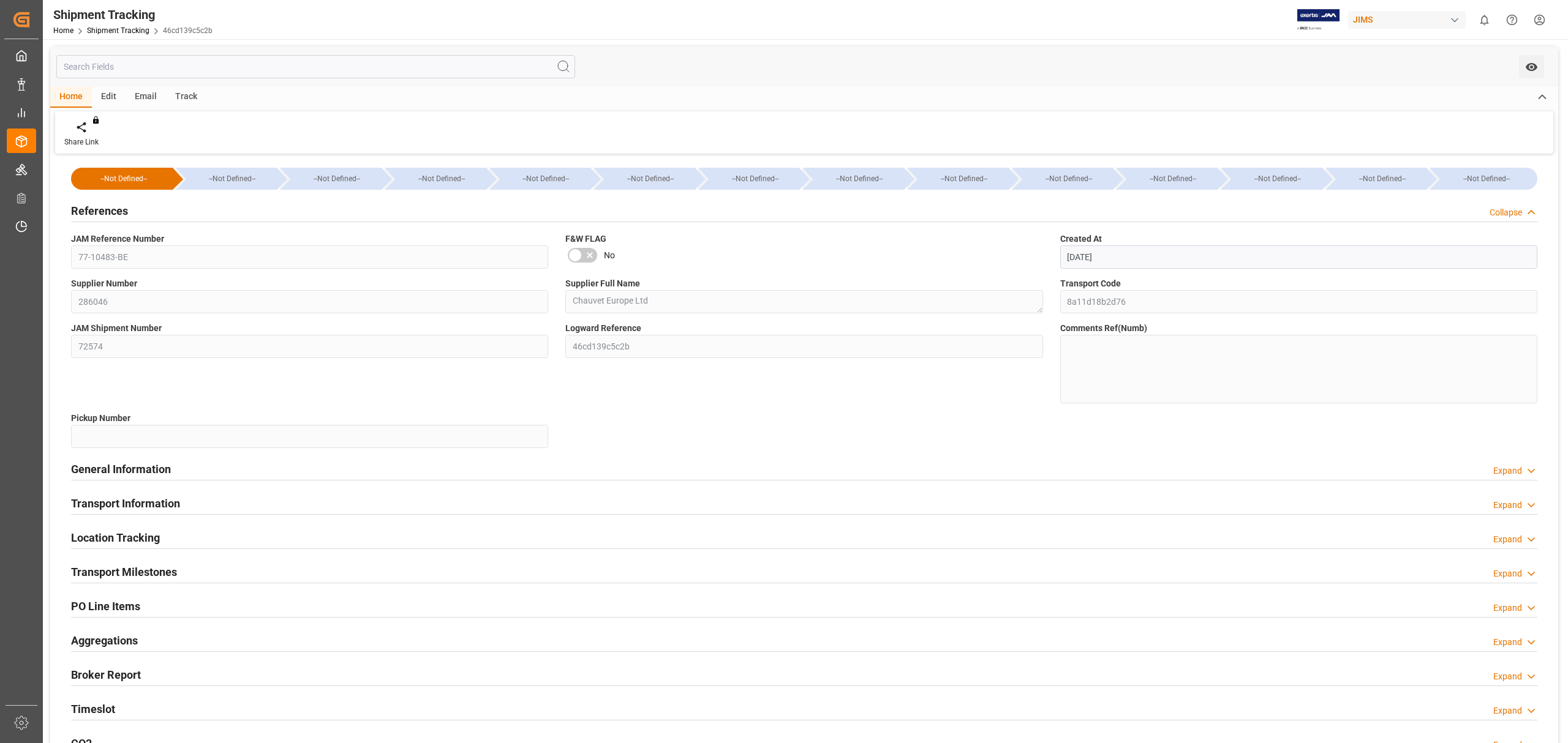
click at [118, 214] on h2 "References" at bounding box center [99, 211] width 57 height 16
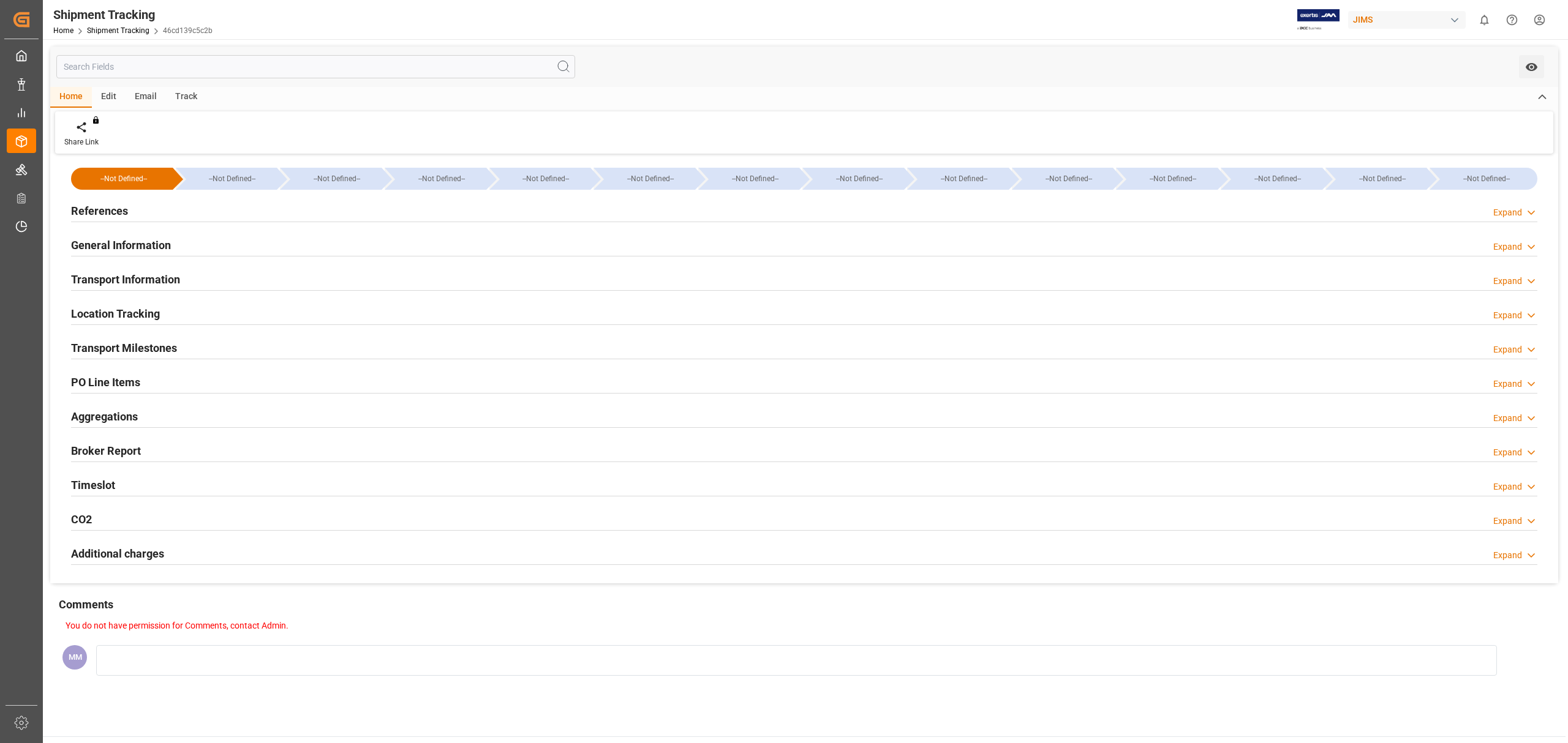
click at [115, 246] on h2 "General Information" at bounding box center [121, 245] width 100 height 16
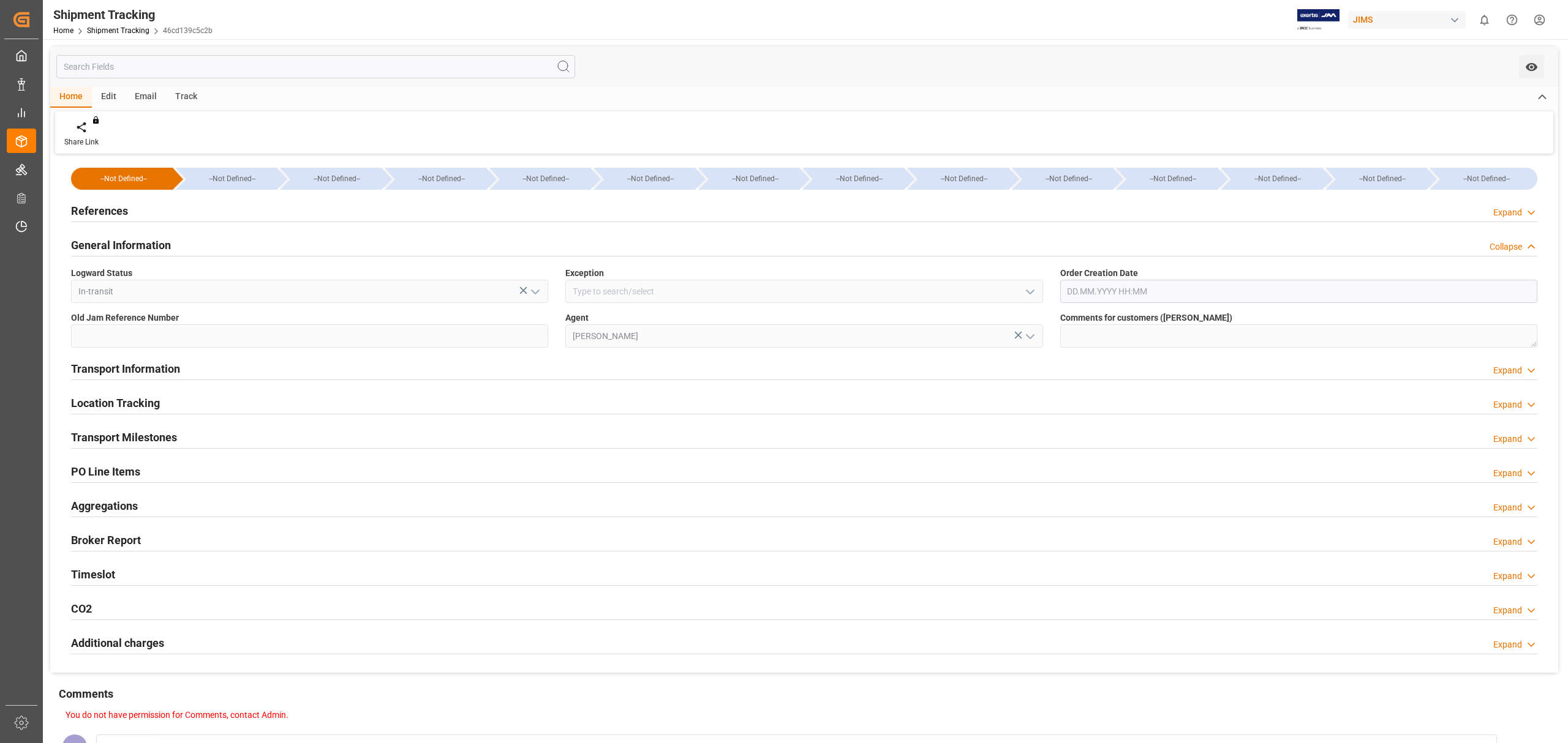
click at [115, 246] on h2 "General Information" at bounding box center [121, 245] width 100 height 16
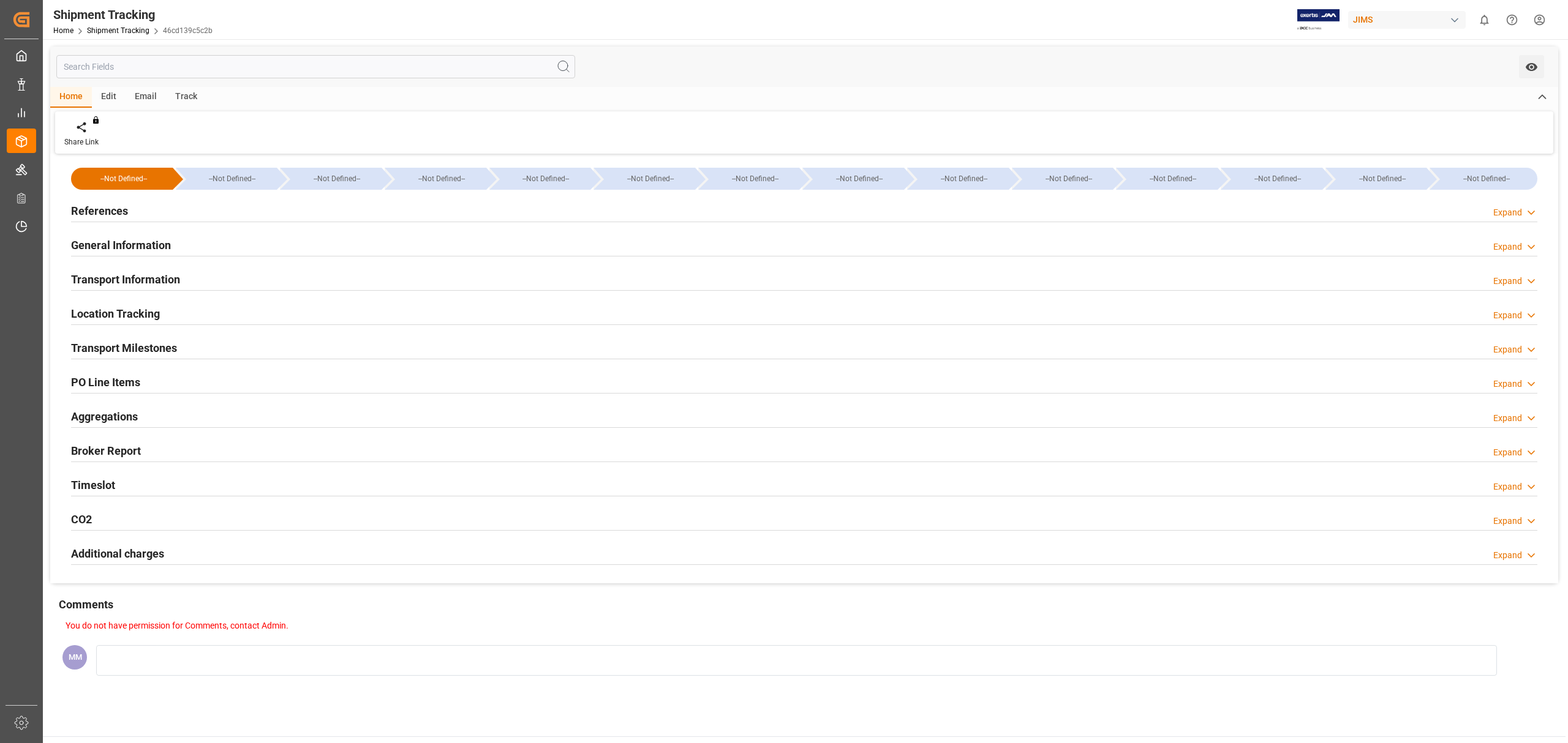
click at [120, 277] on h2 "Transport Information" at bounding box center [125, 280] width 109 height 16
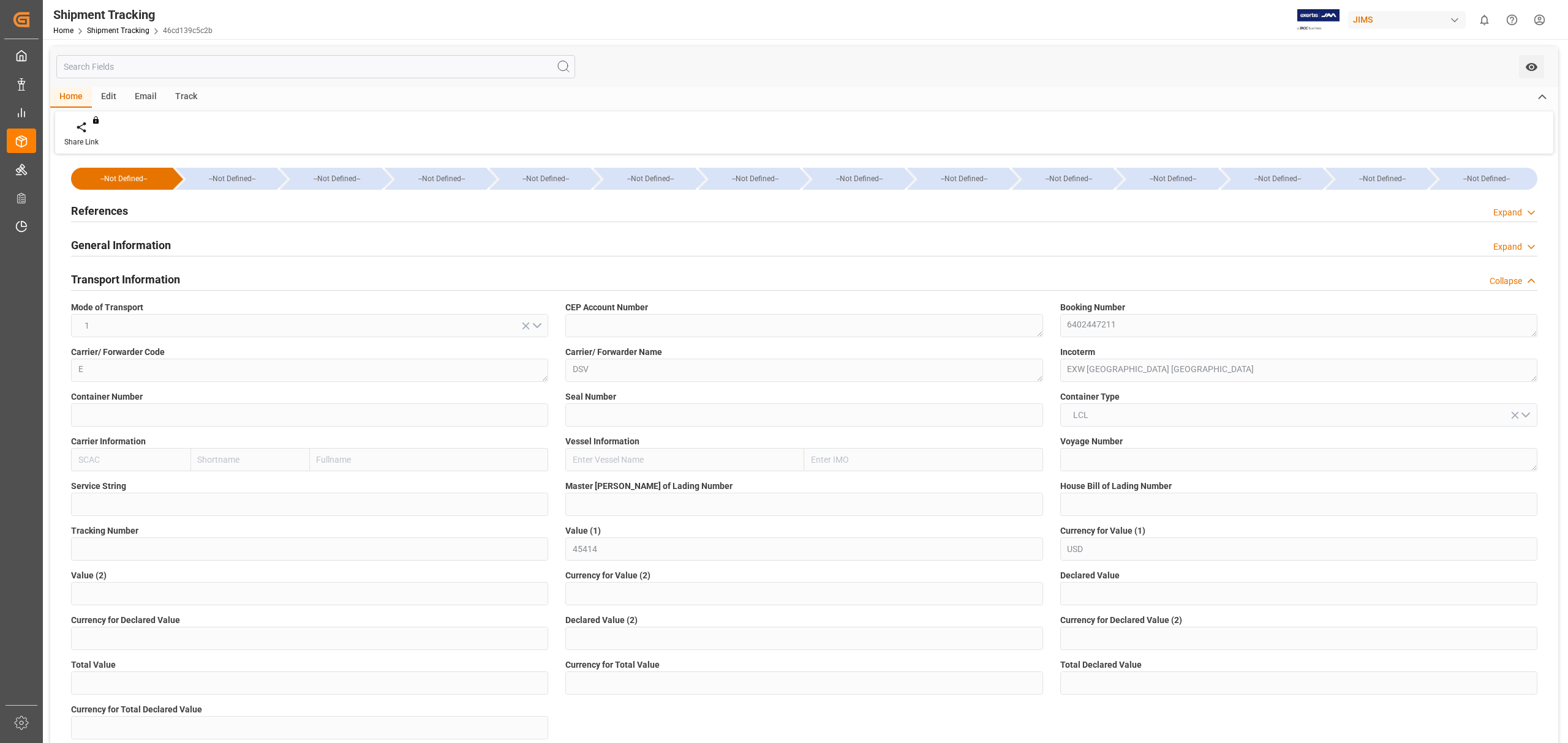
click at [1052, 328] on div "Booking Number 6402447211" at bounding box center [1299, 319] width 494 height 44
click at [133, 209] on div "References Expand" at bounding box center [804, 210] width 1466 height 23
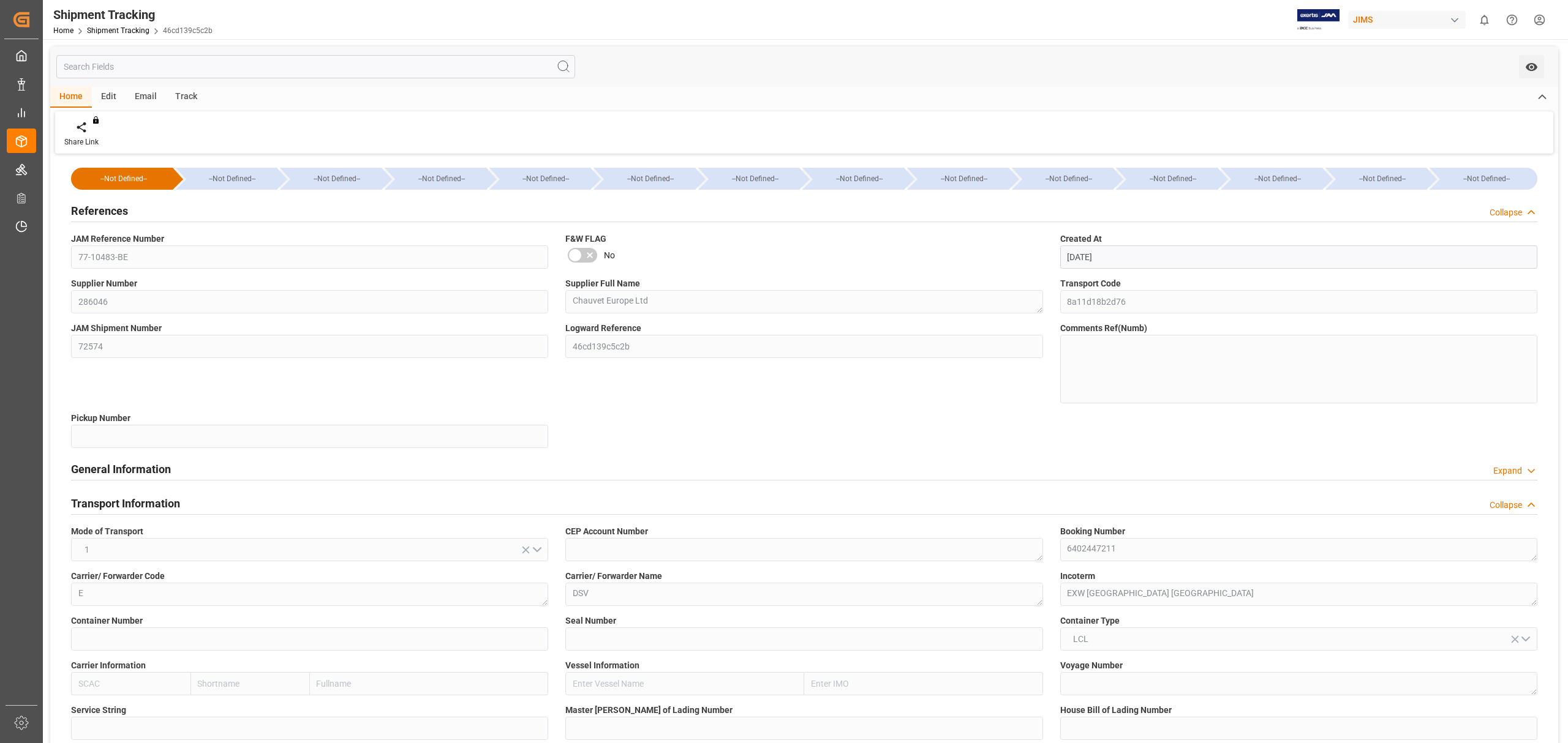
click at [1076, 509] on div "Transport Information Collapse" at bounding box center [804, 502] width 1466 height 23
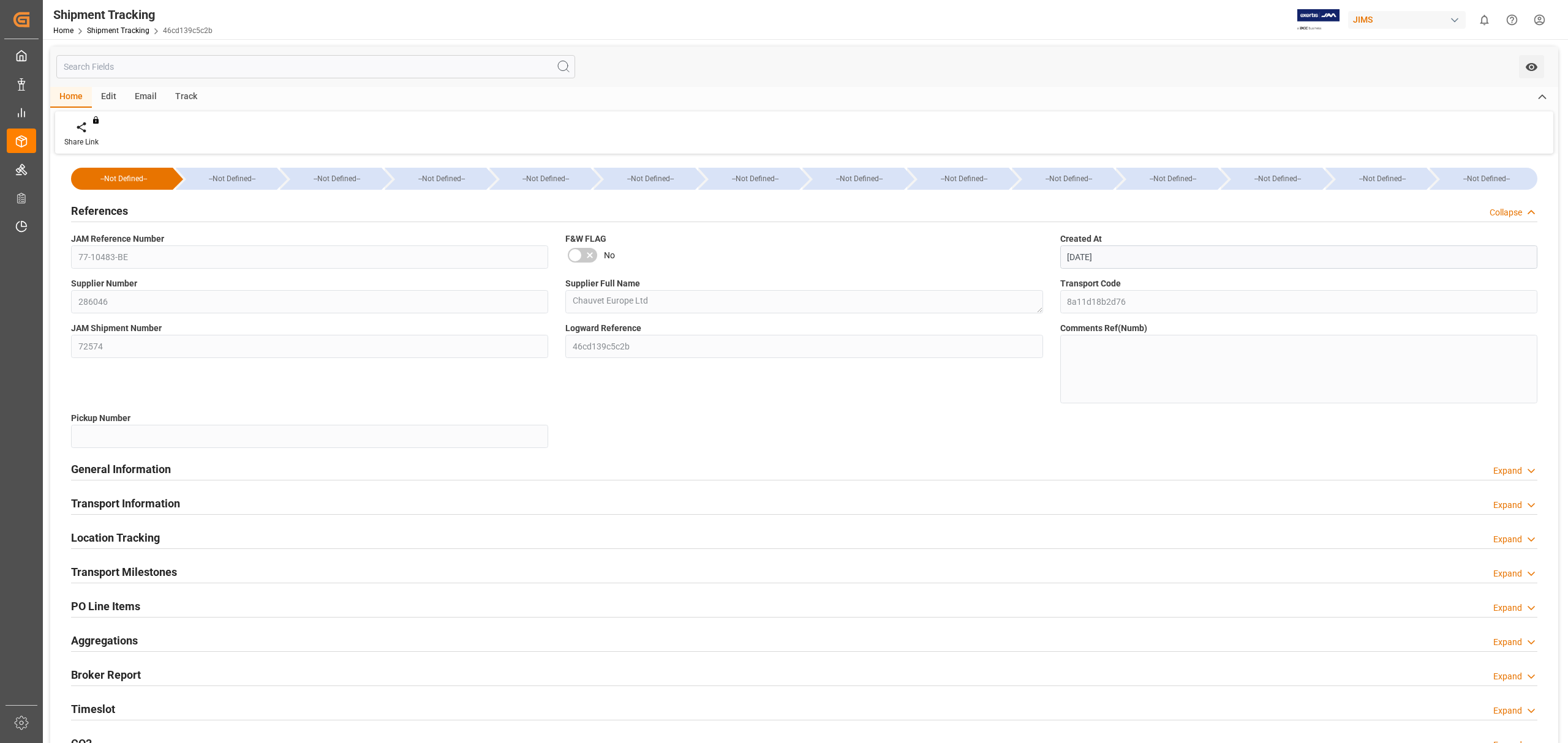
click at [120, 203] on h2 "References" at bounding box center [99, 211] width 57 height 16
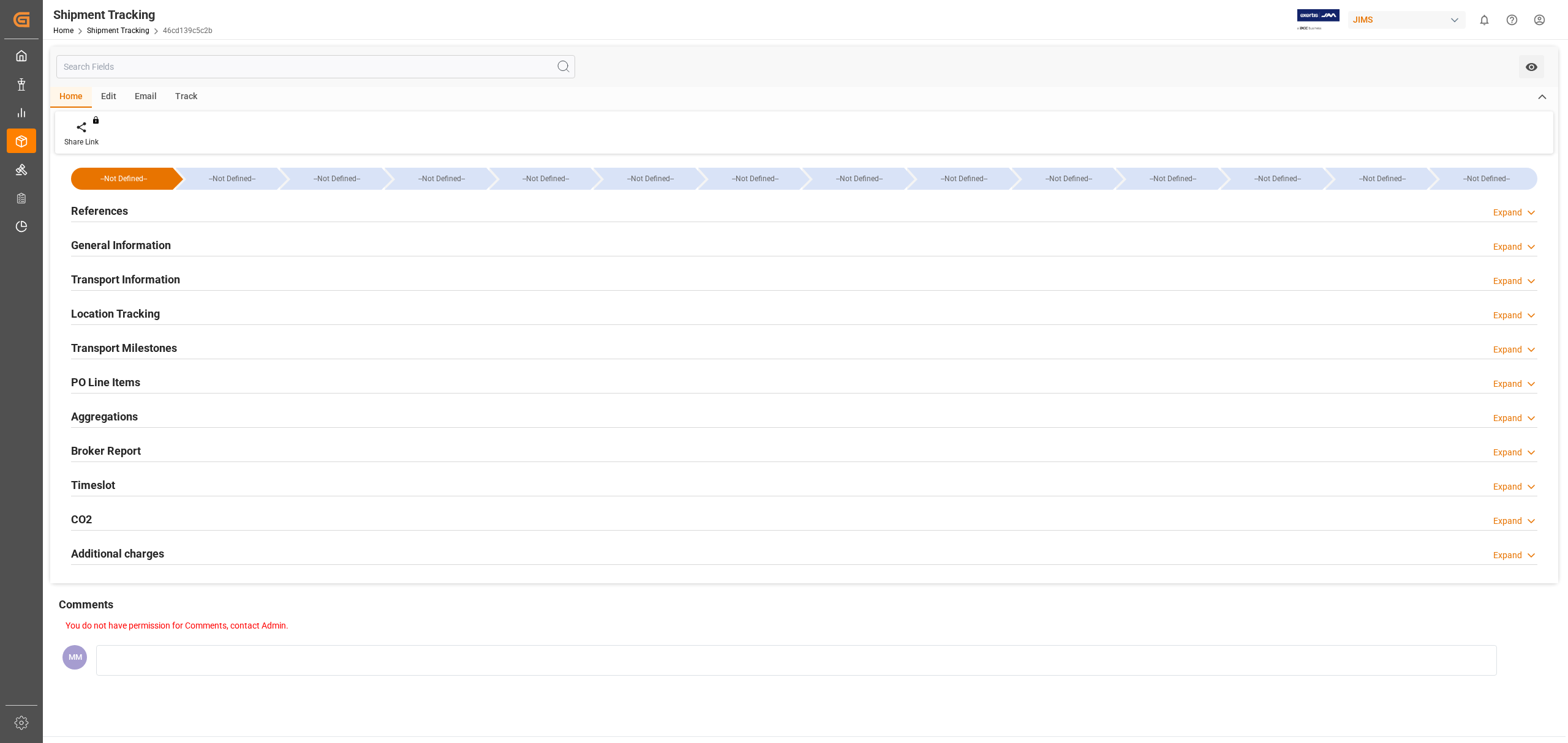
click at [174, 345] on h2 "Transport Milestones" at bounding box center [124, 348] width 106 height 16
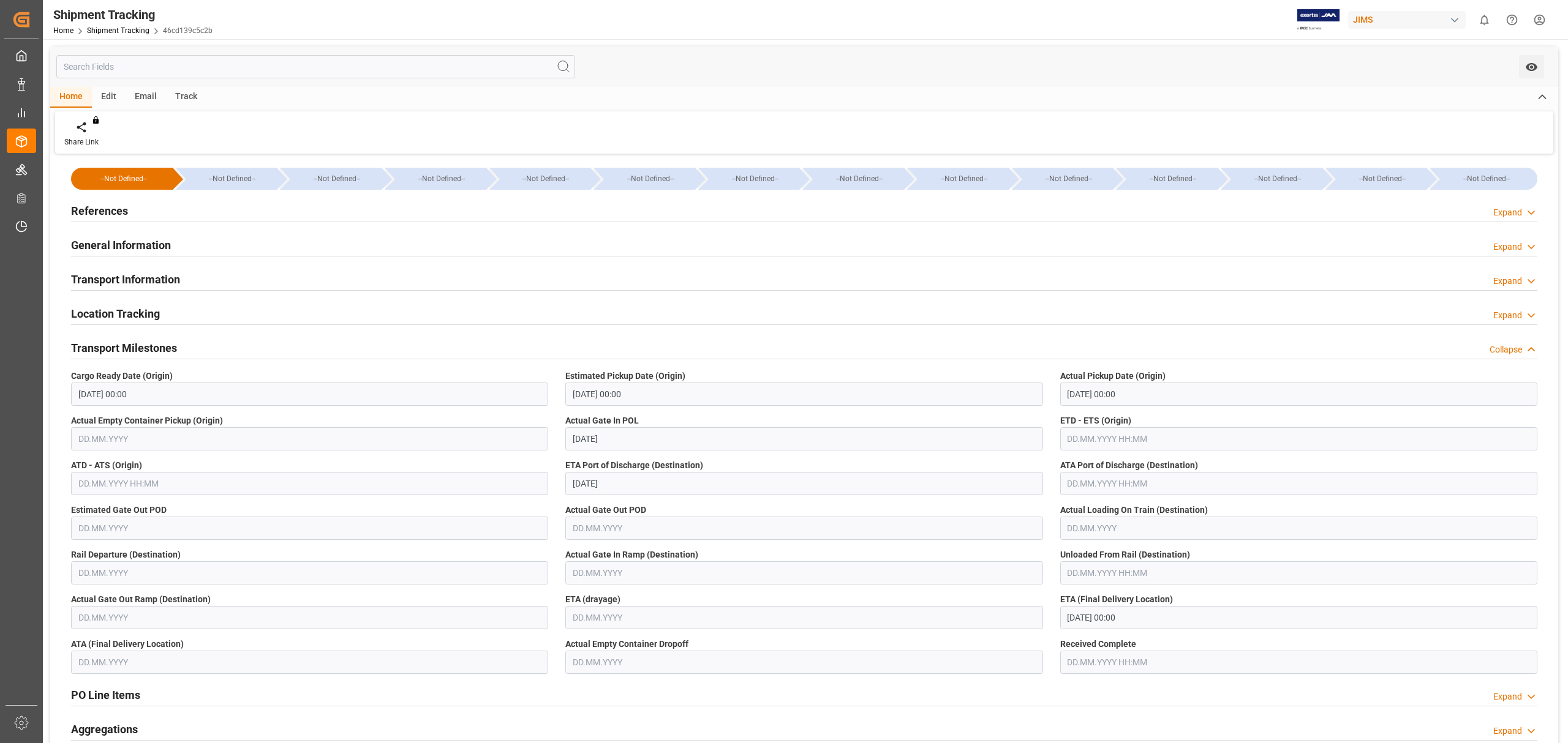
drag, startPoint x: 652, startPoint y: 444, endPoint x: 581, endPoint y: 458, distance: 72.4
click at [581, 458] on div "ETA Port of Discharge (Destination) [DATE]" at bounding box center [803, 476] width 494 height 44
